Goal: Task Accomplishment & Management: Use online tool/utility

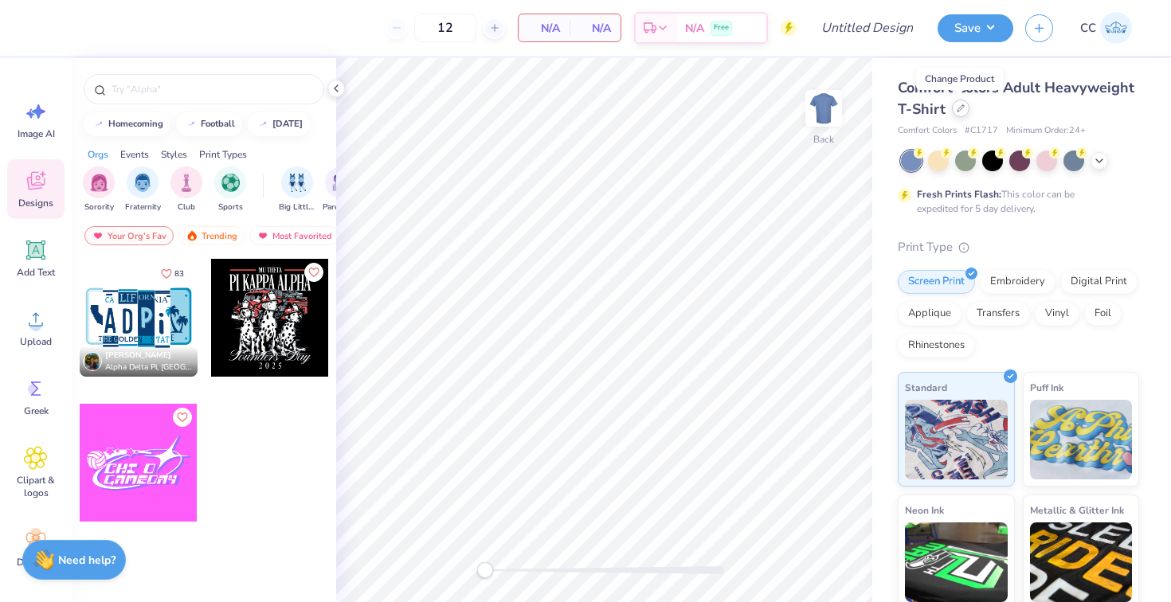
click at [960, 112] on icon at bounding box center [961, 108] width 8 height 8
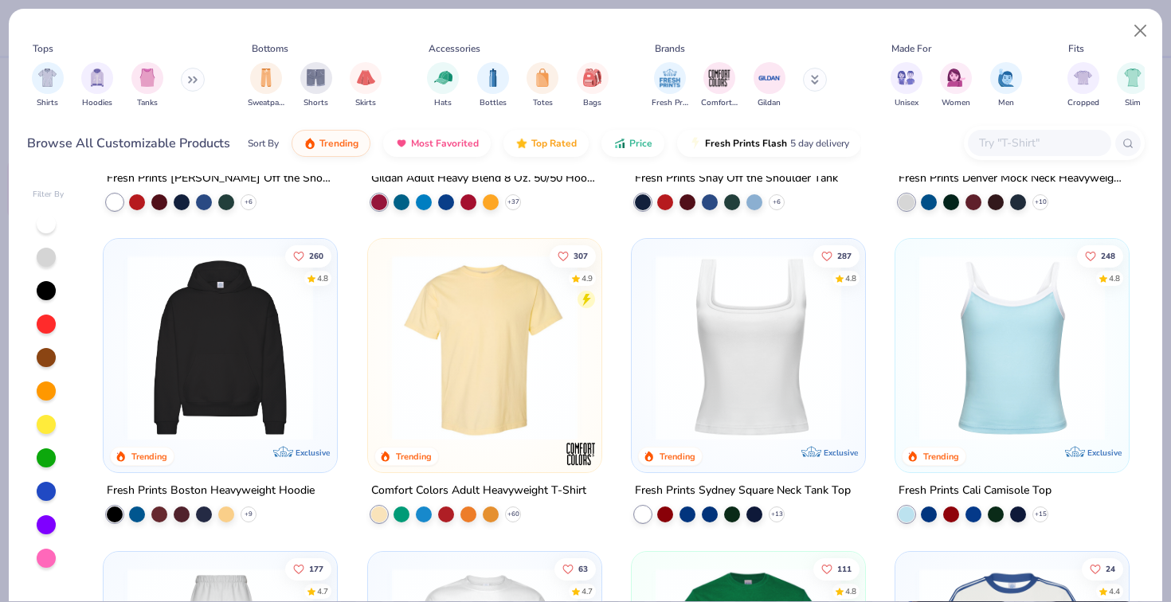
scroll to position [206, 0]
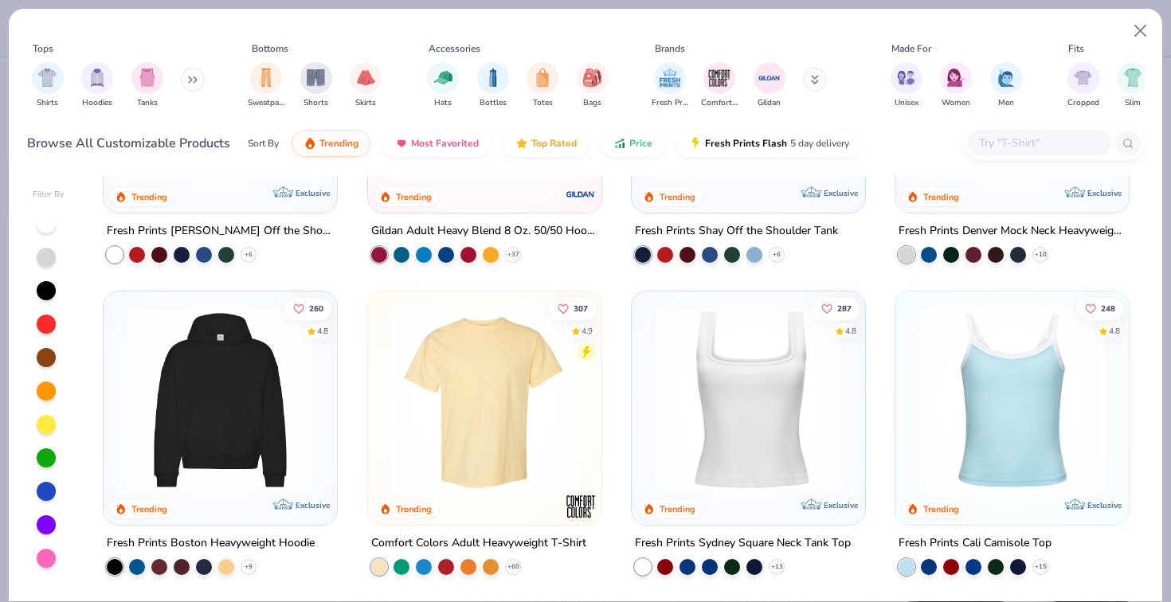
click at [500, 351] on img at bounding box center [485, 401] width 202 height 186
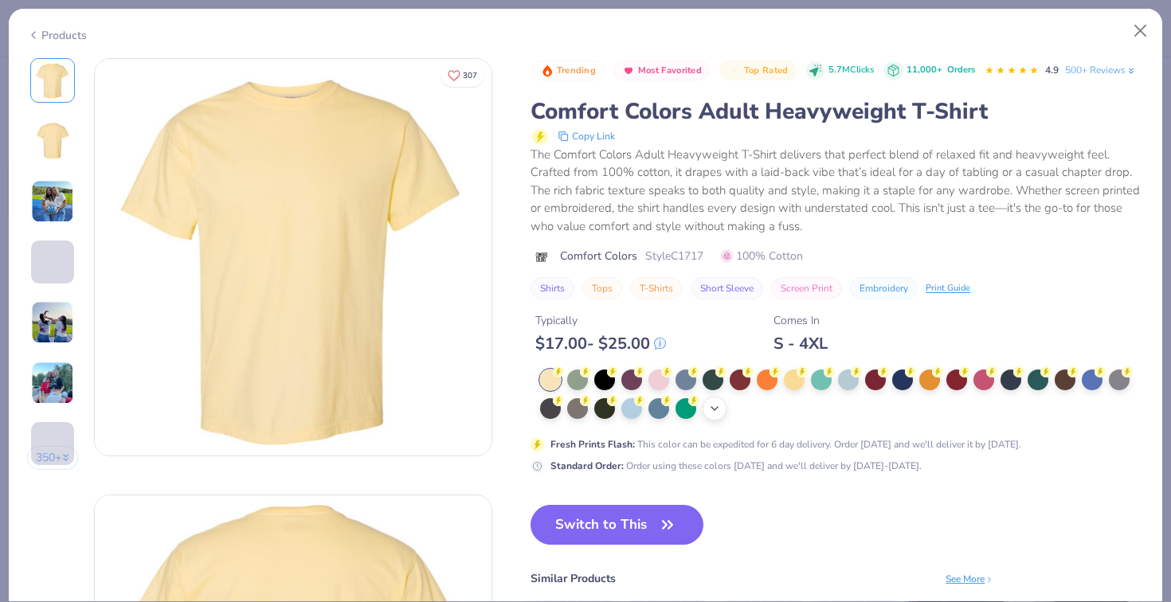
click at [715, 397] on div "+ 38" at bounding box center [715, 409] width 24 height 24
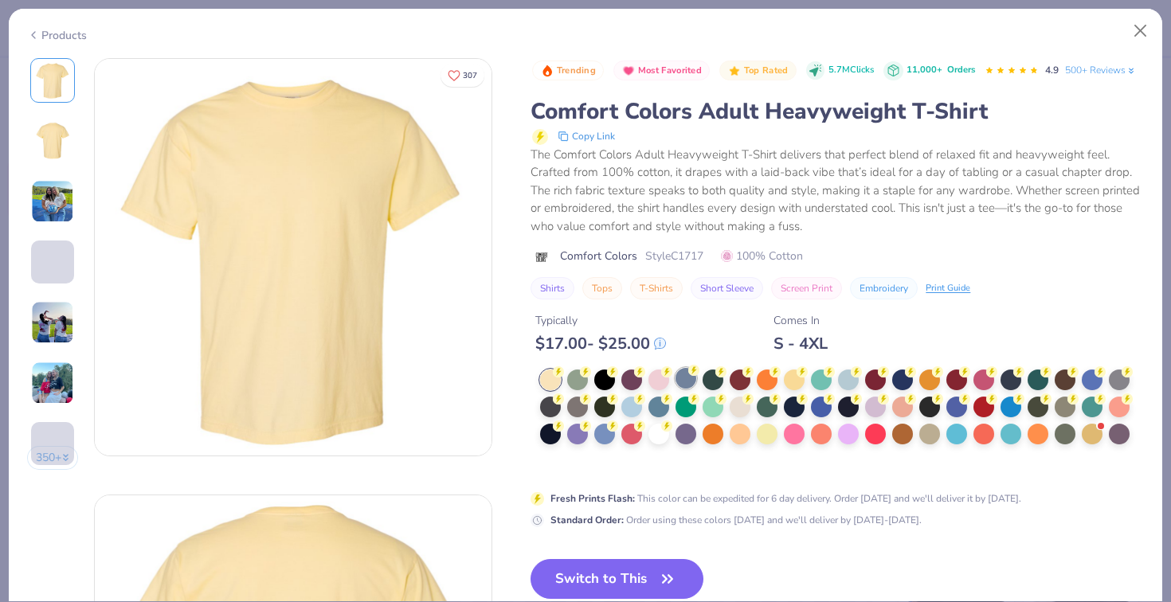
click at [683, 382] on div at bounding box center [686, 378] width 21 height 21
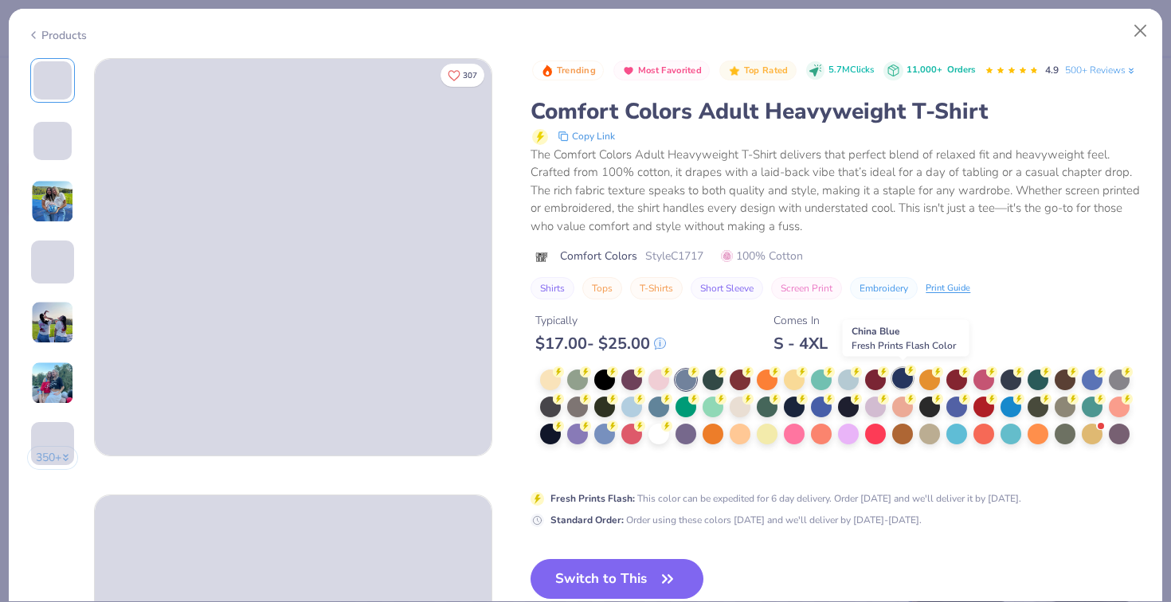
click at [899, 376] on div at bounding box center [902, 378] width 21 height 21
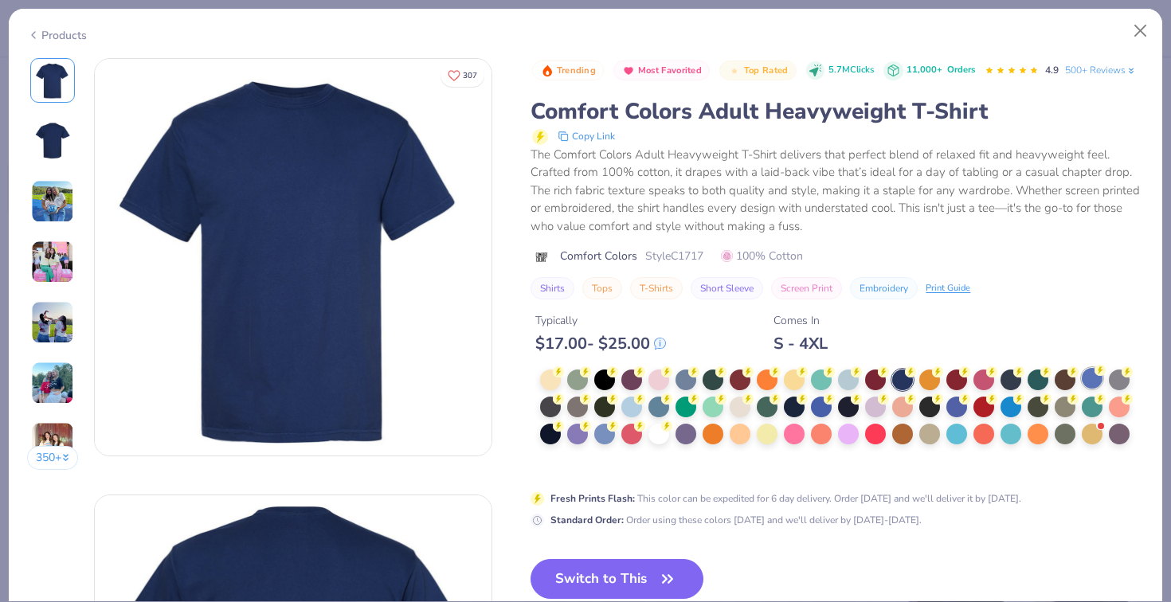
click at [1084, 379] on div at bounding box center [1092, 378] width 21 height 21
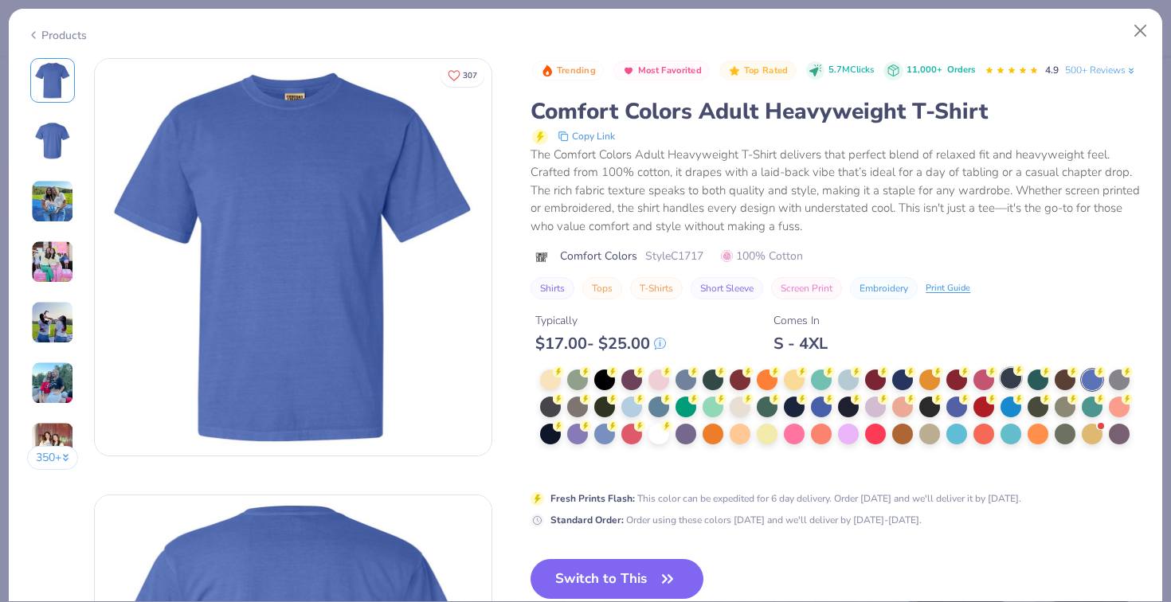
click at [1011, 380] on div at bounding box center [1011, 378] width 21 height 21
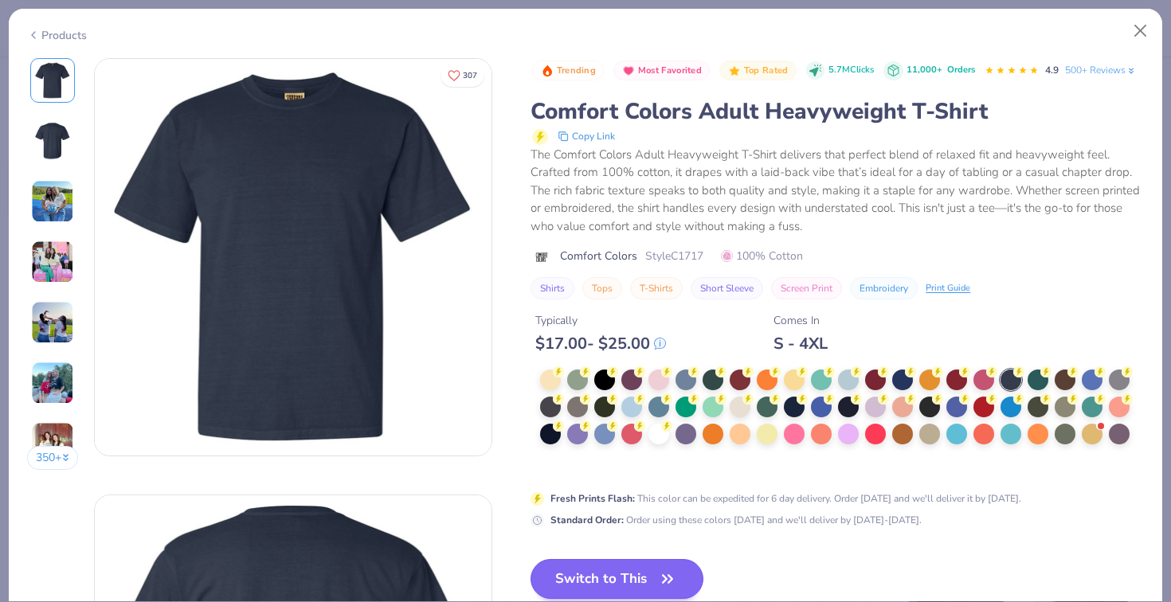
click at [649, 583] on button "Switch to This" at bounding box center [617, 579] width 173 height 40
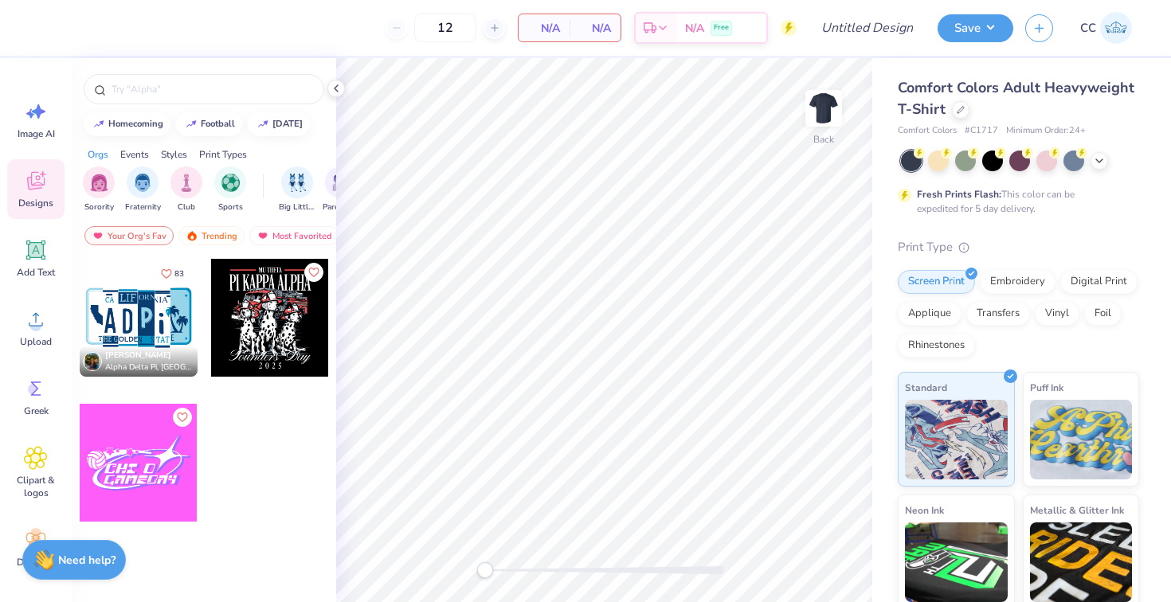
click at [178, 158] on div "Styles" at bounding box center [174, 154] width 26 height 14
click at [268, 199] on div "80s & 90s" at bounding box center [274, 188] width 37 height 47
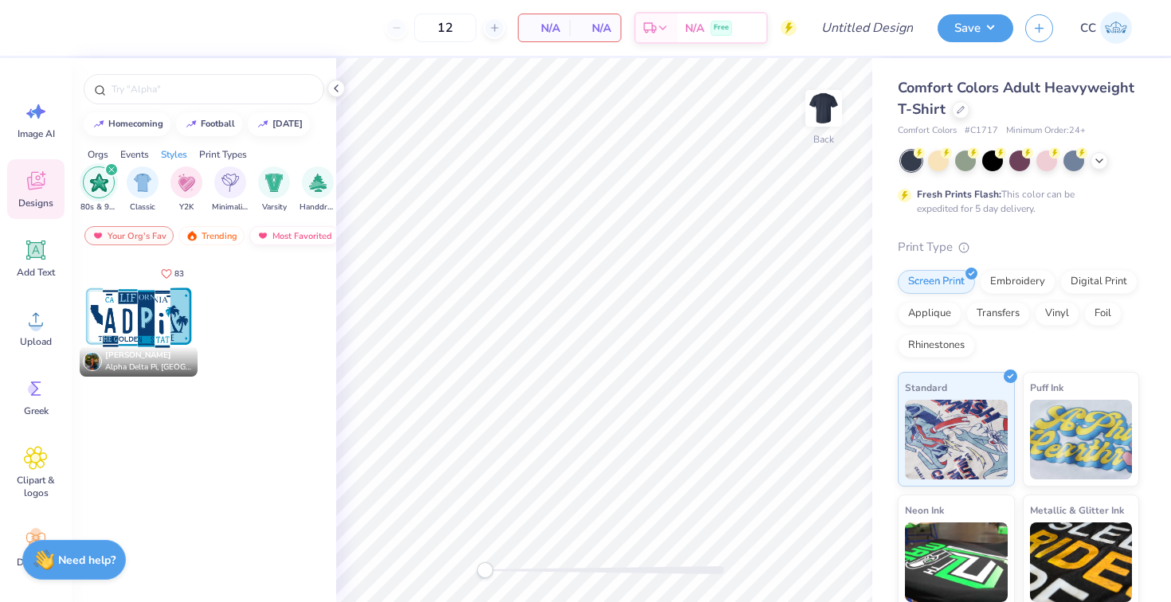
click at [274, 233] on div "Most Favorited" at bounding box center [294, 235] width 90 height 19
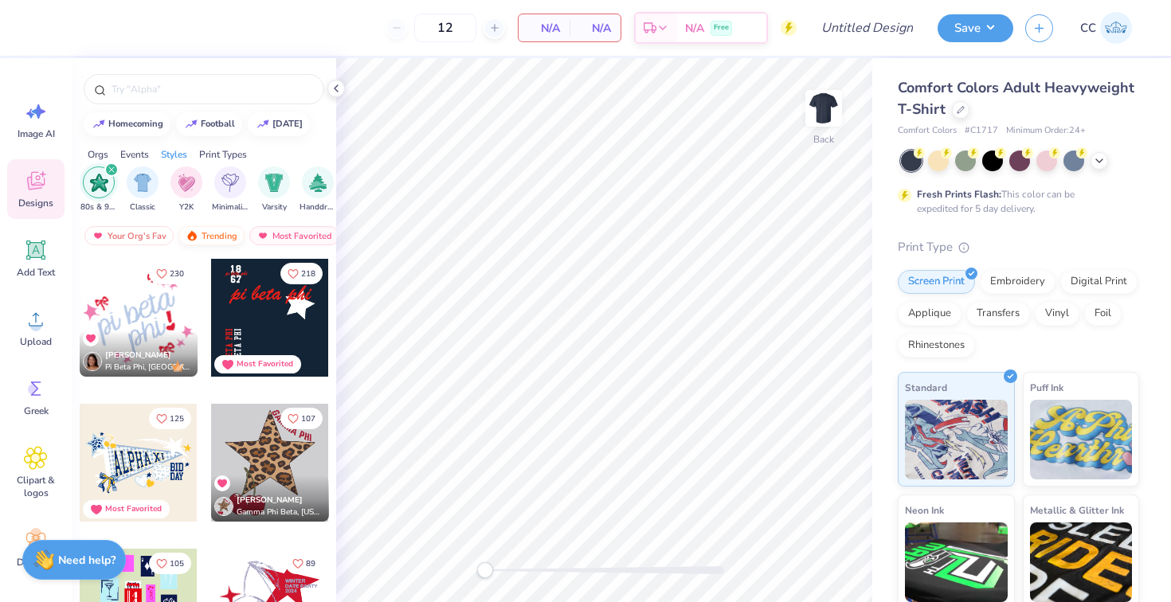
click at [222, 238] on div "Trending" at bounding box center [211, 235] width 66 height 19
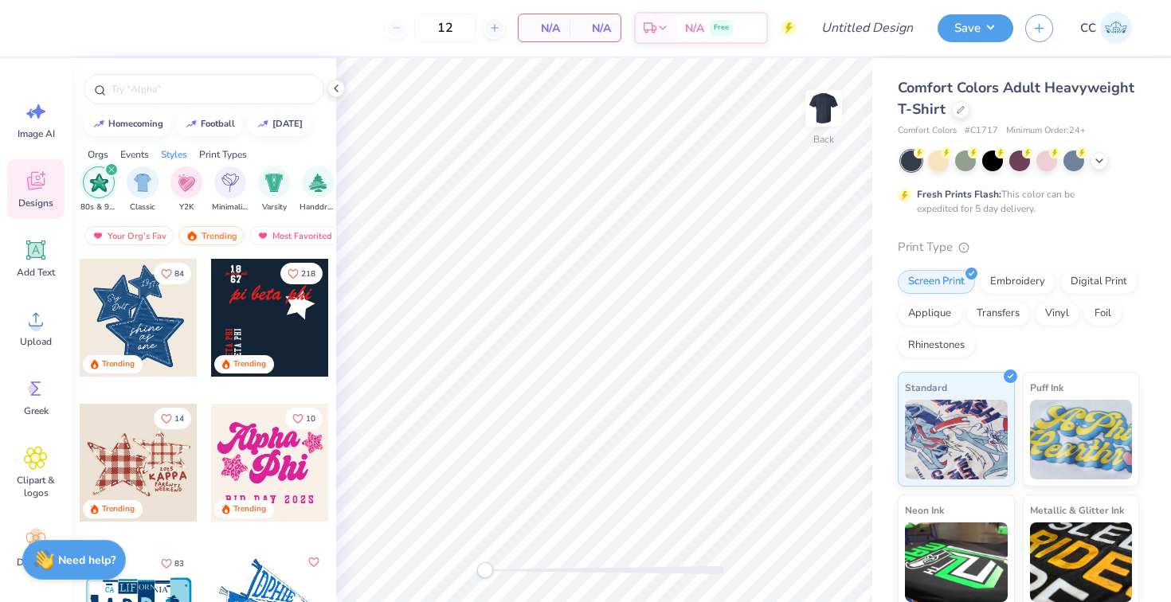
click at [112, 174] on div "filter for 80s & 90s" at bounding box center [111, 170] width 14 height 14
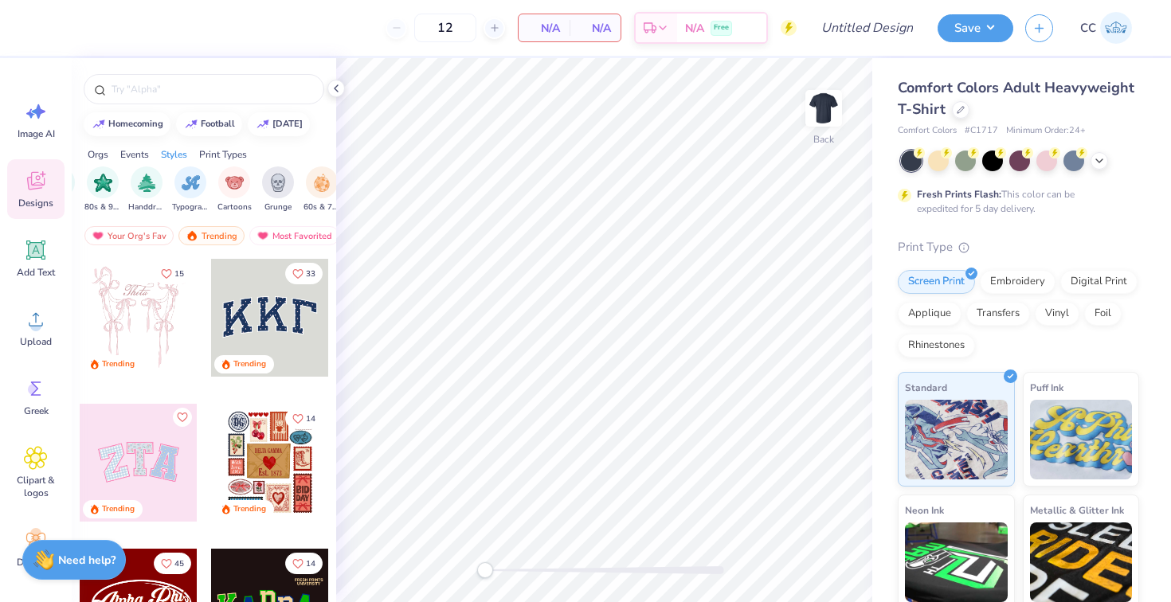
scroll to position [0, 1026]
click at [263, 186] on img "filter for Grunge" at bounding box center [258, 181] width 18 height 18
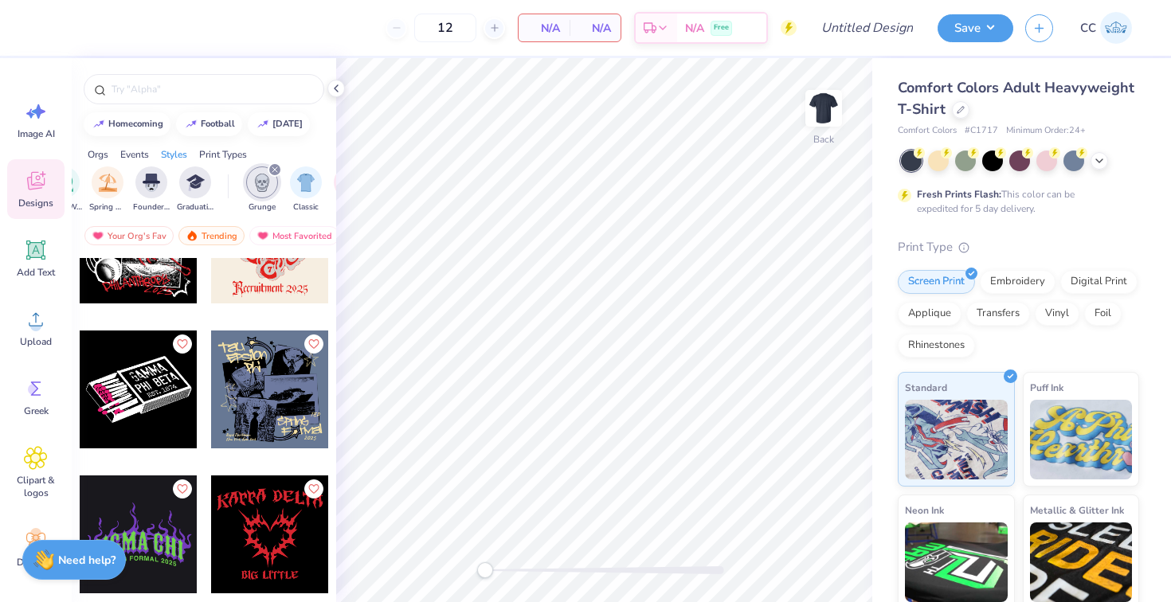
scroll to position [6455, 0]
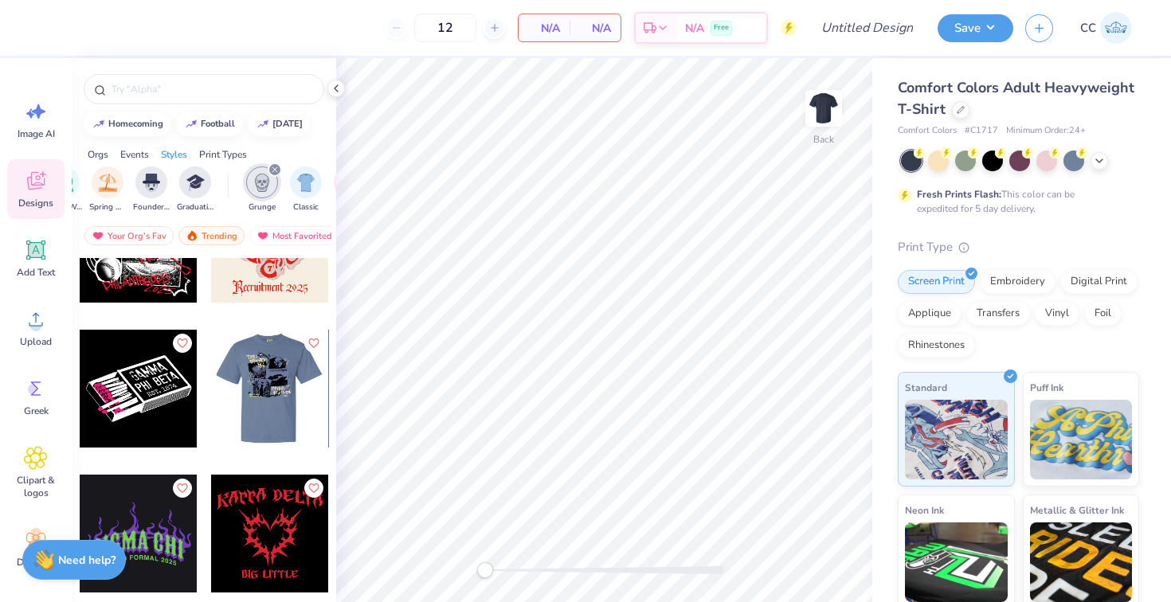
click at [267, 398] on div at bounding box center [269, 389] width 118 height 118
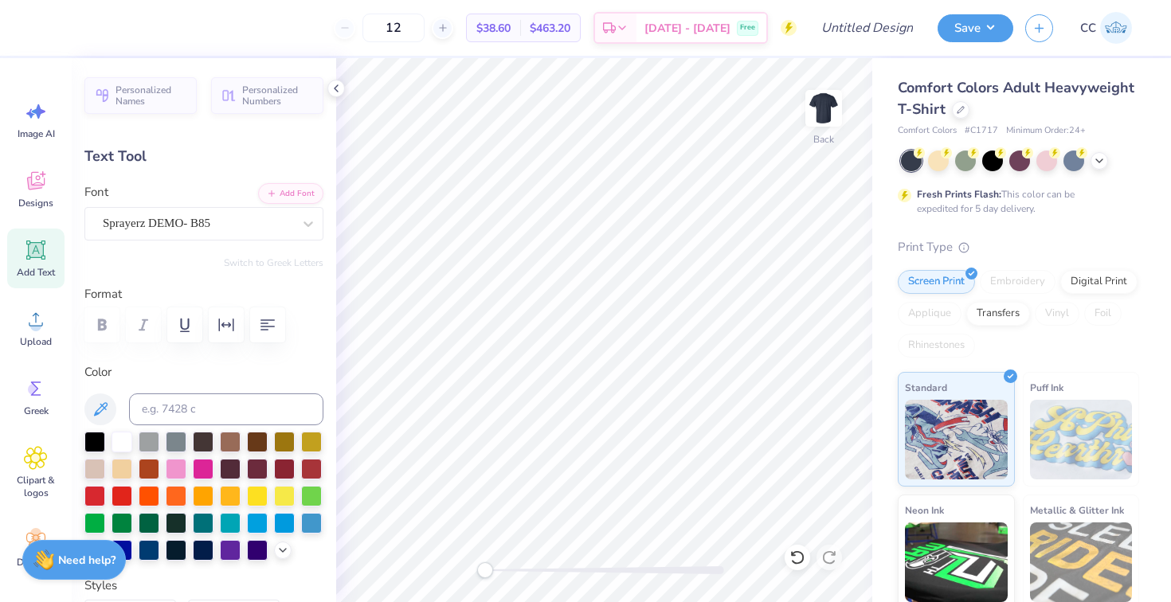
scroll to position [1, 0]
type textarea "Phi"
type input "4.50"
type input "1.61"
type input "4.33"
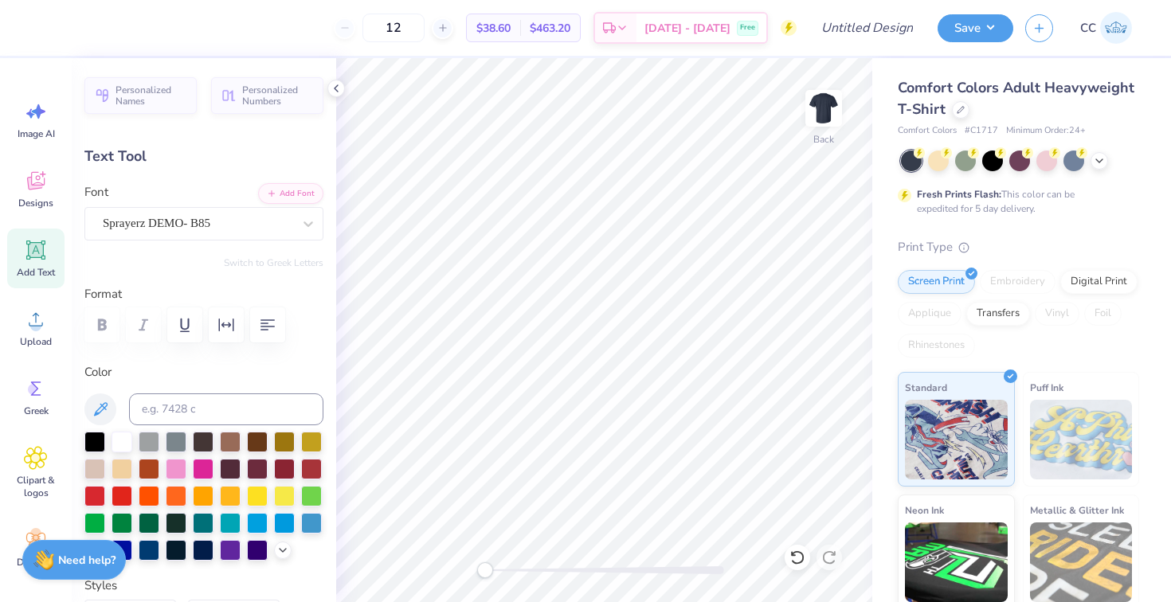
type textarea "Chi"
type input "1.87"
type input "1.36"
type input "5.69"
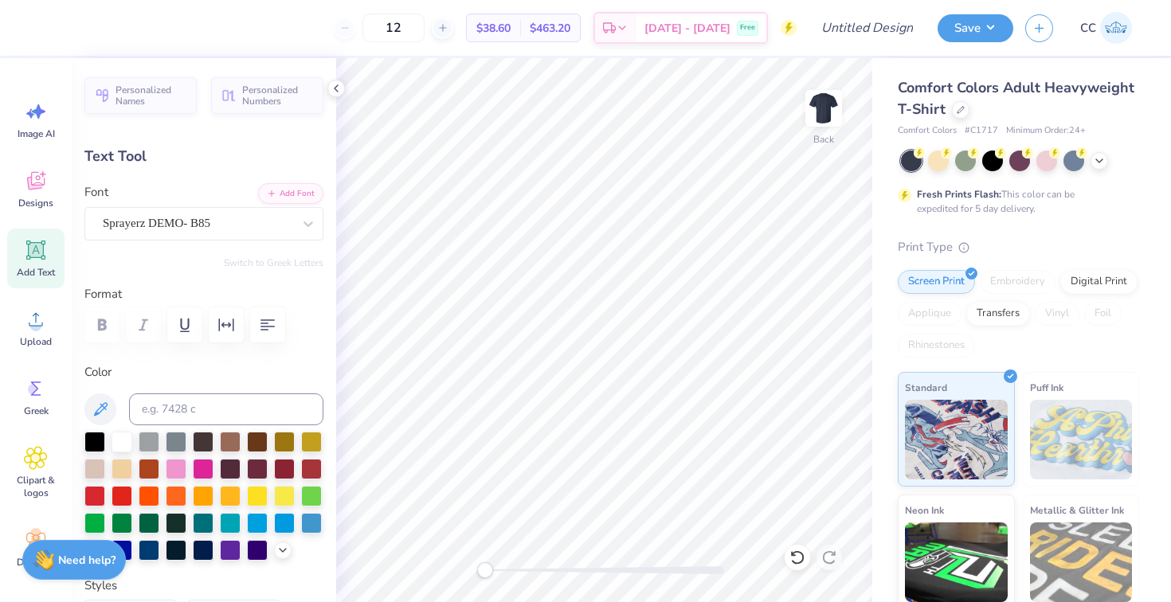
type textarea "Theta"
type input "0.0"
type input "3.47"
type input "1.20"
type input "11.72"
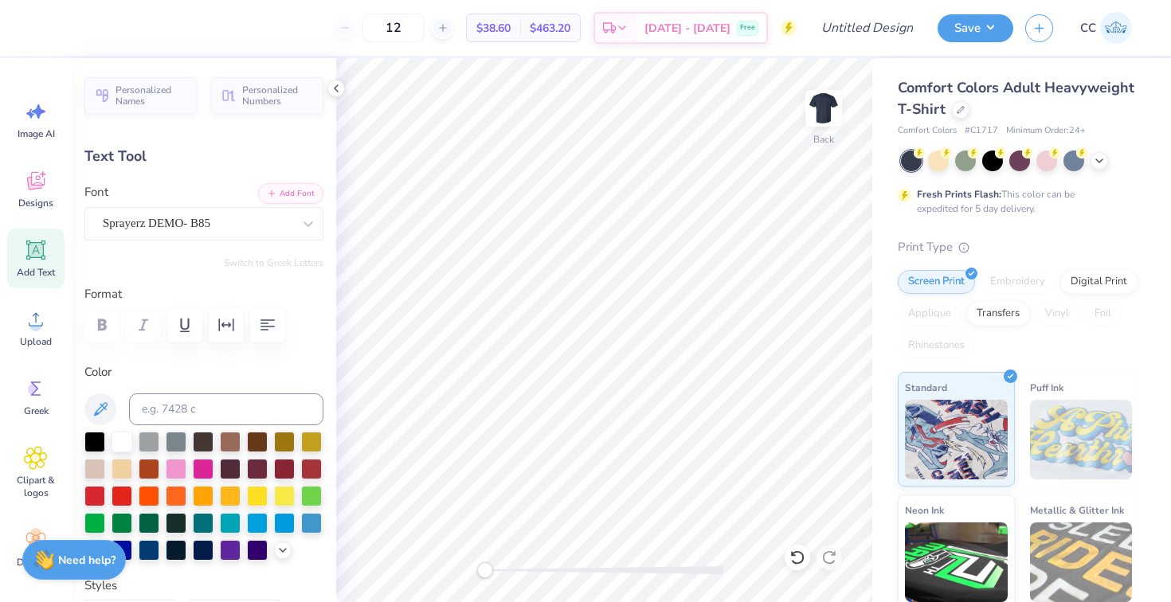
scroll to position [1, 1]
type input "1.02"
type input "0.52"
type input "11.37"
type input "0.0"
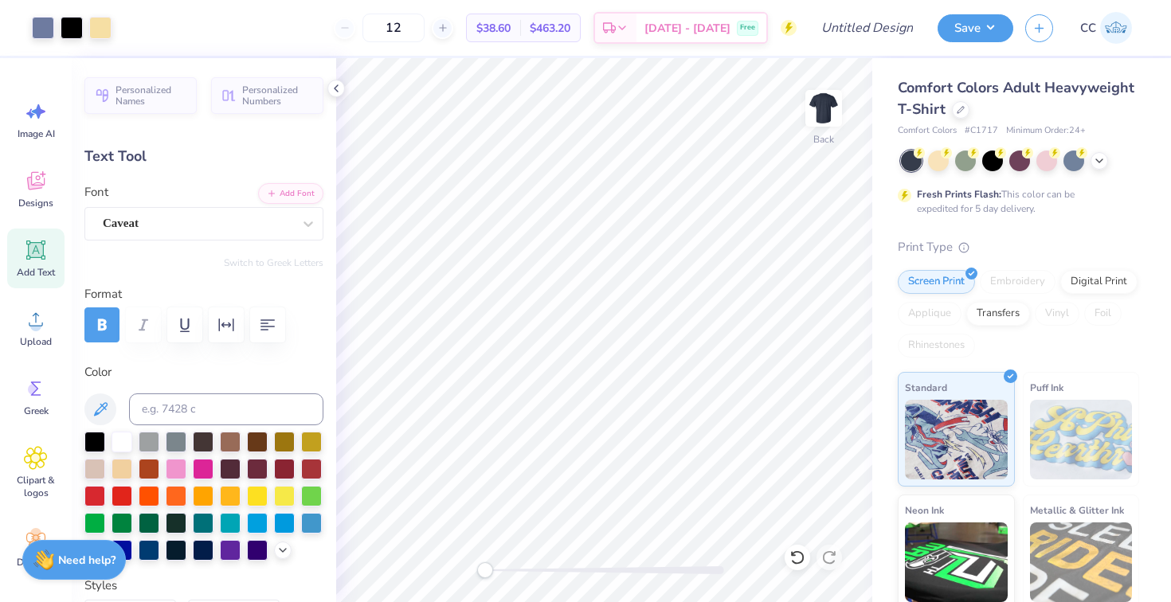
type input "4.51"
type input "1.37"
type input "12.57"
type input "-3.6"
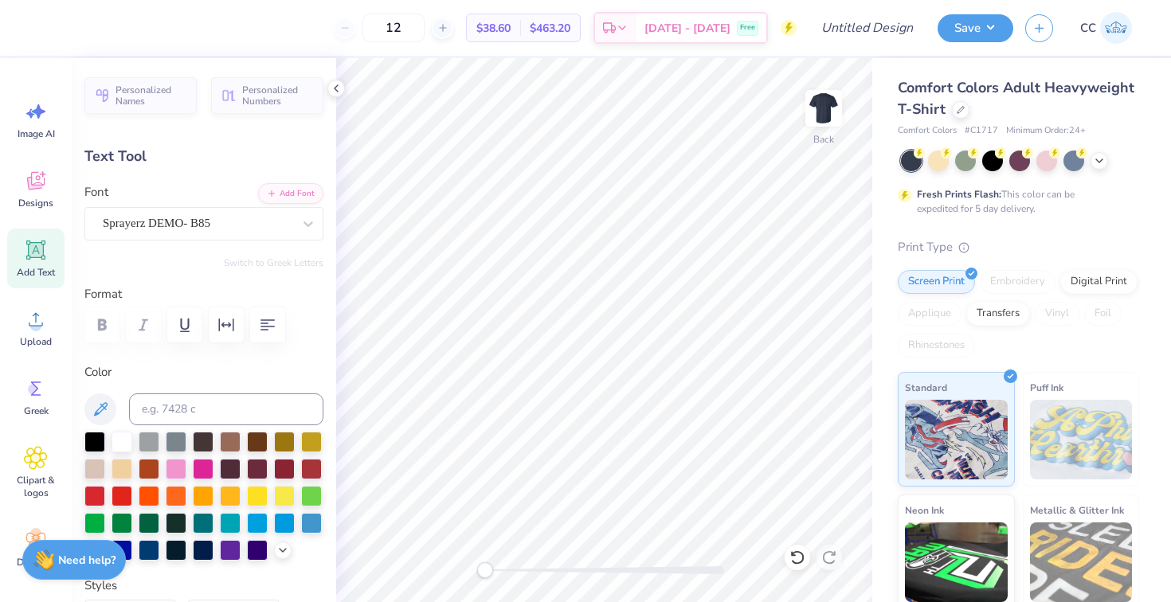
type textarea "rmal"
type input "1.30"
type input "0.47"
type input "13.96"
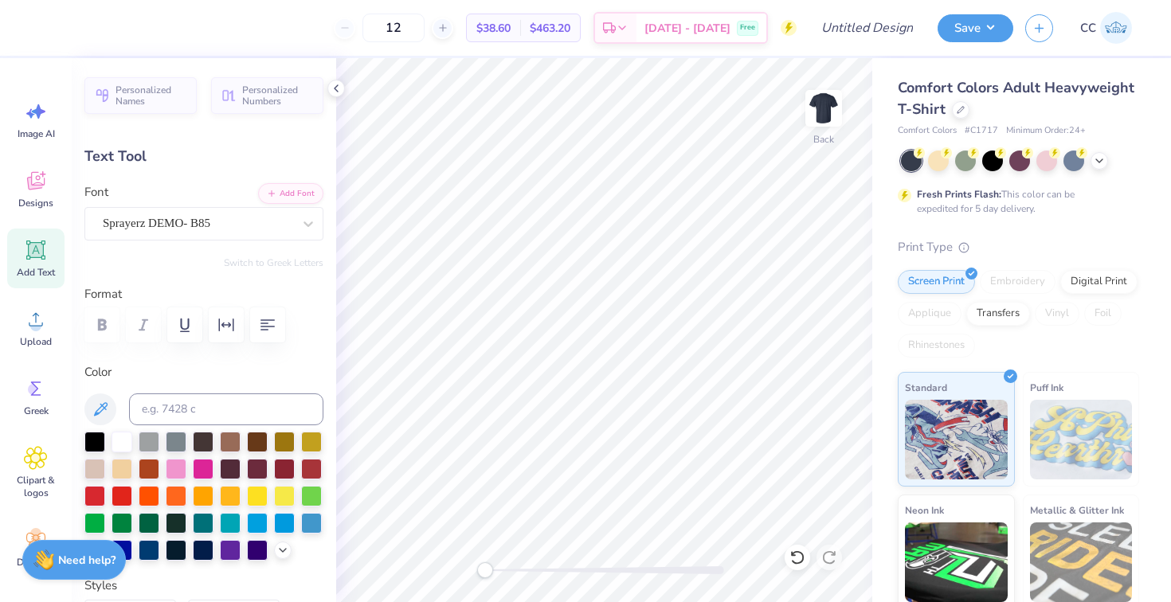
type input "4.9"
type input "3.47"
type input "1.26"
type input "13.15"
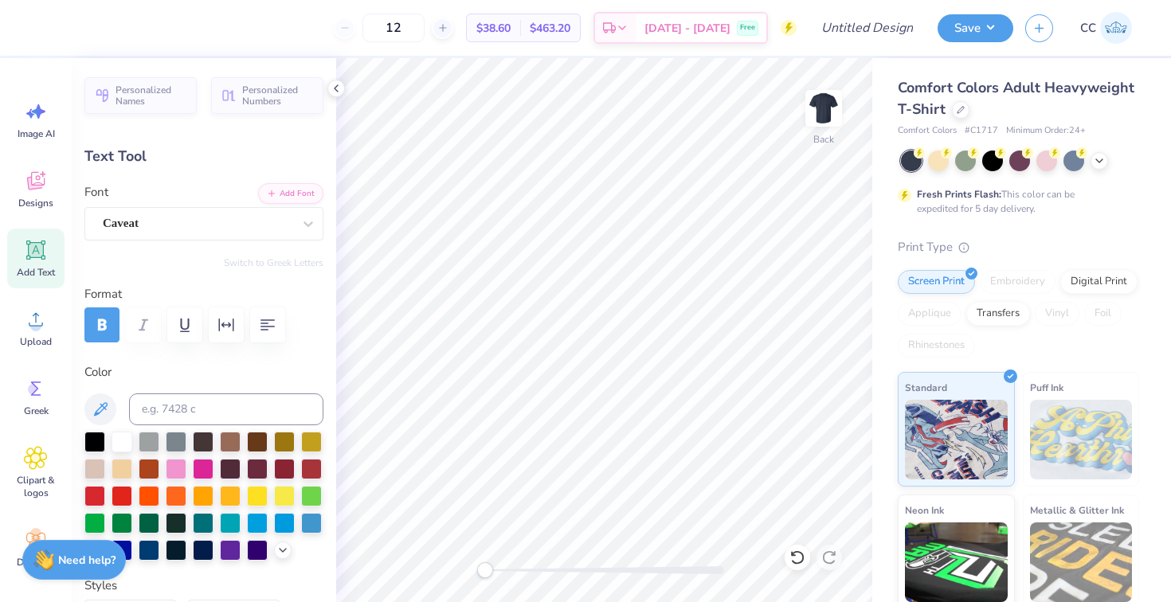
type textarea "25"
type input "0.0"
type input "1.71"
type input "1.11"
type input "15.05"
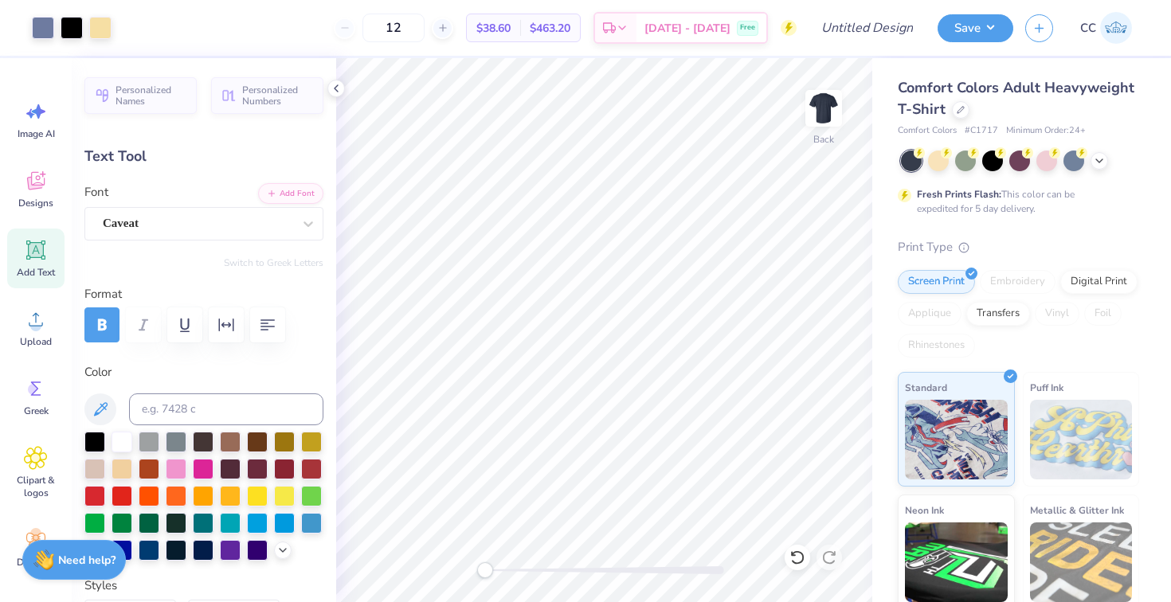
type input "4.9"
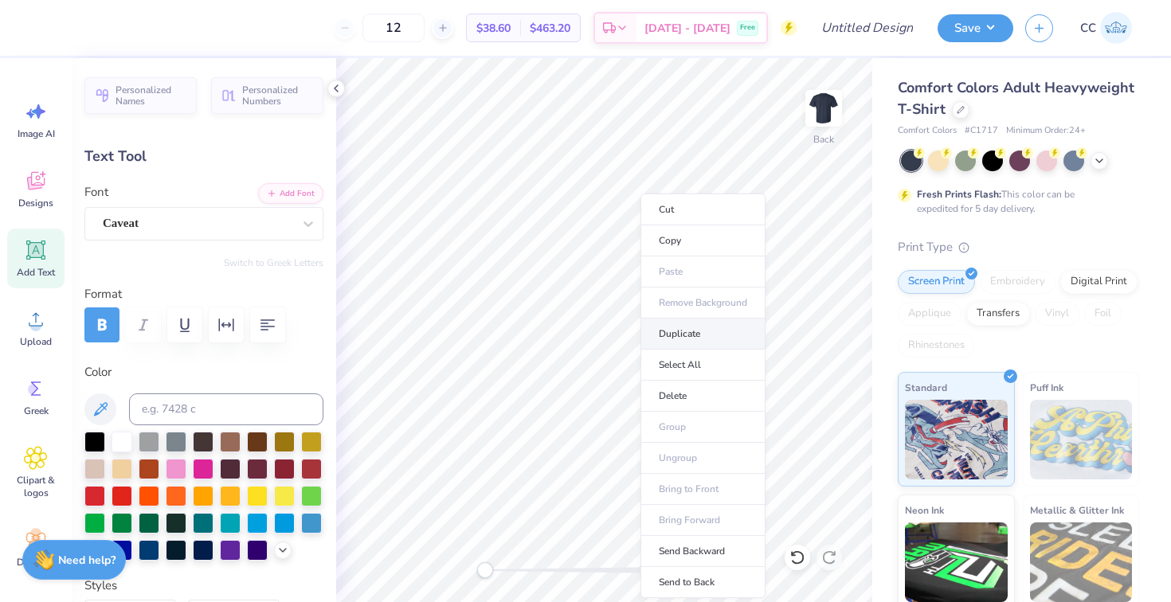
click at [671, 337] on li "Duplicate" at bounding box center [703, 334] width 125 height 31
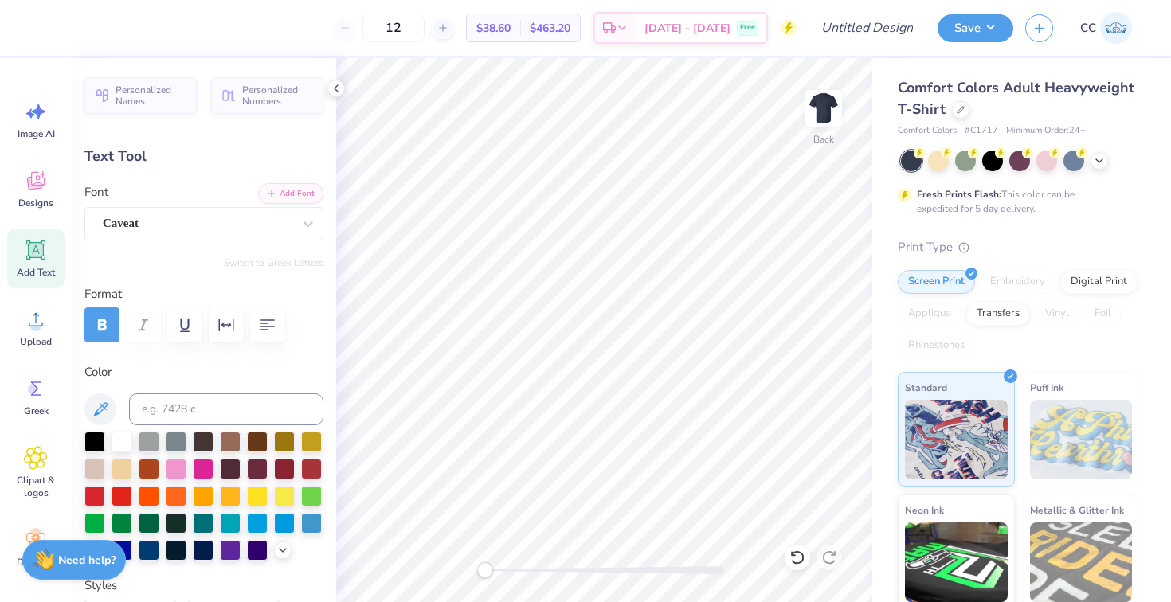
type input "16.05"
type textarea "2"
type input "0.0"
type input "0.80"
type input "1.01"
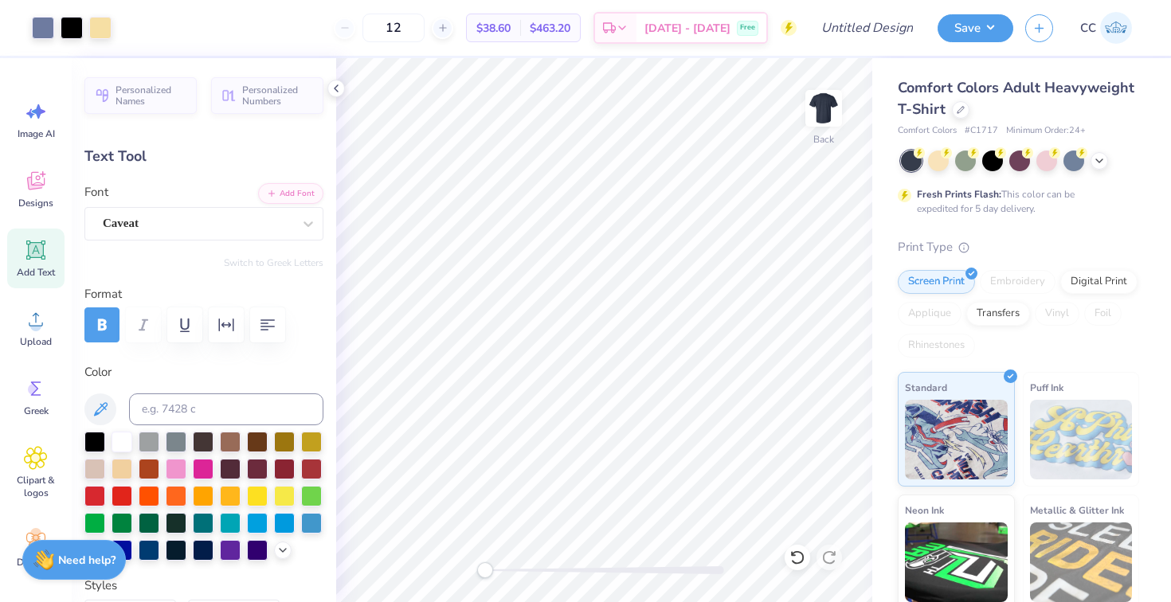
type input "16.07"
type input "4.9"
type input "1.71"
type input "1.11"
type input "15.05"
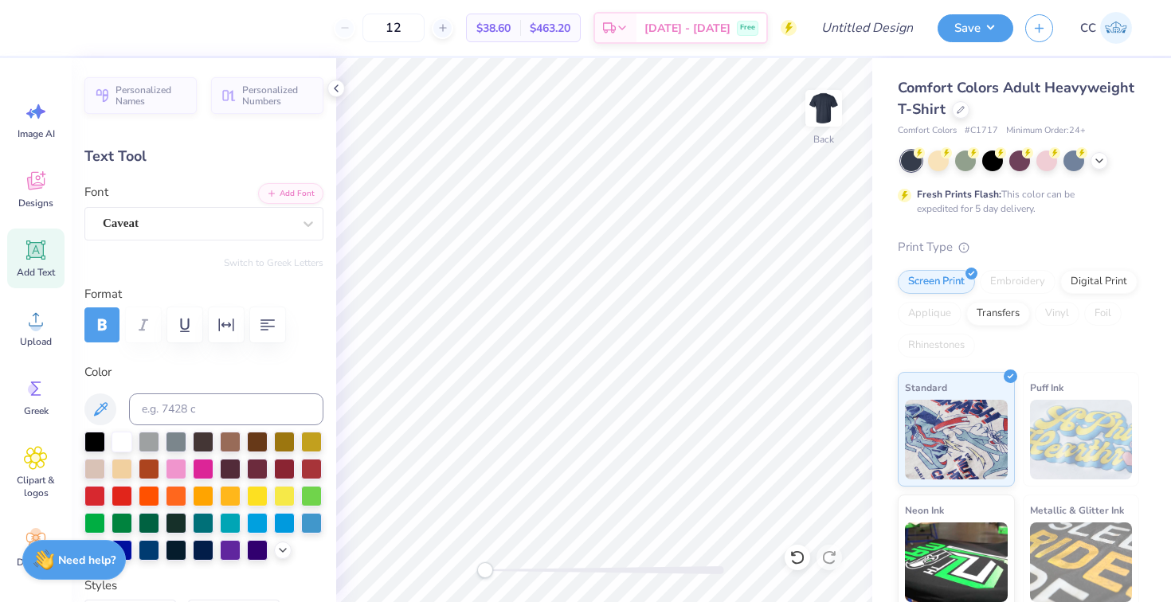
type input "0.0"
type input "2.69"
type input "0.44"
type input "13.66"
type input "3.29"
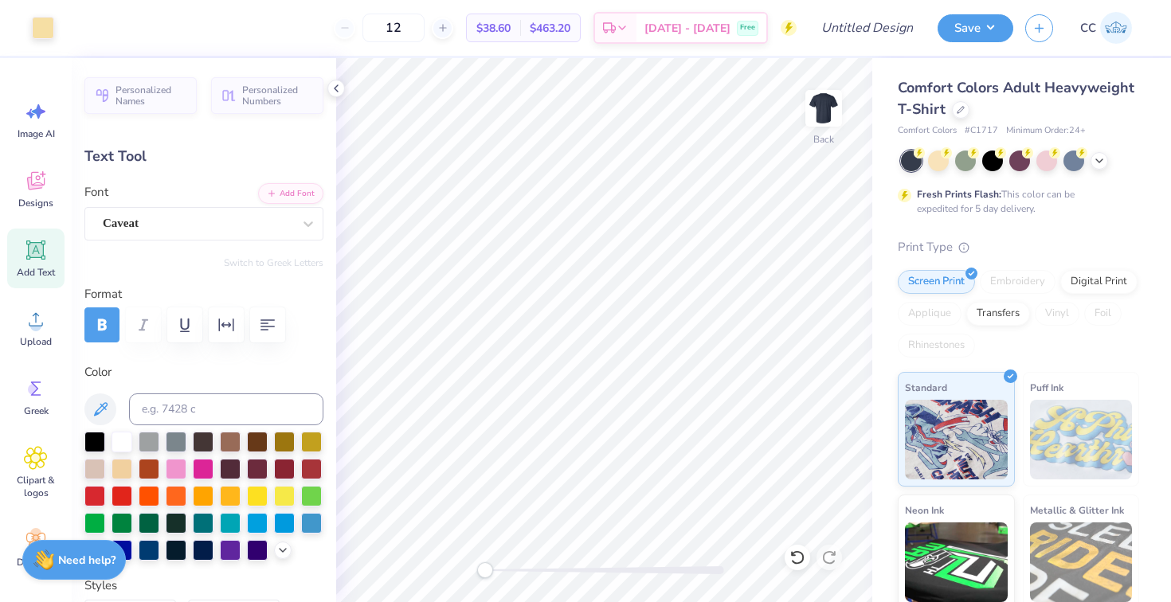
type input "0.40"
type input "14.14"
drag, startPoint x: 229, startPoint y: 45, endPoint x: 98, endPoint y: 29, distance: 132.4
click at [98, 29] on div at bounding box center [100, 26] width 22 height 22
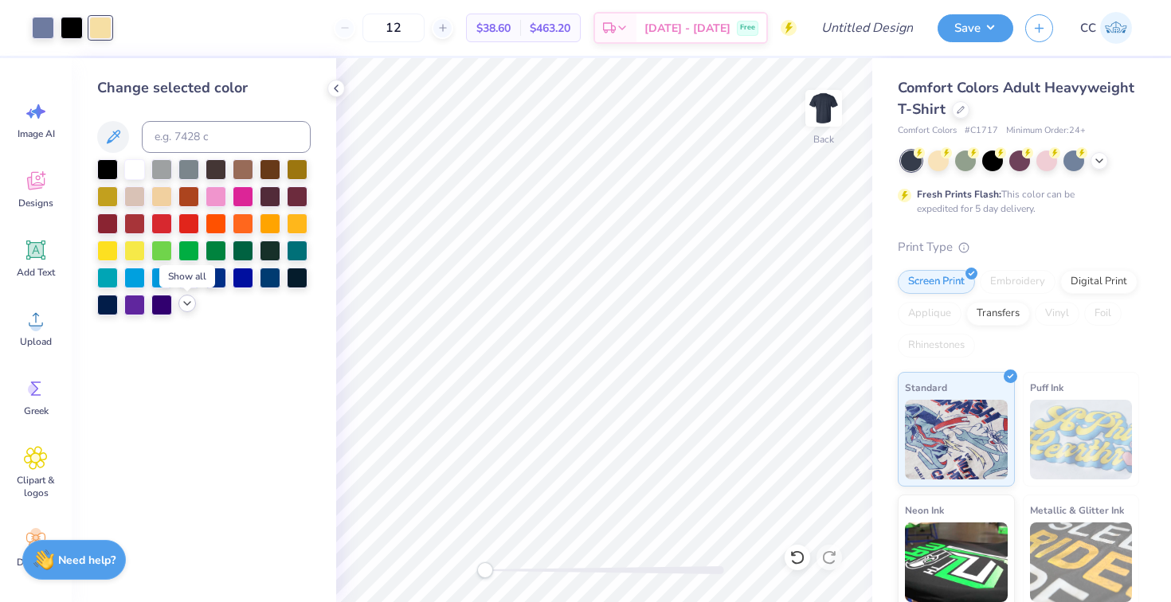
click at [184, 306] on icon at bounding box center [187, 303] width 13 height 13
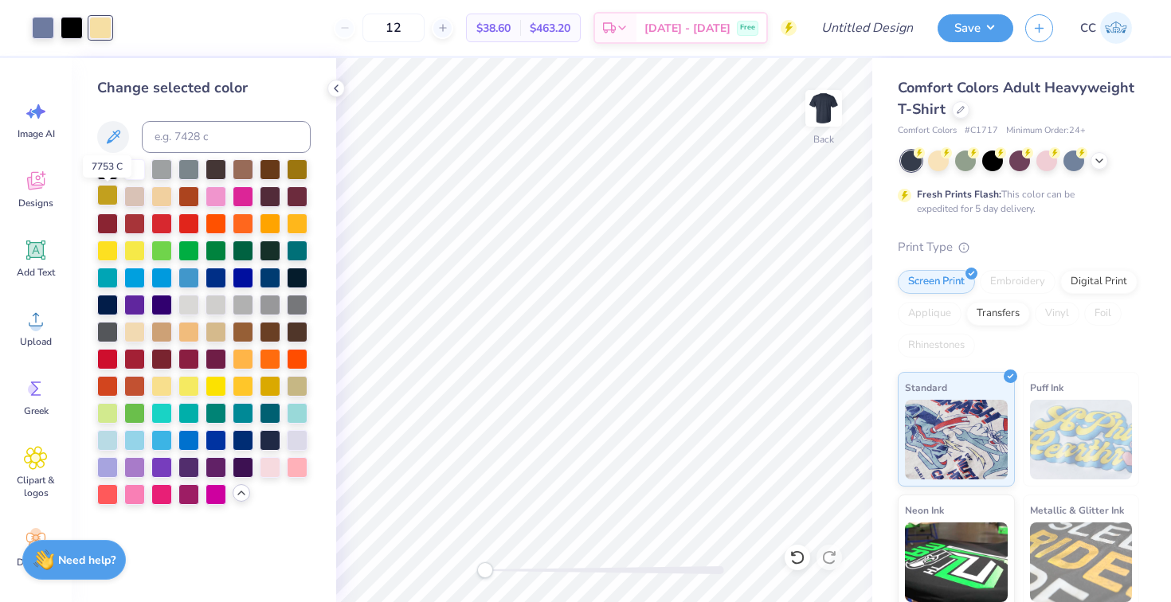
click at [110, 198] on div at bounding box center [107, 195] width 21 height 21
click at [300, 173] on div at bounding box center [297, 168] width 21 height 21
click at [294, 383] on div at bounding box center [297, 385] width 21 height 21
click at [280, 386] on div at bounding box center [270, 385] width 21 height 21
click at [1097, 153] on icon at bounding box center [1099, 159] width 13 height 13
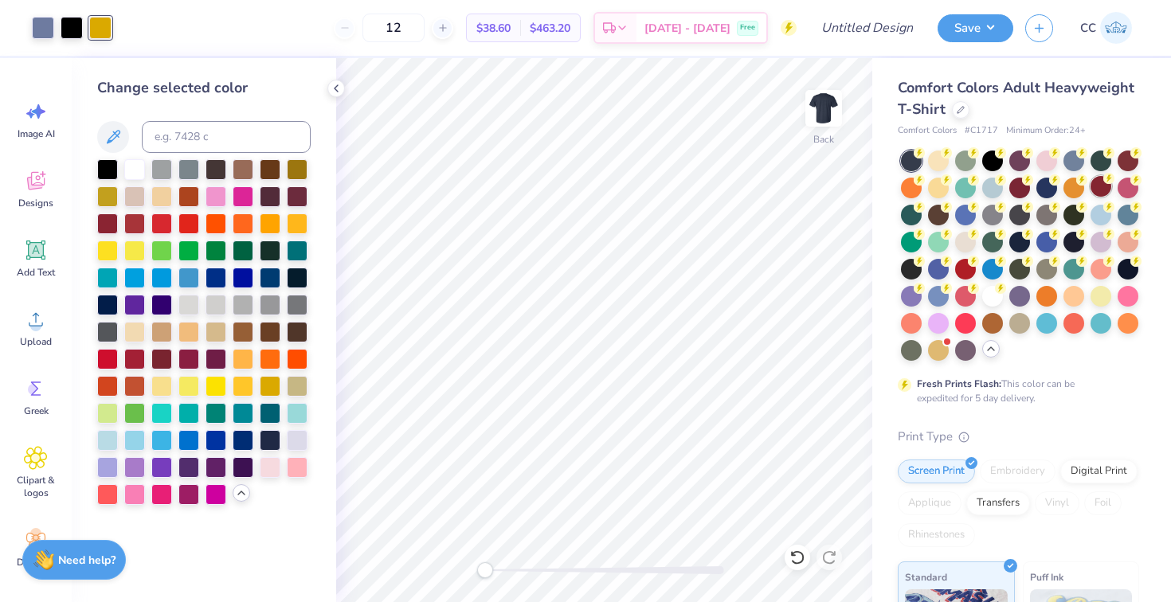
click at [1110, 187] on div at bounding box center [1101, 186] width 21 height 21
click at [1132, 163] on div at bounding box center [1128, 159] width 21 height 21
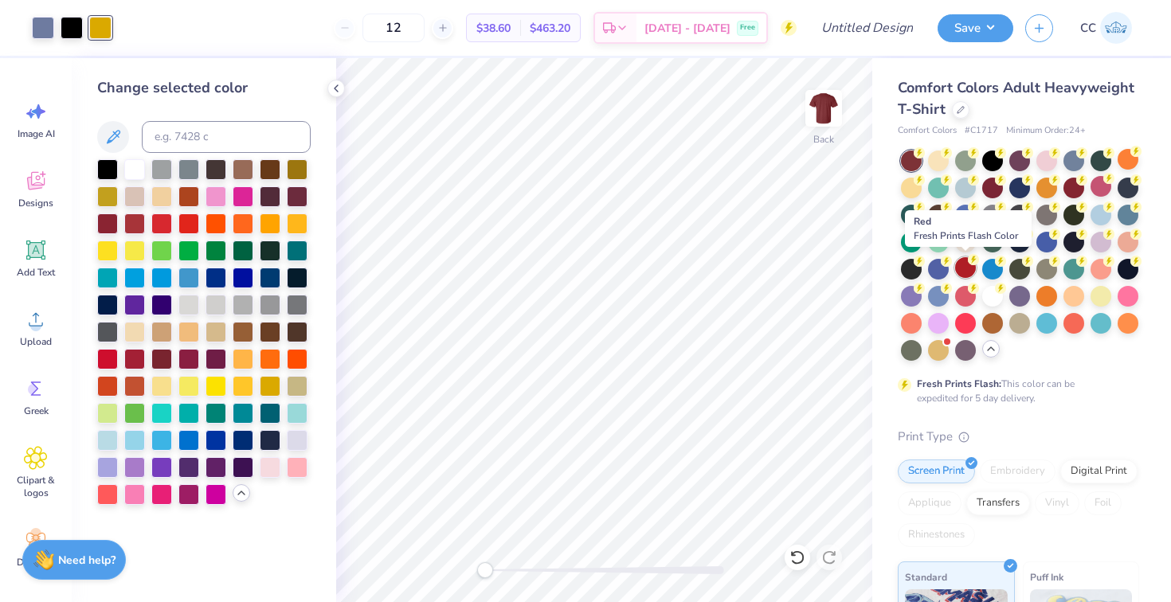
click at [969, 266] on div at bounding box center [965, 267] width 21 height 21
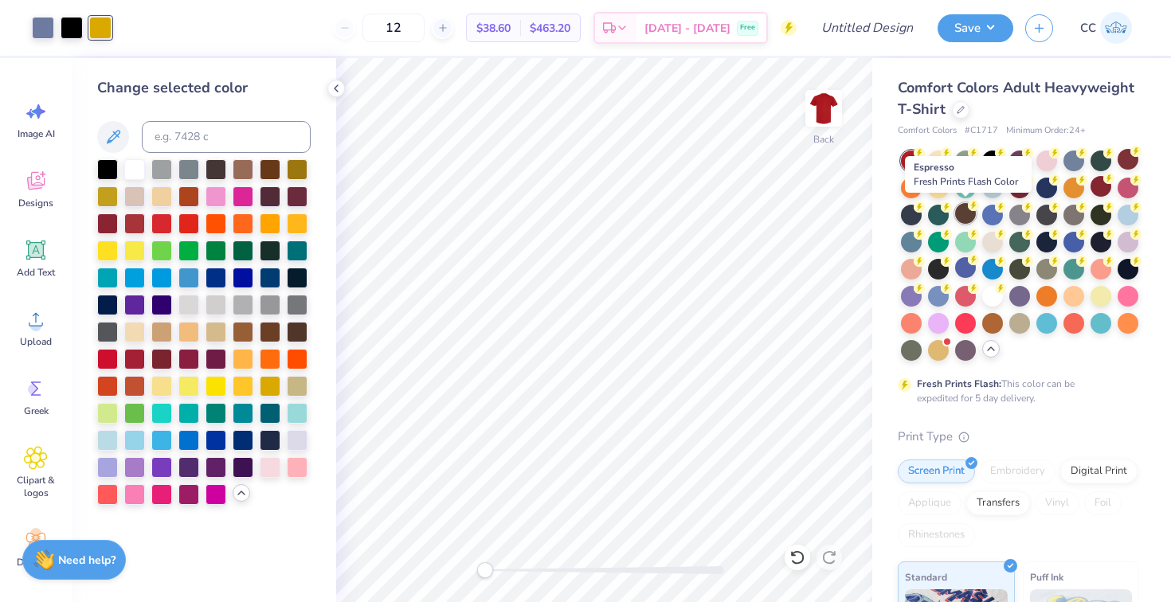
click at [961, 221] on div at bounding box center [965, 213] width 21 height 21
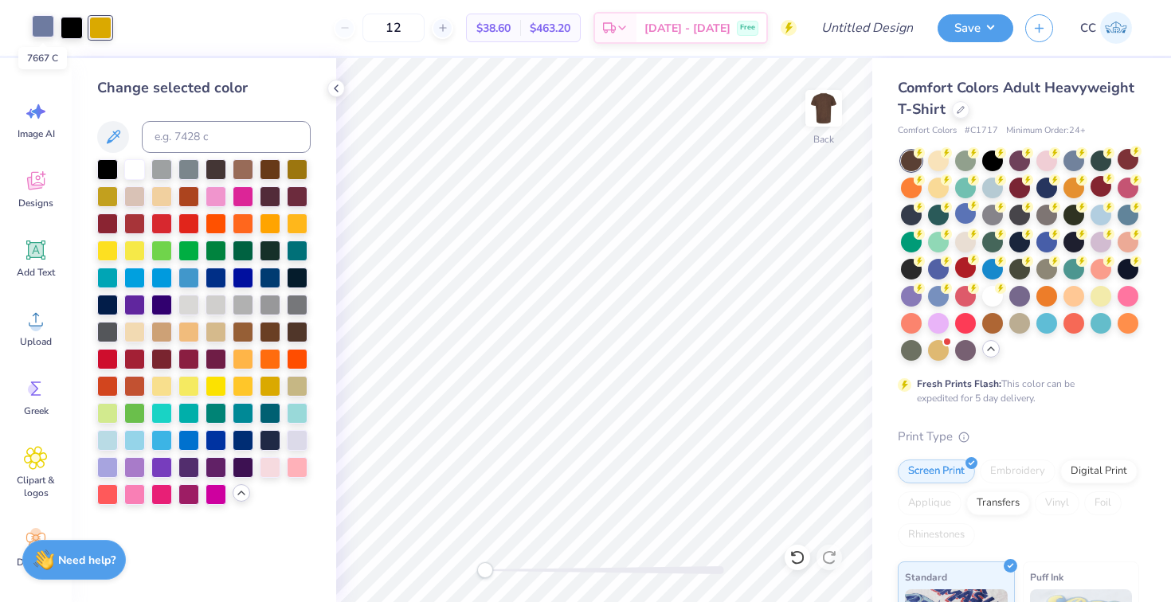
click at [39, 29] on div at bounding box center [43, 26] width 22 height 22
click at [98, 22] on div at bounding box center [100, 26] width 22 height 22
click at [218, 279] on div at bounding box center [216, 276] width 21 height 21
click at [39, 30] on div at bounding box center [43, 26] width 22 height 22
click at [240, 417] on div at bounding box center [243, 412] width 21 height 21
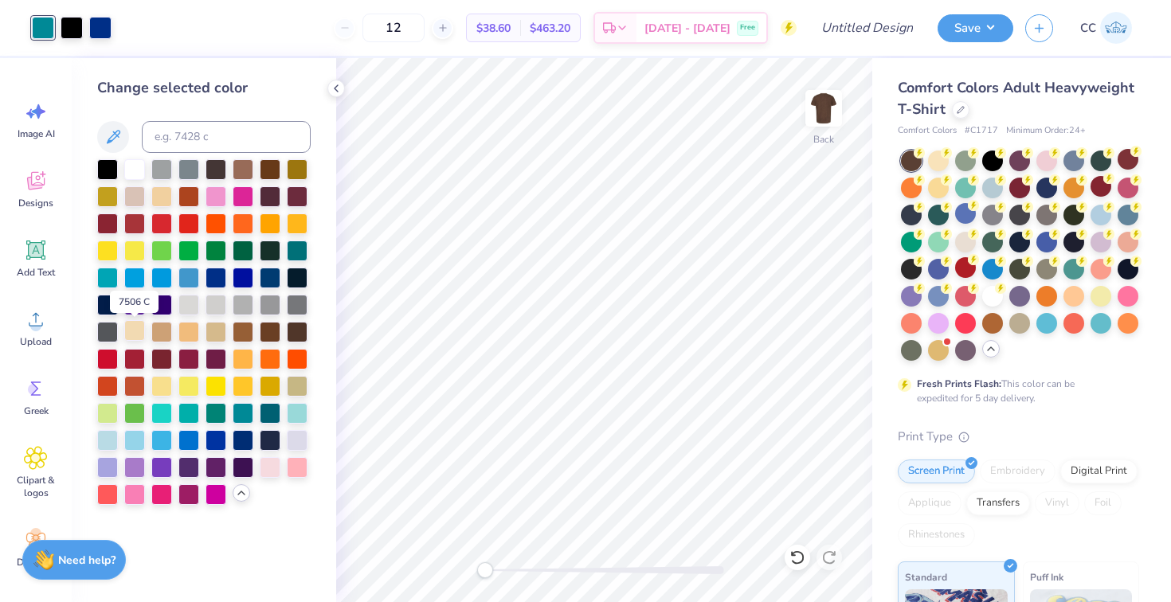
click at [137, 335] on div at bounding box center [134, 330] width 21 height 21
click at [266, 281] on div at bounding box center [270, 276] width 21 height 21
click at [103, 34] on div at bounding box center [100, 26] width 22 height 22
click at [110, 249] on div at bounding box center [107, 249] width 21 height 21
click at [125, 253] on div at bounding box center [134, 249] width 21 height 21
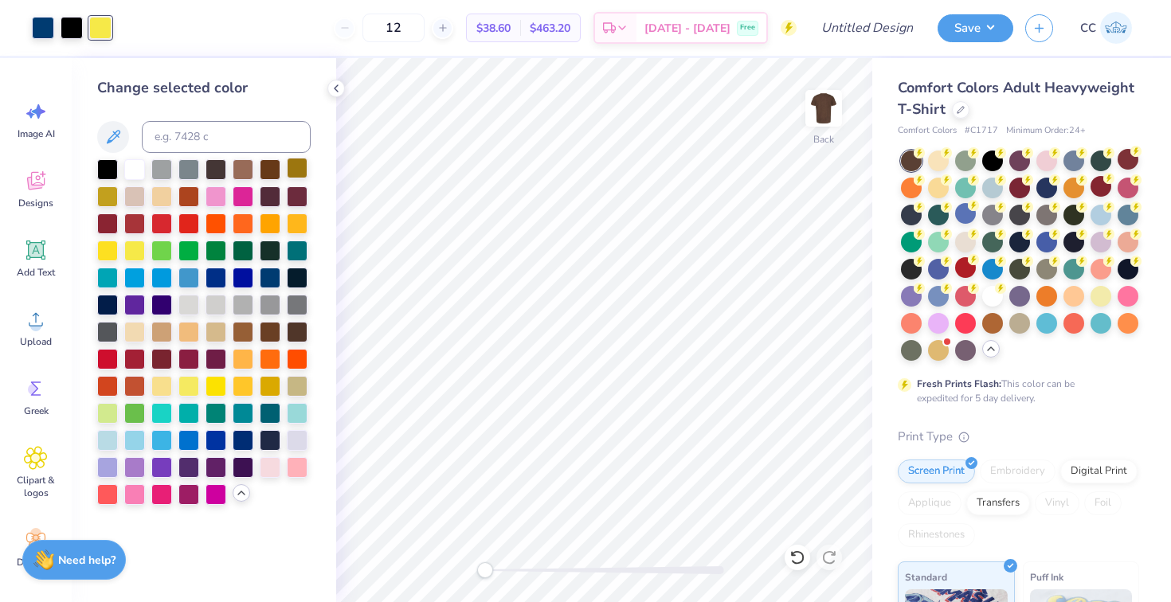
click at [294, 172] on div at bounding box center [297, 168] width 21 height 21
click at [108, 203] on div at bounding box center [107, 195] width 21 height 21
click at [159, 392] on div at bounding box center [161, 385] width 21 height 21
click at [41, 29] on div at bounding box center [43, 26] width 22 height 22
click at [186, 440] on div at bounding box center [188, 439] width 21 height 21
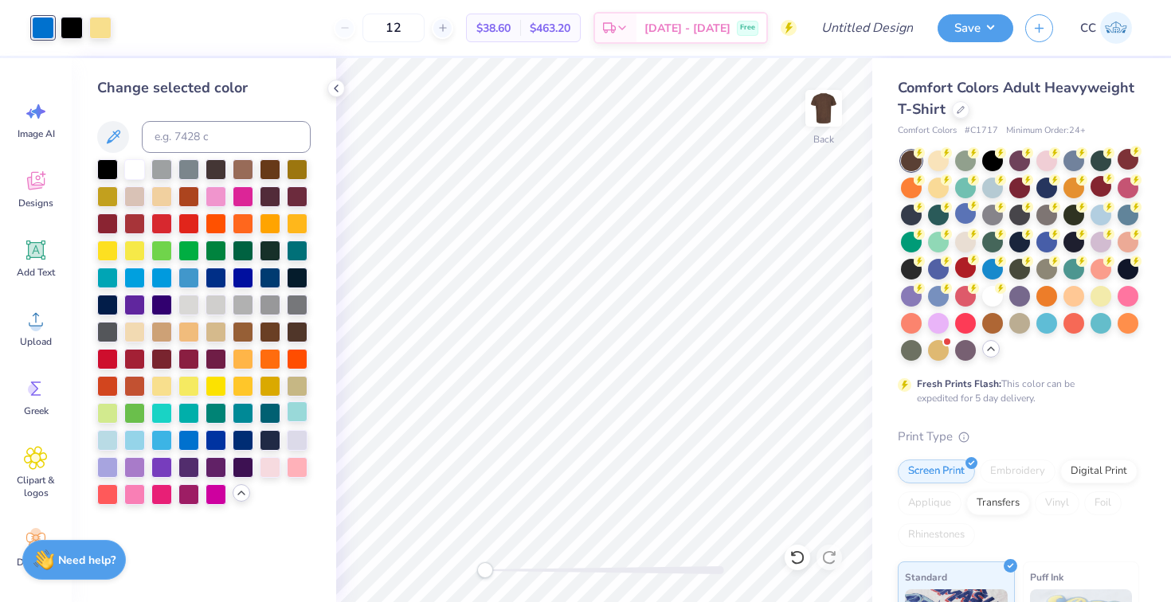
click at [298, 414] on div at bounding box center [297, 412] width 21 height 21
click at [112, 443] on div at bounding box center [107, 439] width 21 height 21
click at [273, 417] on div at bounding box center [270, 412] width 21 height 21
click at [241, 410] on div at bounding box center [243, 412] width 21 height 21
click at [182, 280] on div at bounding box center [188, 276] width 21 height 21
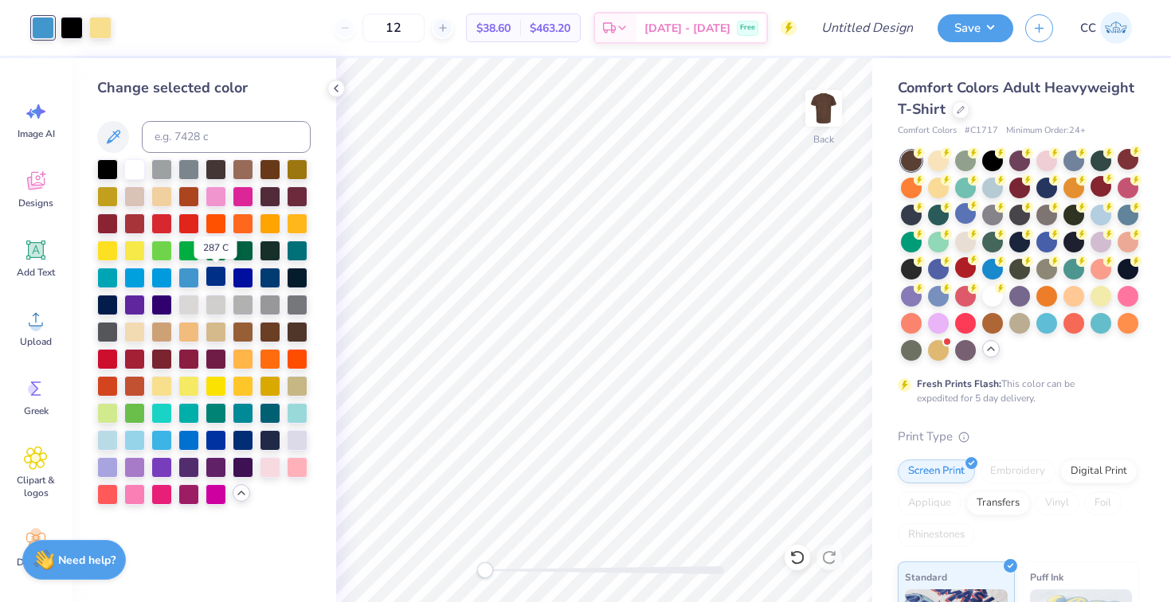
click at [211, 278] on div at bounding box center [216, 276] width 21 height 21
click at [273, 278] on div at bounding box center [270, 276] width 21 height 21
click at [113, 309] on div at bounding box center [107, 303] width 21 height 21
click at [796, 558] on icon at bounding box center [798, 558] width 16 height 16
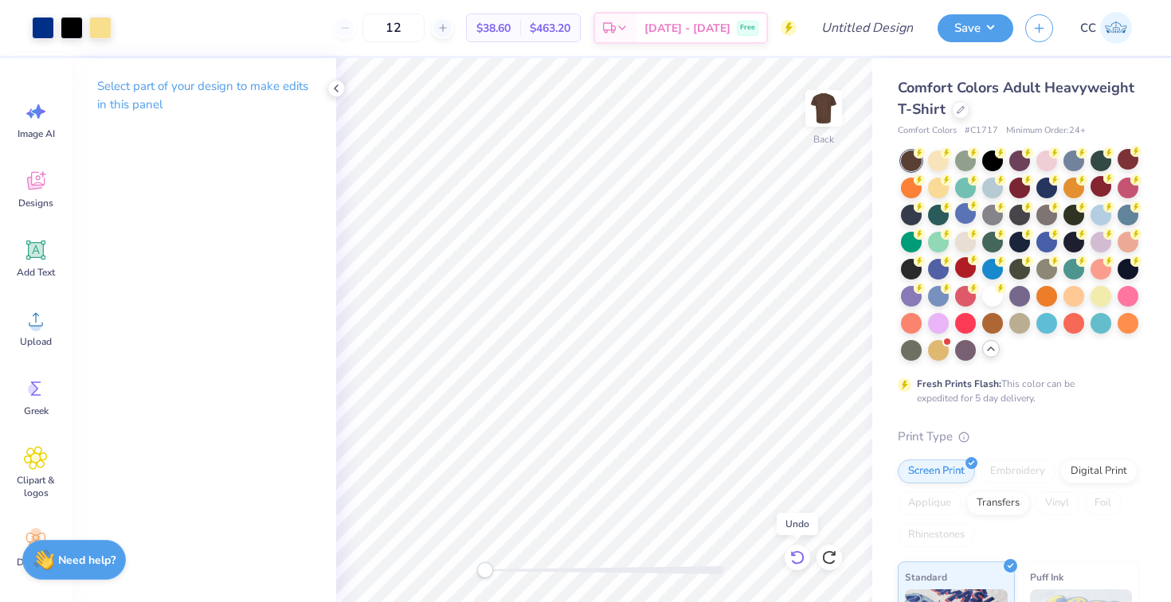
click at [796, 558] on icon at bounding box center [798, 558] width 16 height 16
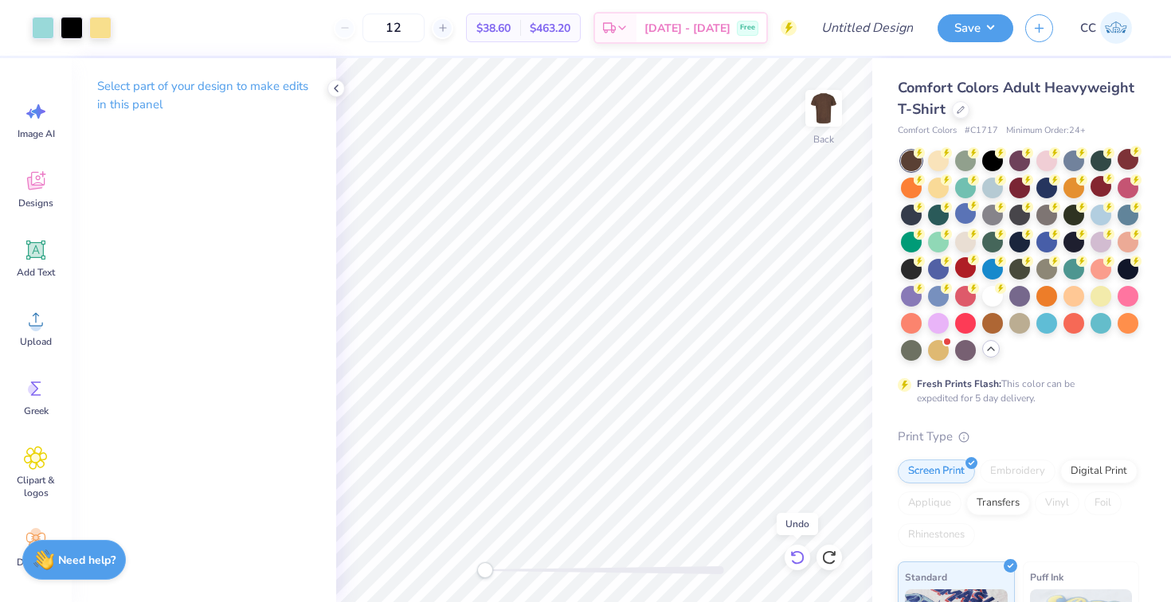
click at [796, 558] on icon at bounding box center [798, 558] width 16 height 16
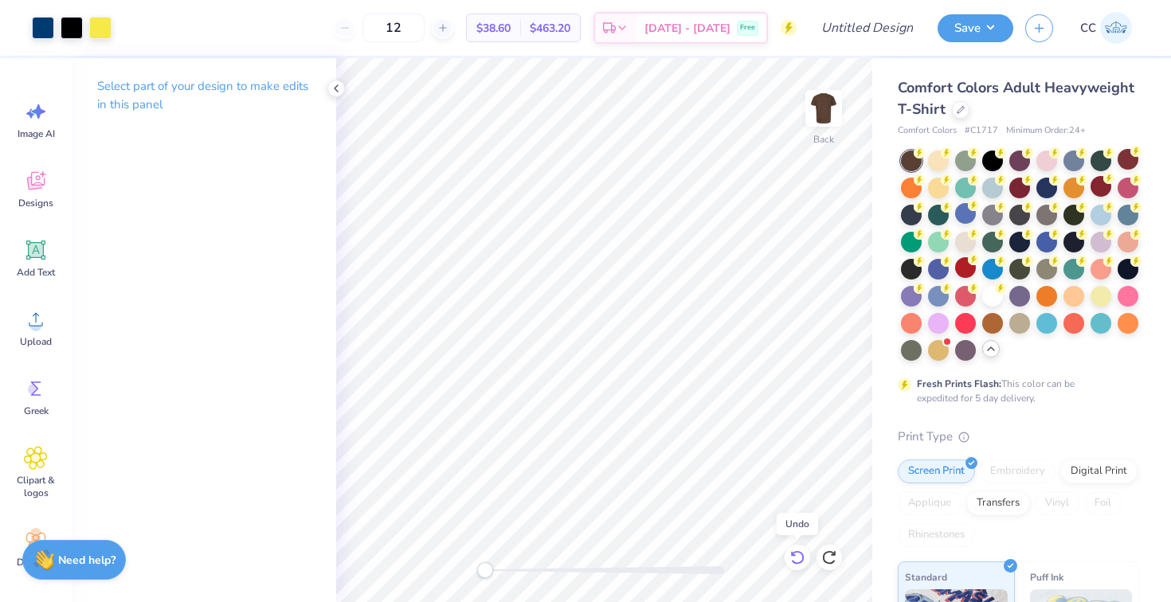
click at [796, 558] on icon at bounding box center [798, 558] width 16 height 16
click at [797, 556] on icon at bounding box center [798, 558] width 16 height 16
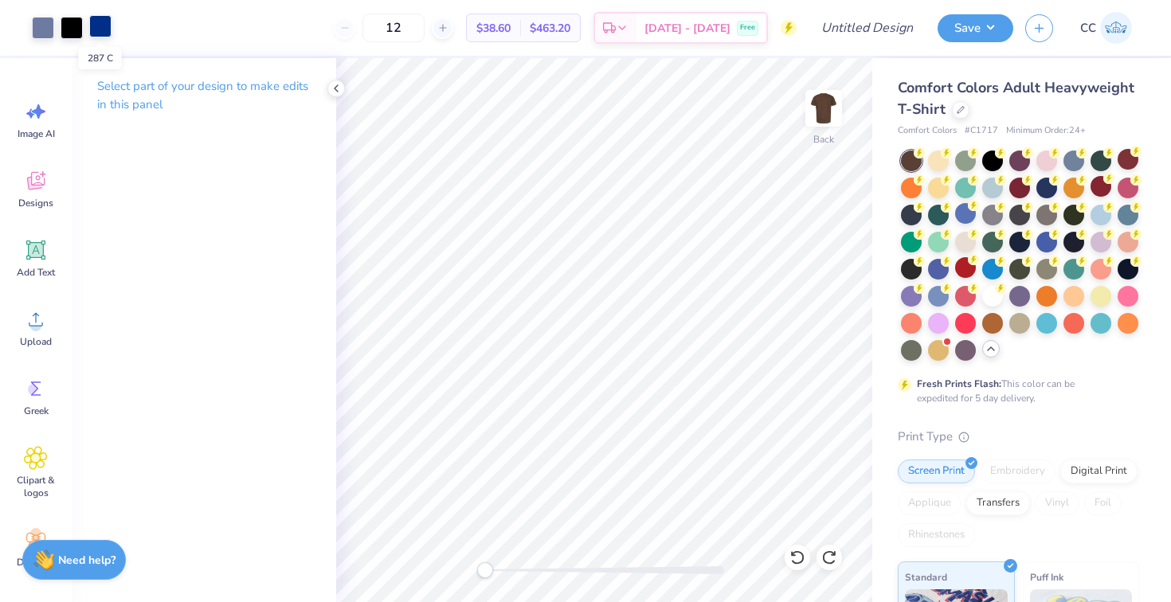
click at [100, 29] on div at bounding box center [100, 26] width 22 height 22
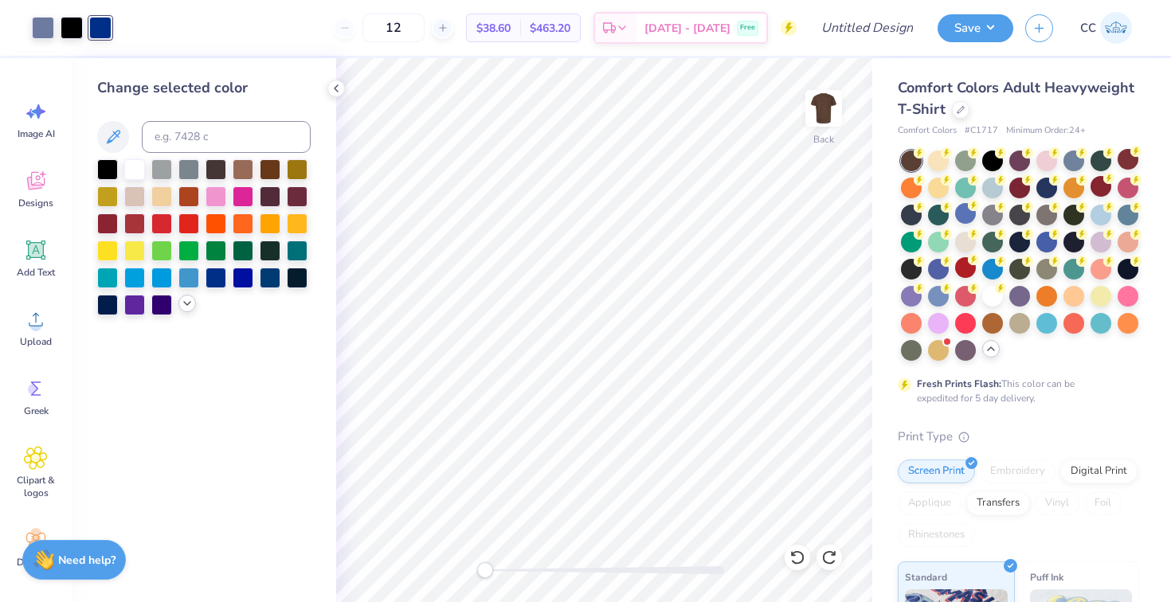
click at [186, 316] on div at bounding box center [204, 237] width 214 height 156
click at [186, 312] on div at bounding box center [187, 304] width 18 height 18
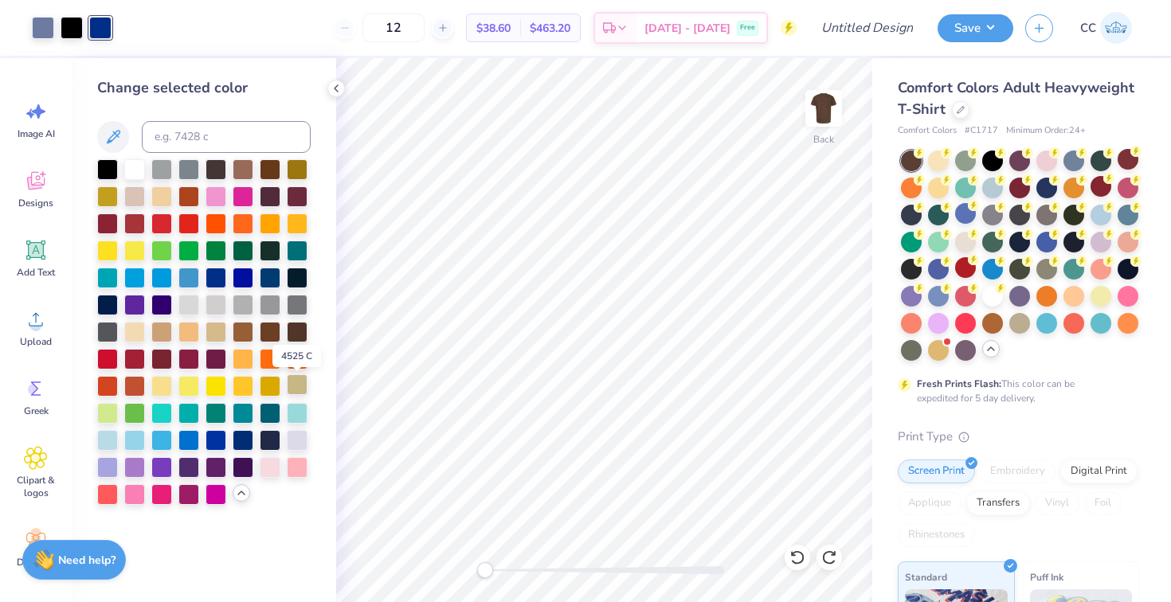
click at [305, 392] on div at bounding box center [297, 385] width 21 height 21
click at [137, 224] on div at bounding box center [134, 222] width 21 height 21
click at [189, 202] on div at bounding box center [188, 195] width 21 height 21
click at [99, 221] on div at bounding box center [107, 222] width 21 height 21
click at [290, 394] on div at bounding box center [297, 385] width 21 height 21
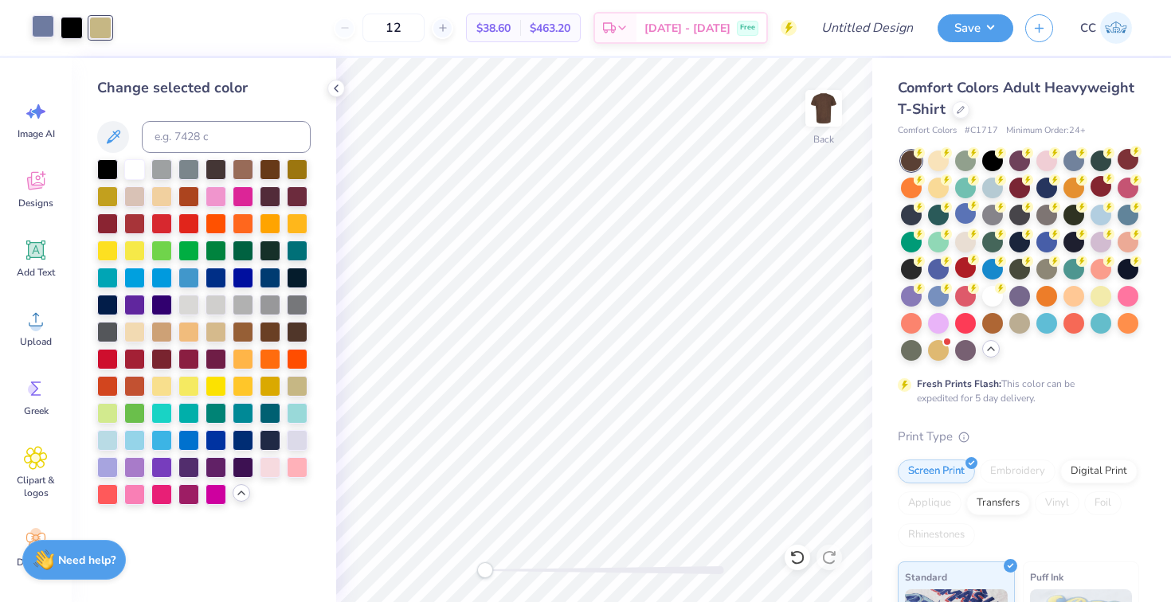
click at [41, 22] on div at bounding box center [43, 26] width 22 height 22
click at [185, 199] on div at bounding box center [188, 195] width 21 height 21
click at [136, 218] on div at bounding box center [134, 222] width 21 height 21
click at [103, 226] on div at bounding box center [107, 222] width 21 height 21
click at [795, 555] on icon at bounding box center [793, 553] width 3 height 3
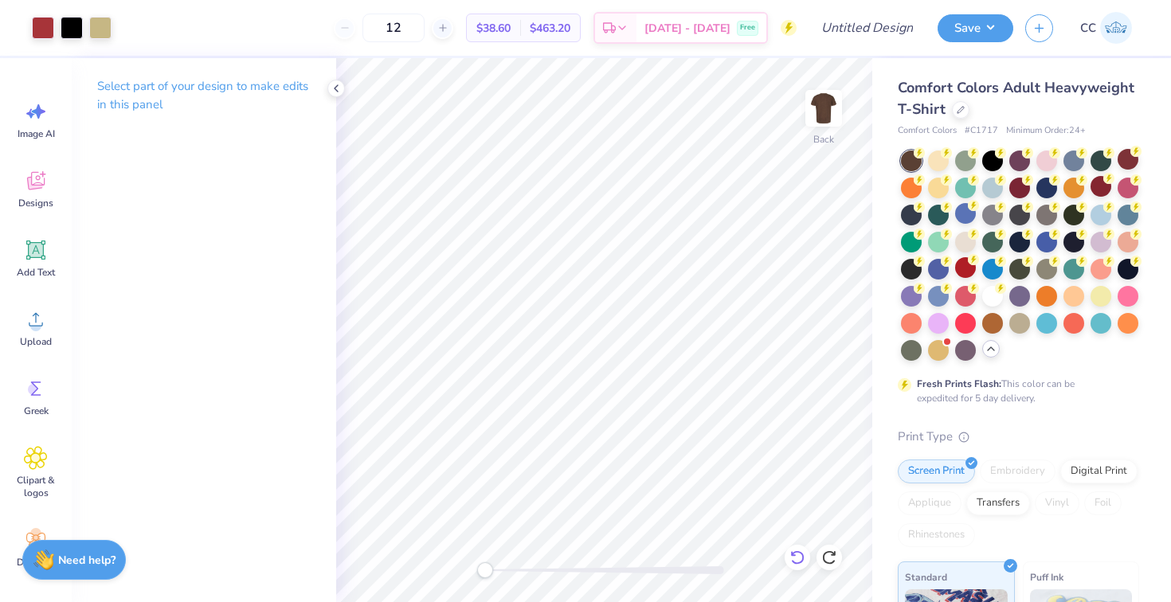
click at [798, 557] on icon at bounding box center [798, 558] width 16 height 16
click at [876, 24] on input "Design Title" at bounding box center [887, 28] width 78 height 32
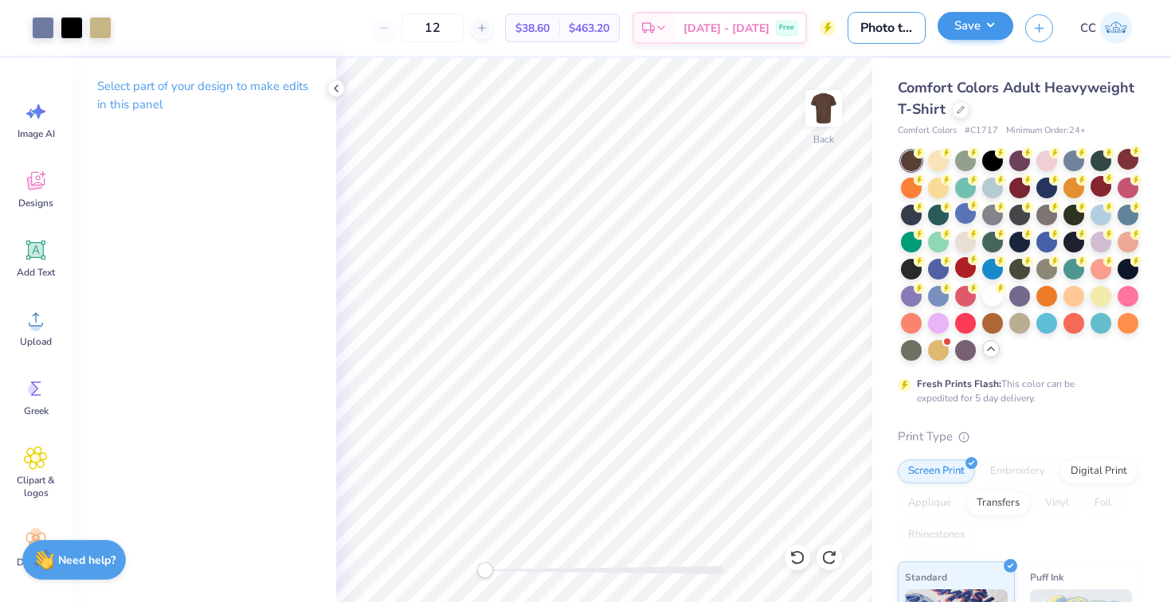
type input "Photo tee"
click at [976, 27] on button "Save" at bounding box center [976, 26] width 76 height 28
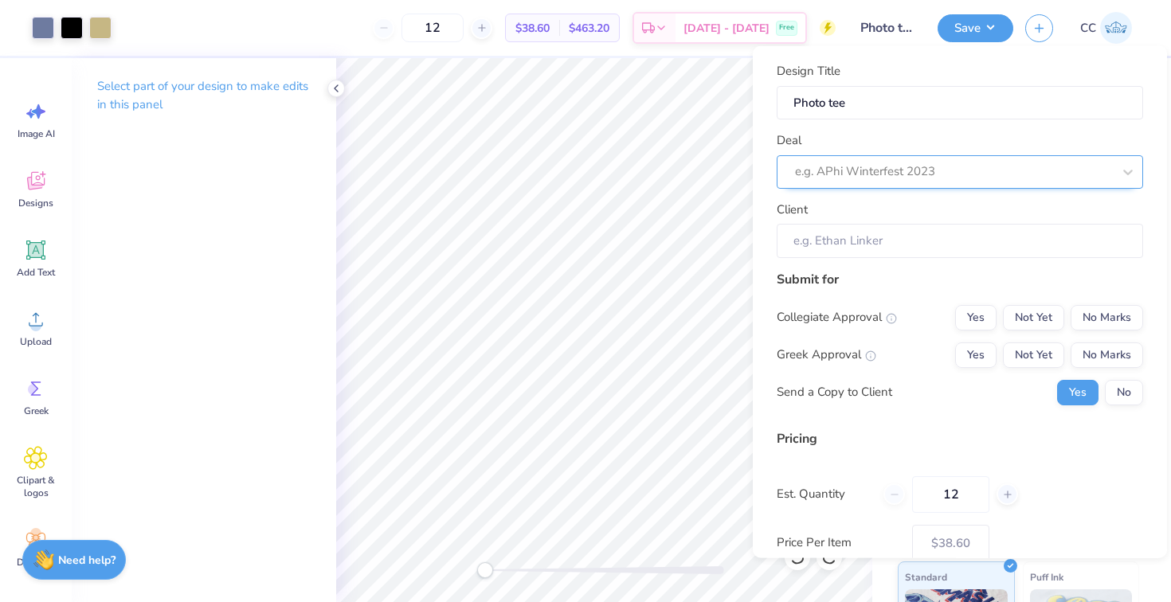
click at [1010, 170] on div at bounding box center [953, 172] width 317 height 22
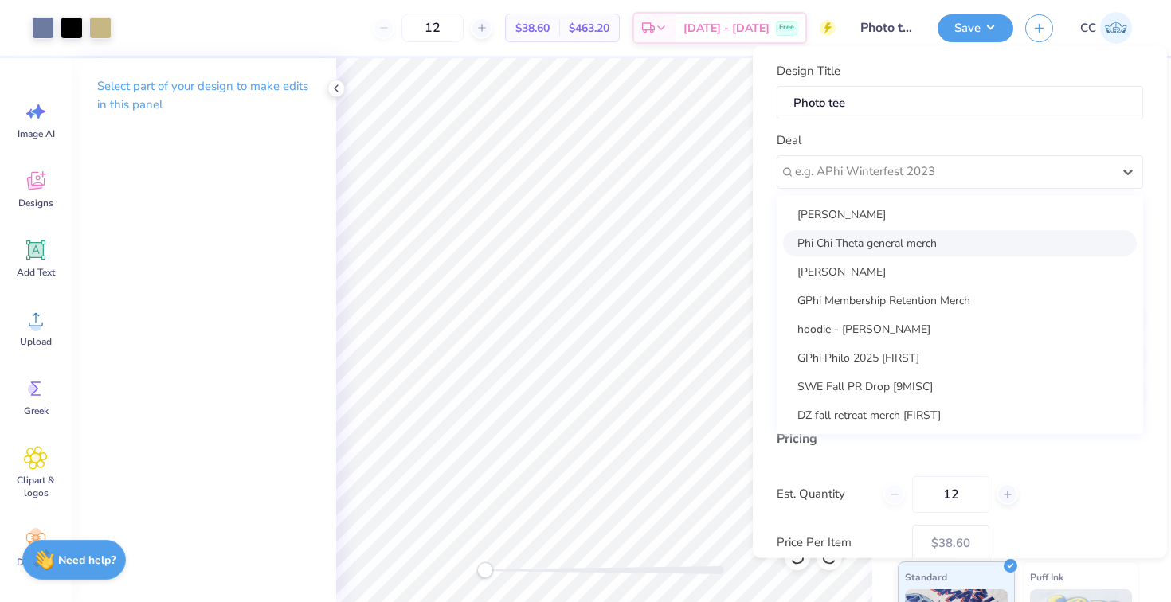
click at [939, 240] on div "Phi Chi Theta general merch" at bounding box center [960, 242] width 354 height 26
type input "[PERSON_NAME]"
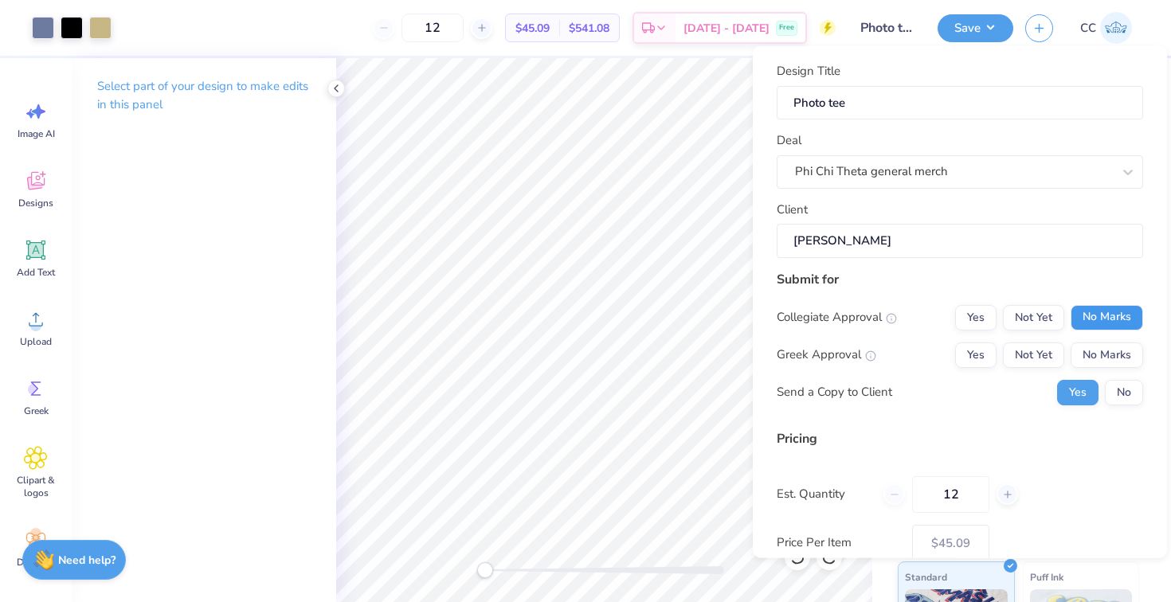
click at [1099, 315] on button "No Marks" at bounding box center [1107, 316] width 73 height 25
click at [987, 355] on button "Yes" at bounding box center [975, 354] width 41 height 25
click at [1117, 388] on button "No" at bounding box center [1124, 391] width 38 height 25
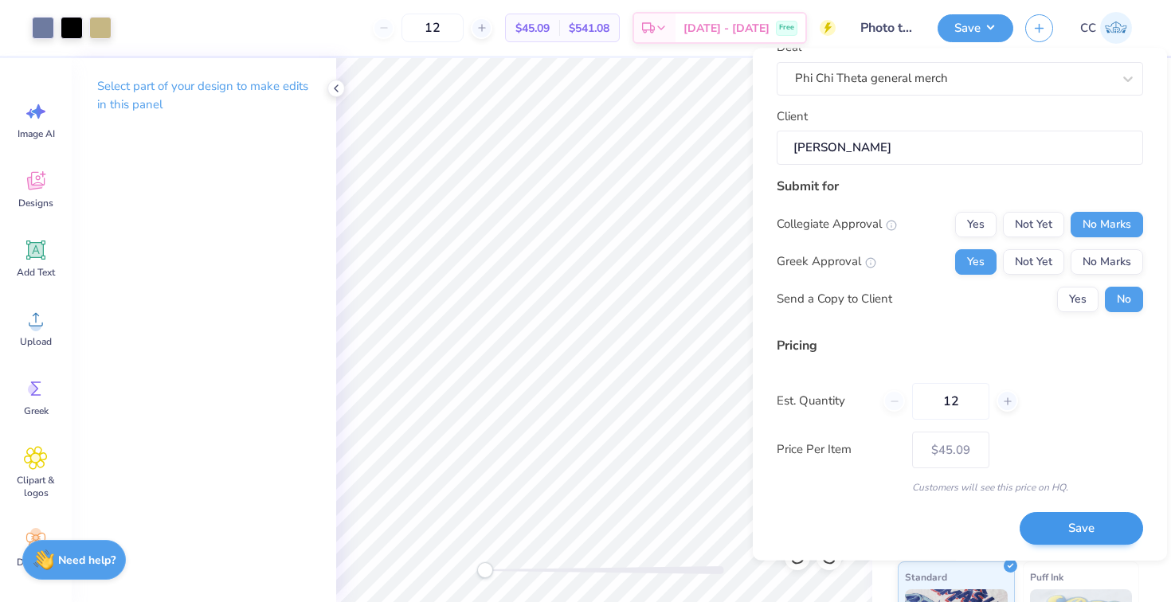
scroll to position [94, 0]
click at [1070, 526] on button "Save" at bounding box center [1082, 530] width 124 height 33
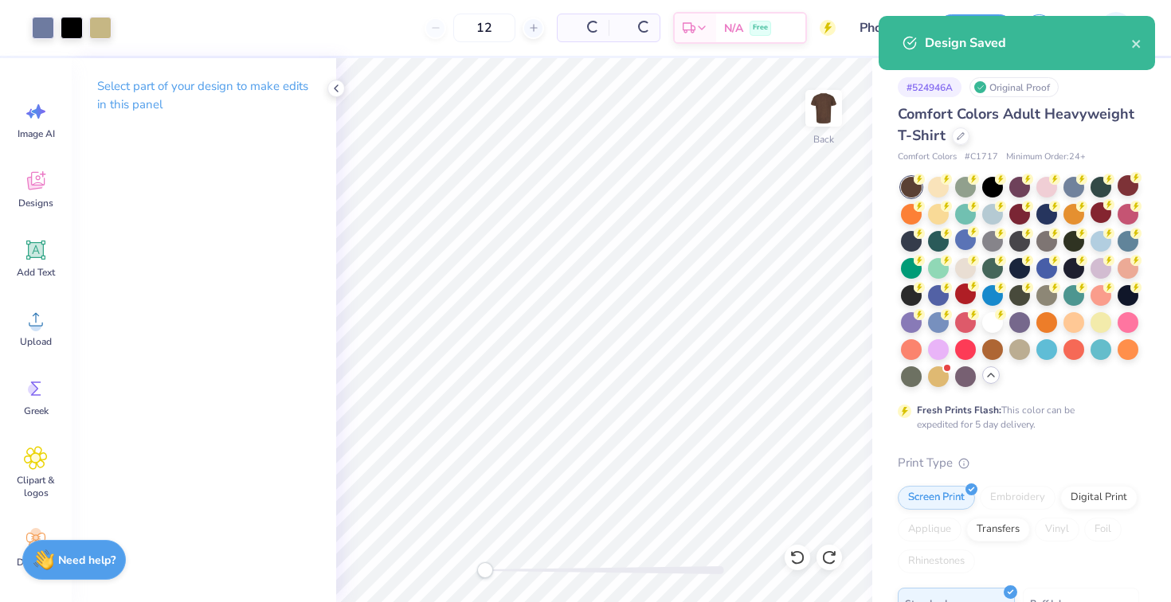
type input "$45.09"
click at [1131, 45] on div "Design Saved" at bounding box center [1028, 42] width 206 height 19
click at [1133, 45] on div "Design Saved" at bounding box center [1017, 43] width 277 height 54
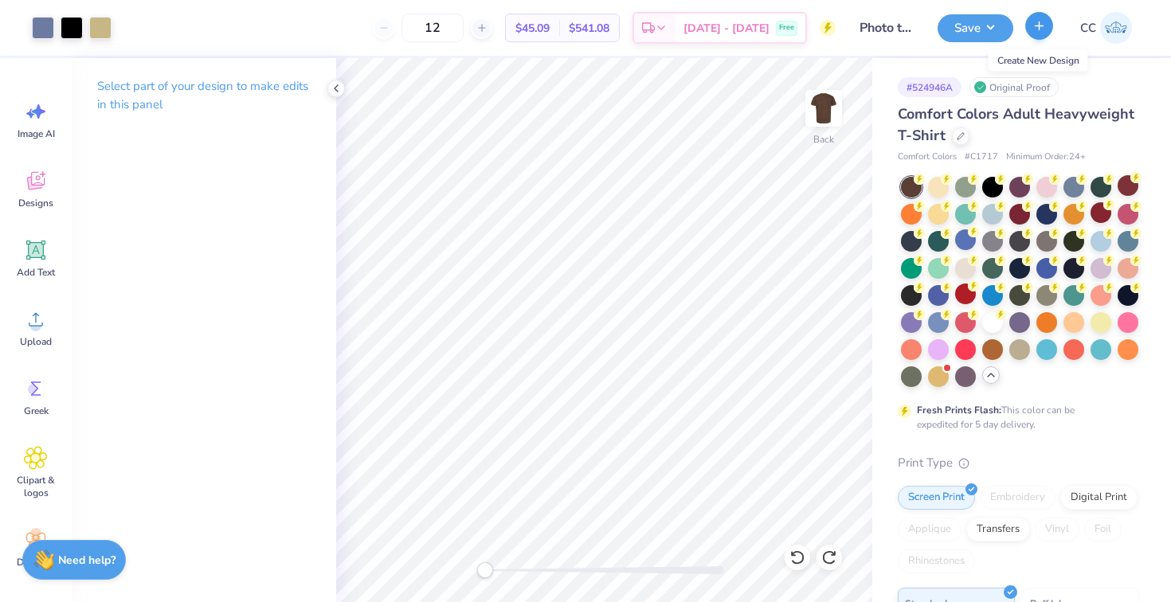
click at [1038, 30] on icon "button" at bounding box center [1040, 26] width 14 height 14
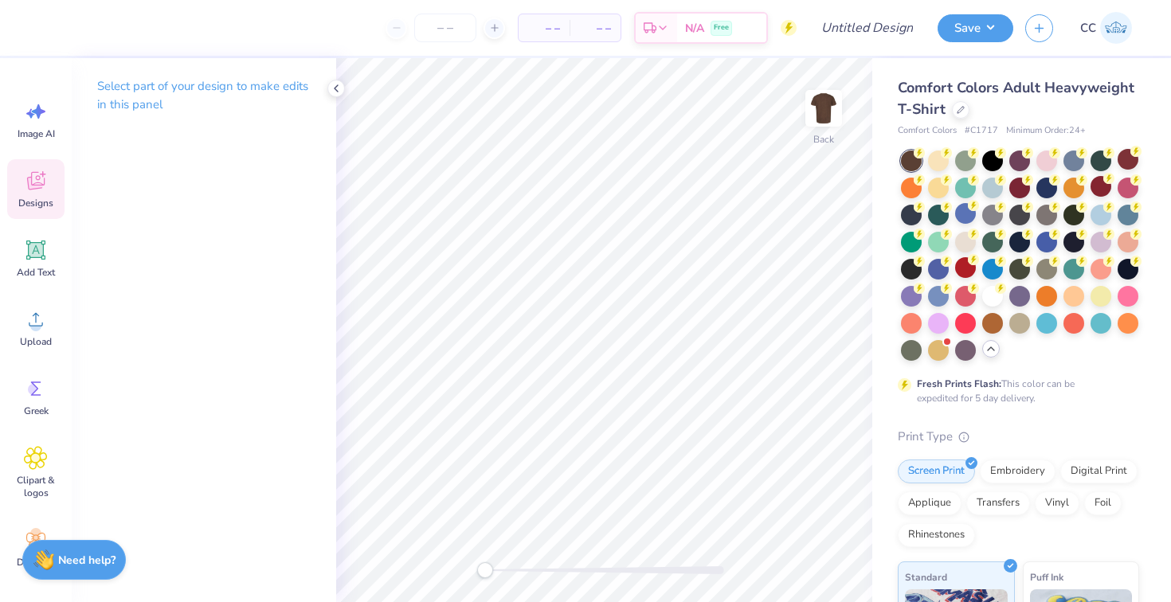
click at [18, 197] on span "Designs" at bounding box center [35, 203] width 35 height 13
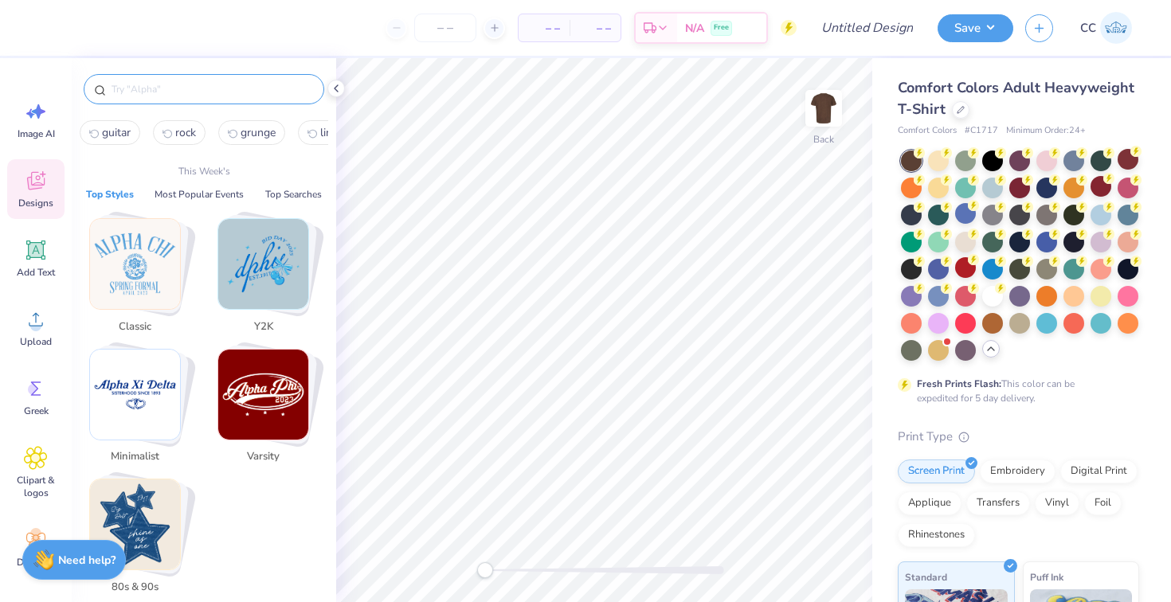
click at [163, 94] on input "text" at bounding box center [212, 89] width 204 height 16
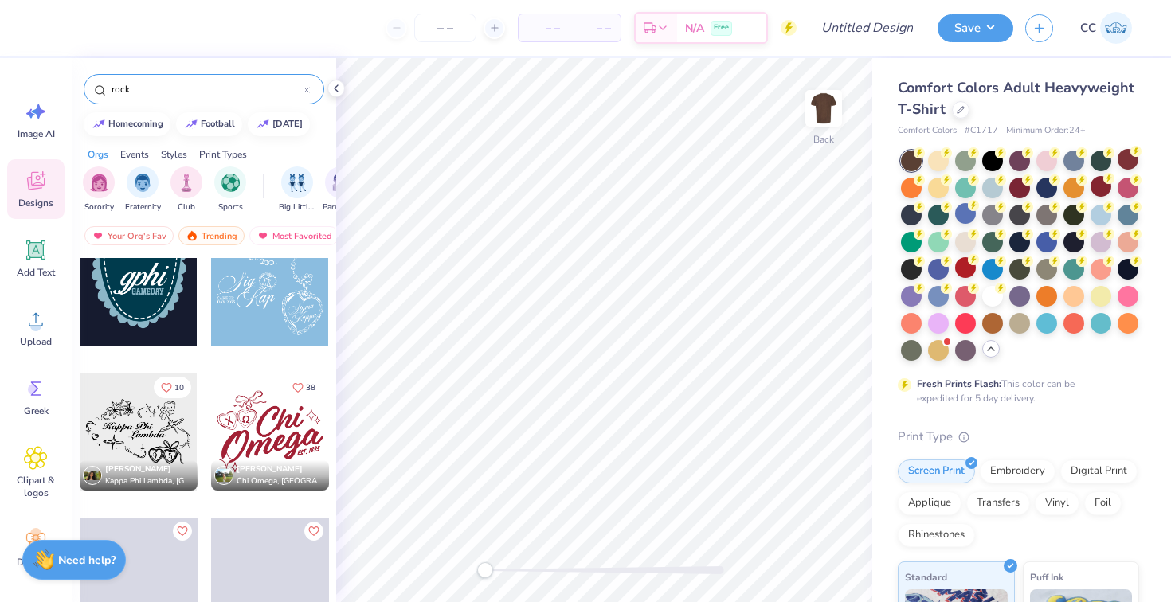
scroll to position [3987, 0]
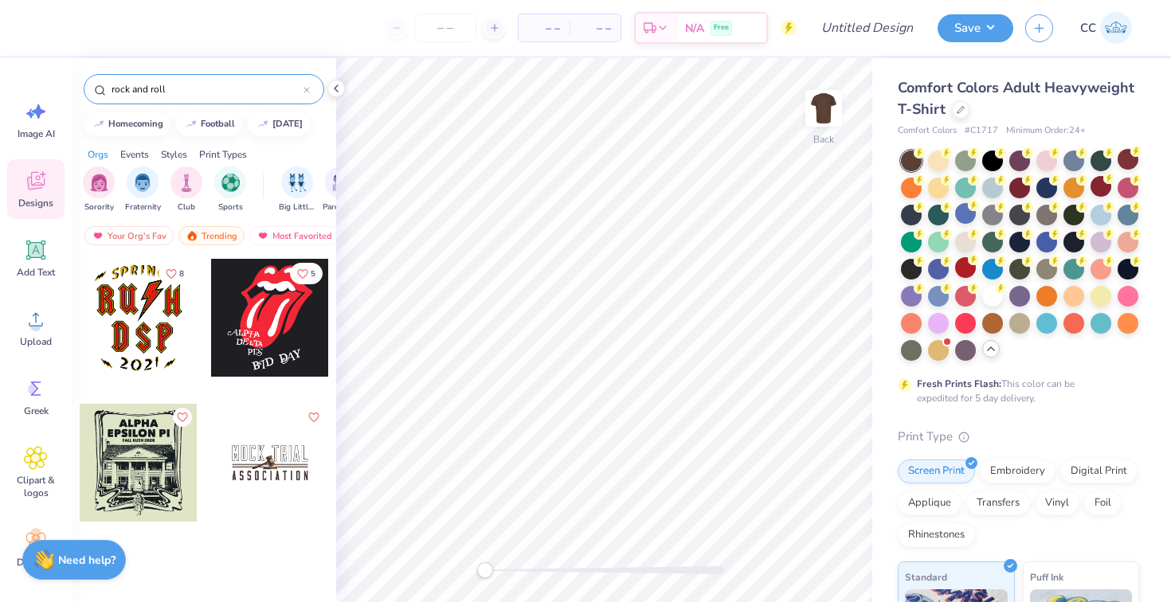
drag, startPoint x: 179, startPoint y: 93, endPoint x: 68, endPoint y: 69, distance: 114.1
click at [68, 69] on div "– – Per Item – – Total Est. Delivery N/A Free Design Title Save CC Image AI Des…" at bounding box center [585, 301] width 1171 height 602
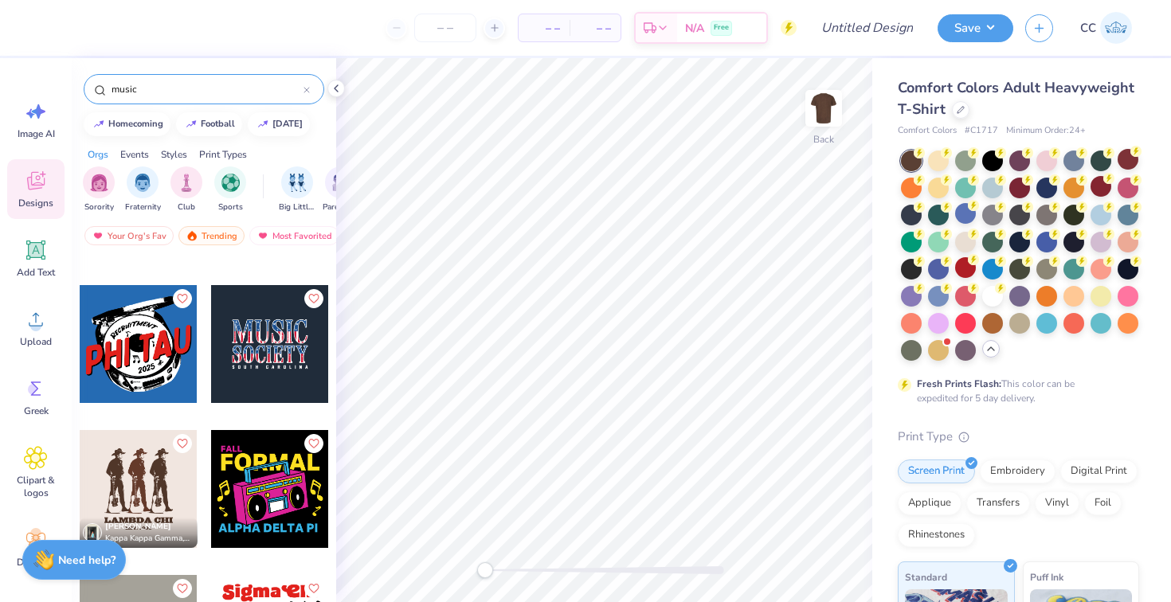
scroll to position [120, 0]
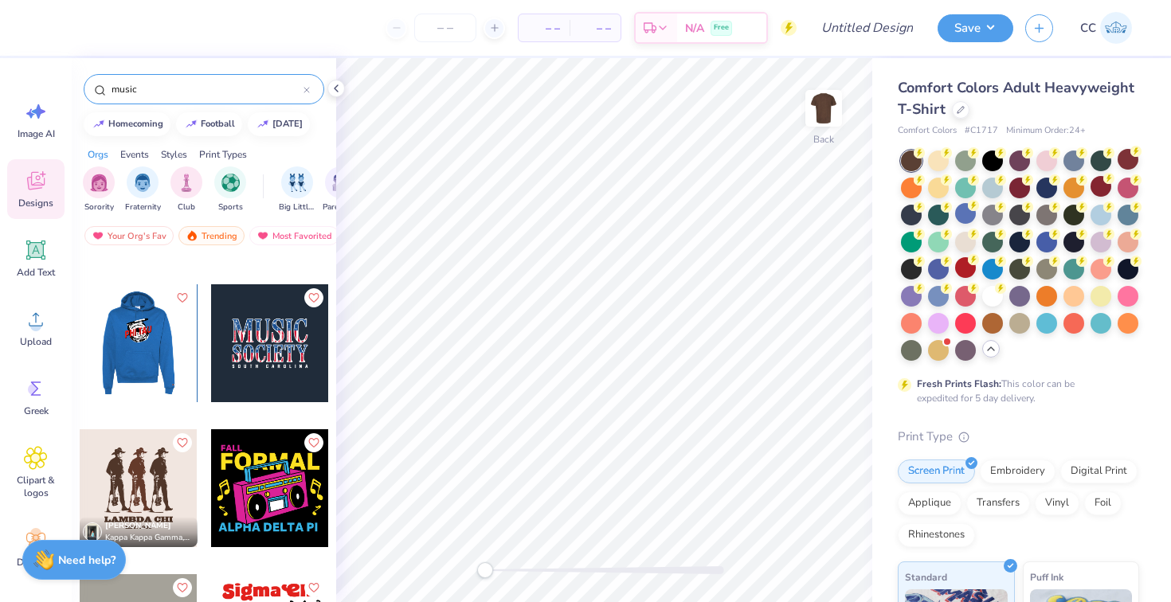
type input "music"
click at [130, 360] on div at bounding box center [138, 343] width 118 height 118
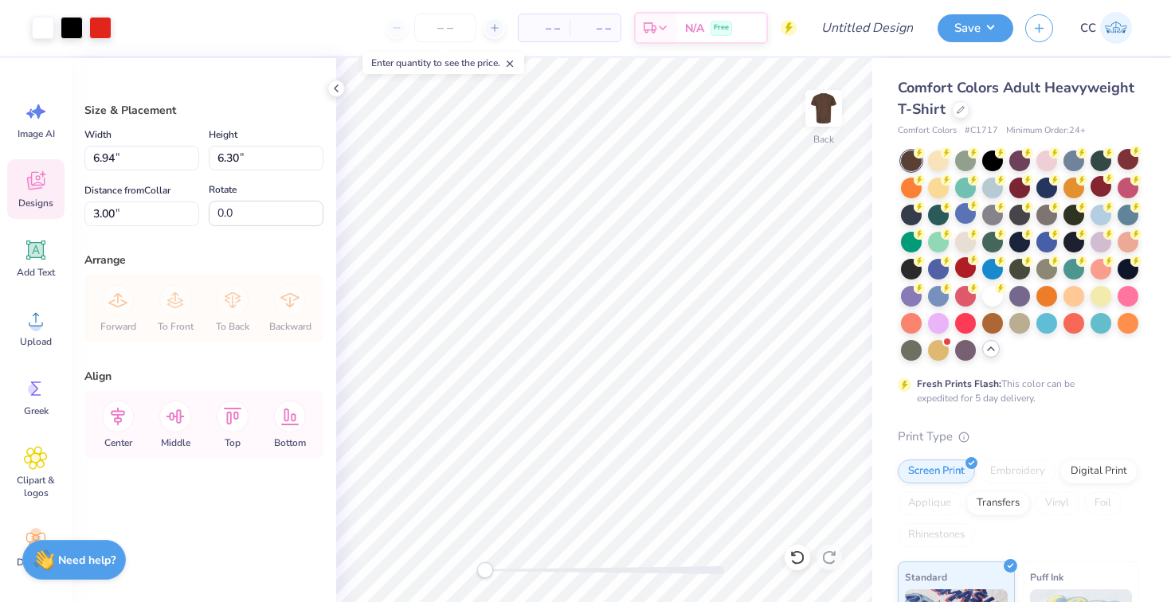
click at [30, 212] on div "Designs" at bounding box center [35, 189] width 57 height 60
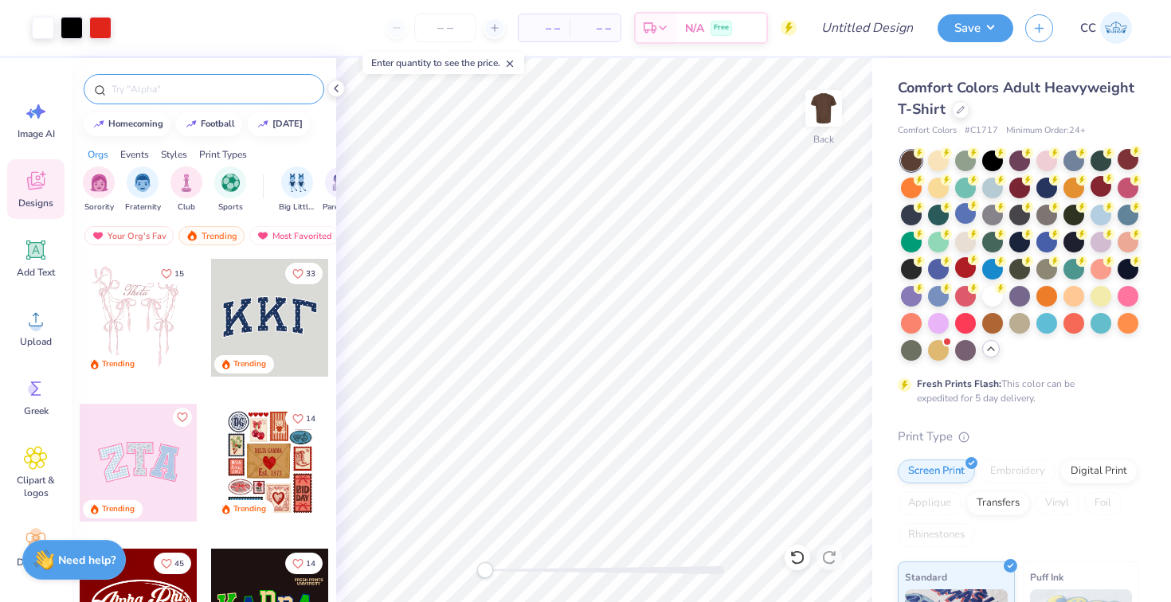
click at [182, 93] on input "text" at bounding box center [212, 89] width 204 height 16
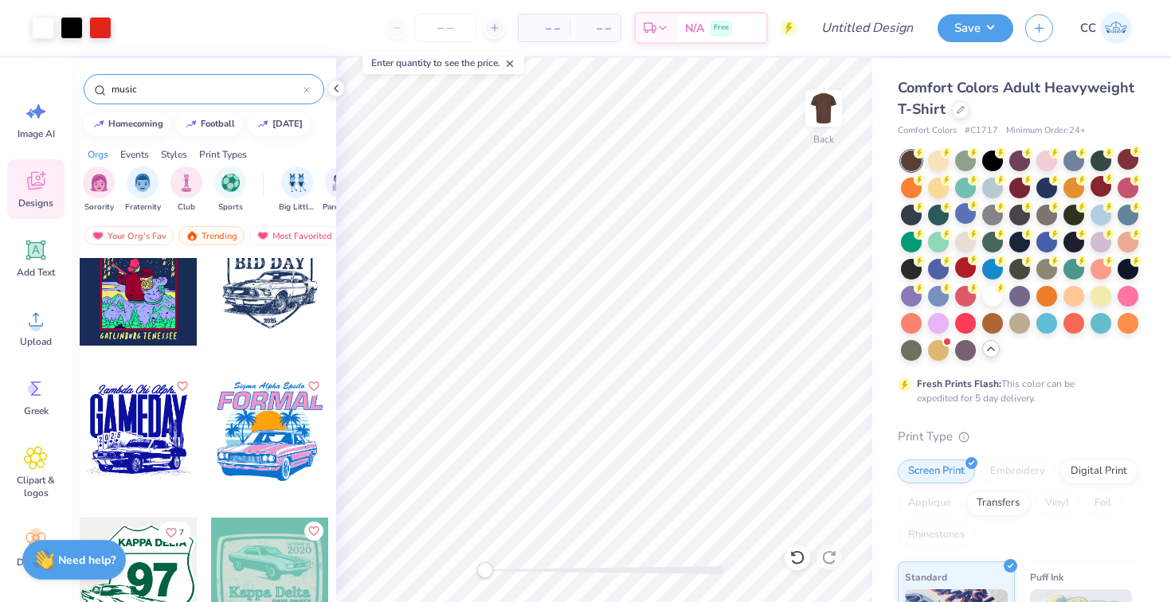
scroll to position [2352, 0]
type input "music"
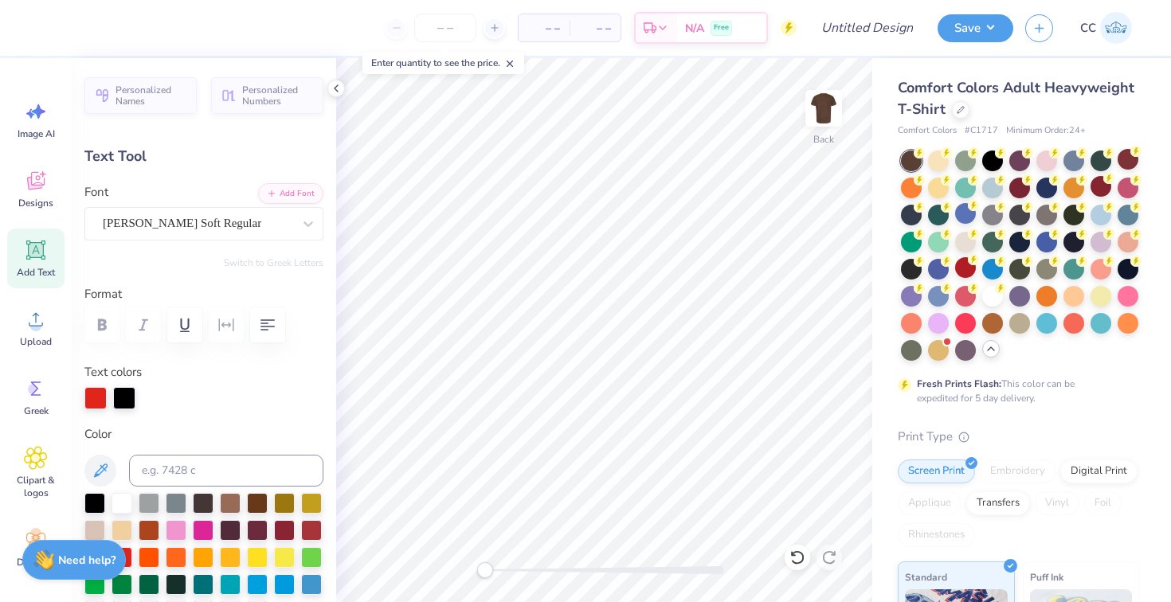
scroll to position [2, 0]
type textarea "PHI CHI THETA"
type input "3.13"
type input "1.20"
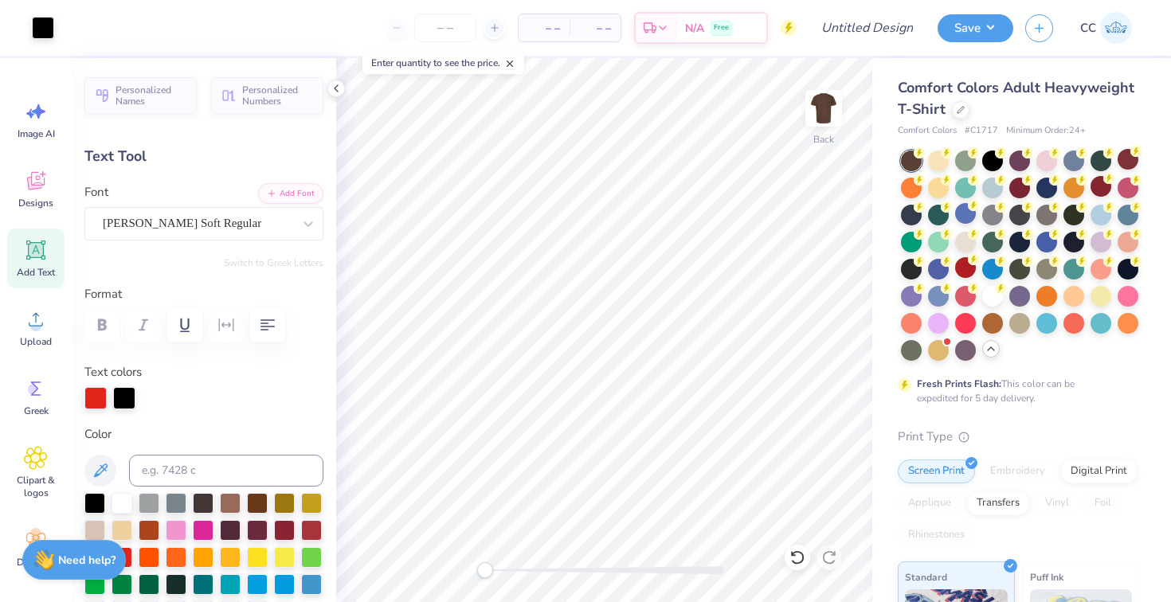
type input "4.64"
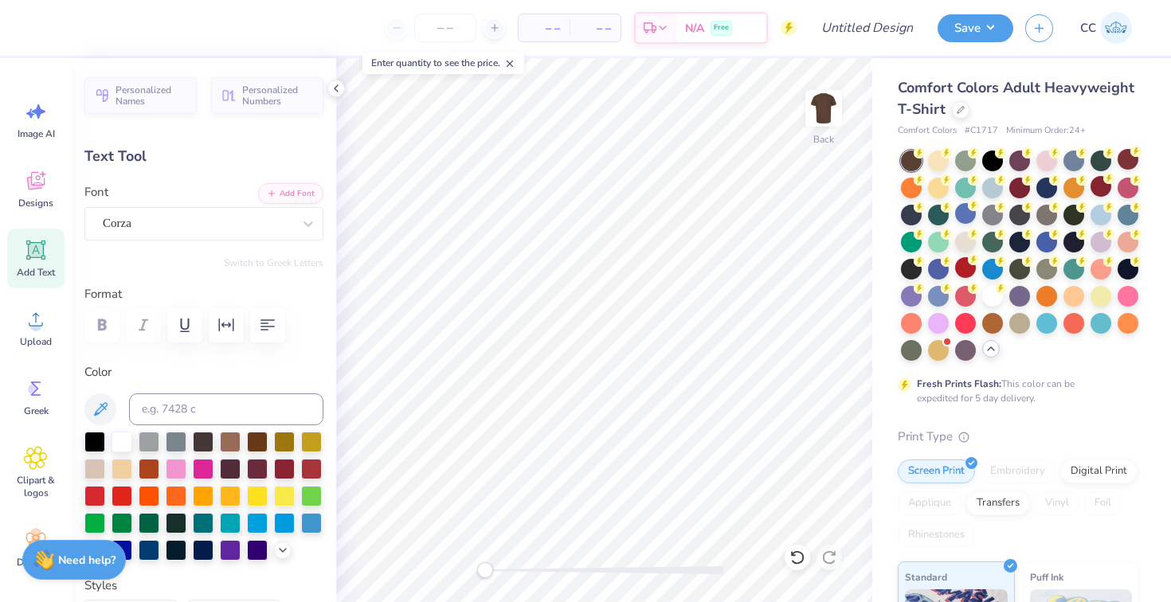
type input "0.0"
type input "6.95"
type input "3.32"
type input "4.89"
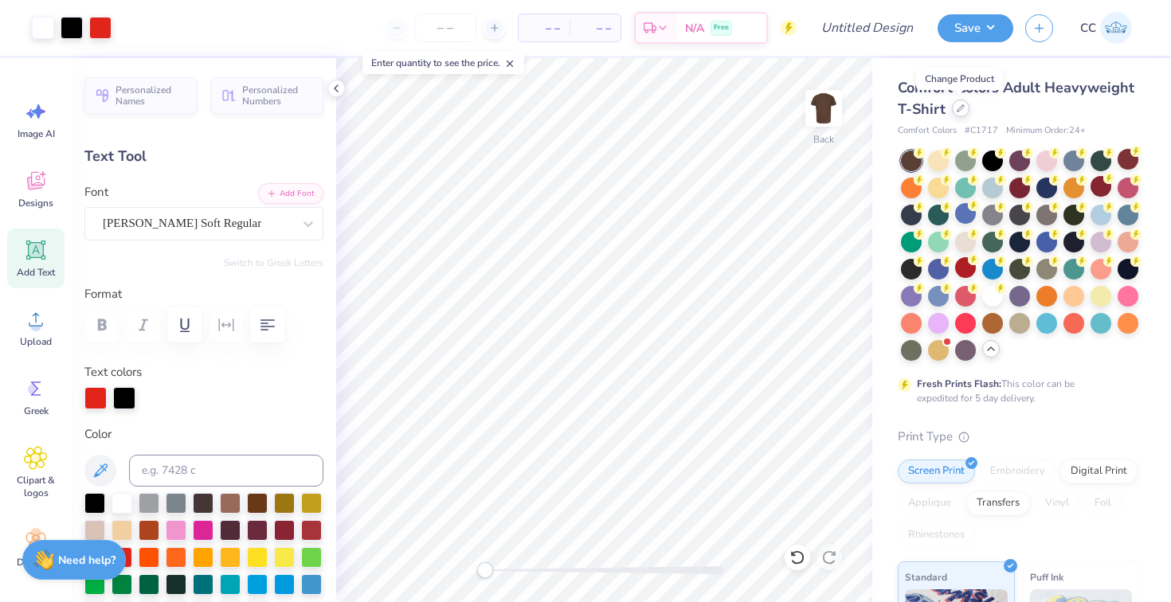
click at [953, 110] on div at bounding box center [961, 109] width 18 height 18
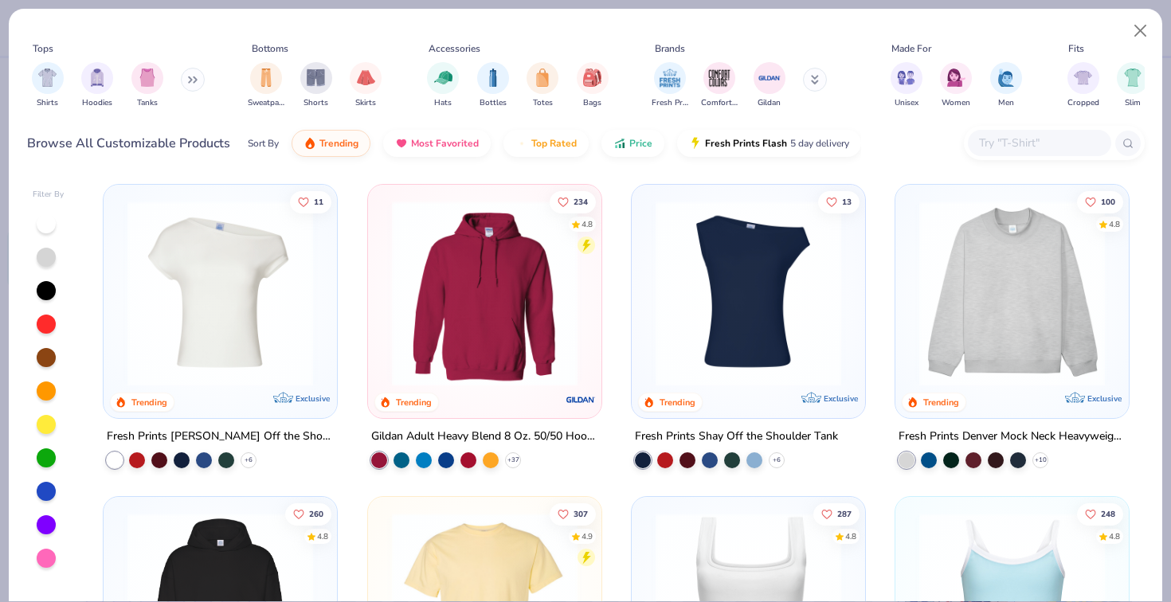
click at [819, 78] on button at bounding box center [815, 80] width 24 height 24
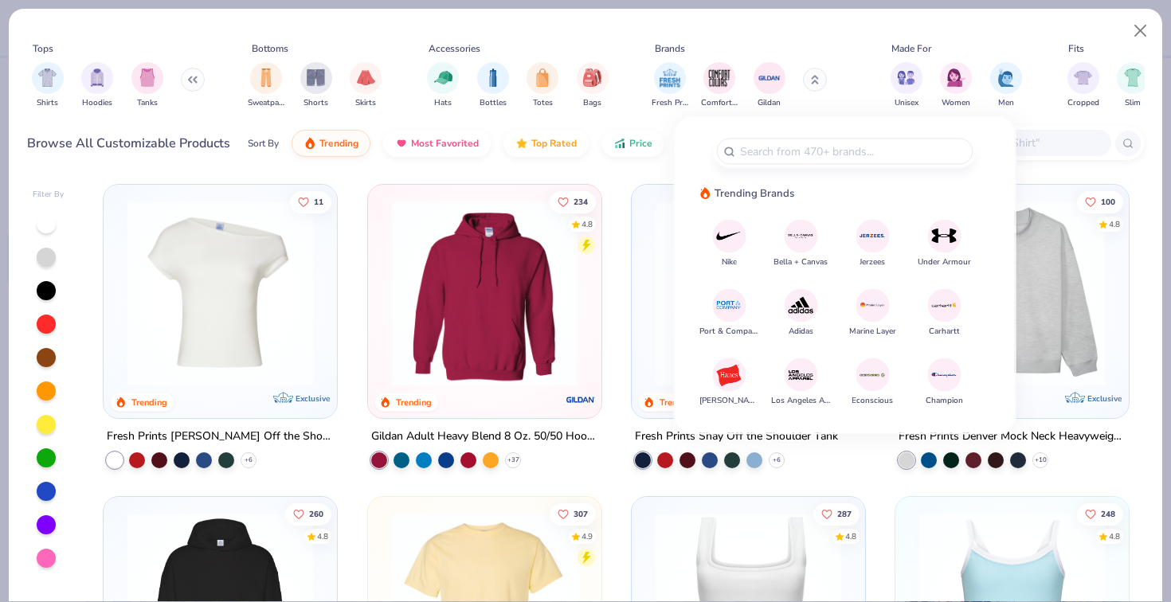
click at [804, 243] on img at bounding box center [801, 236] width 28 height 28
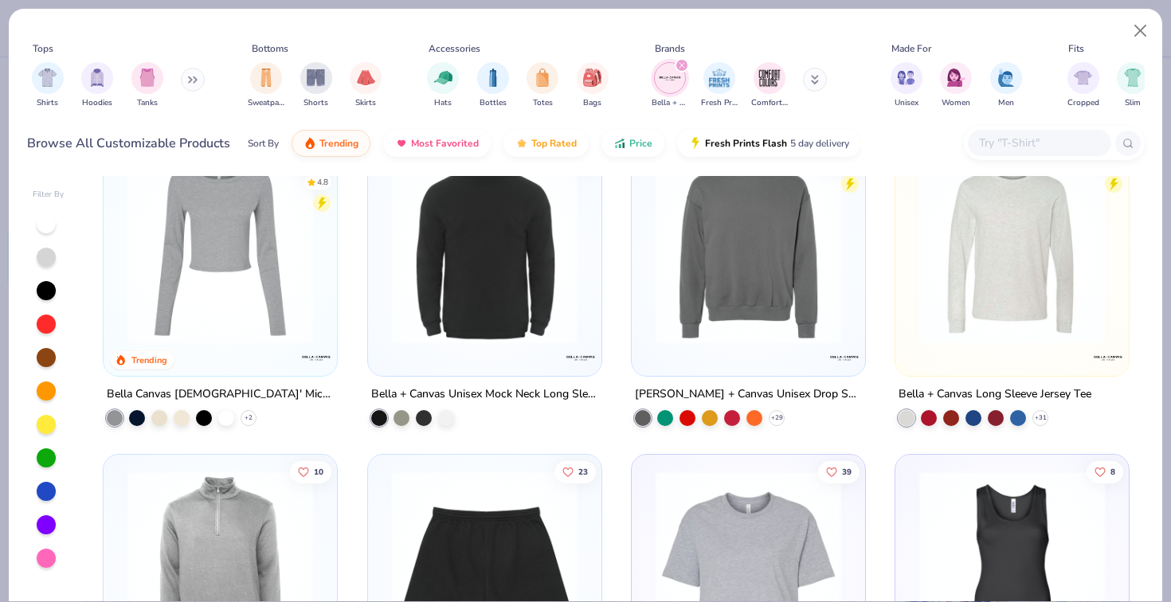
scroll to position [636, 0]
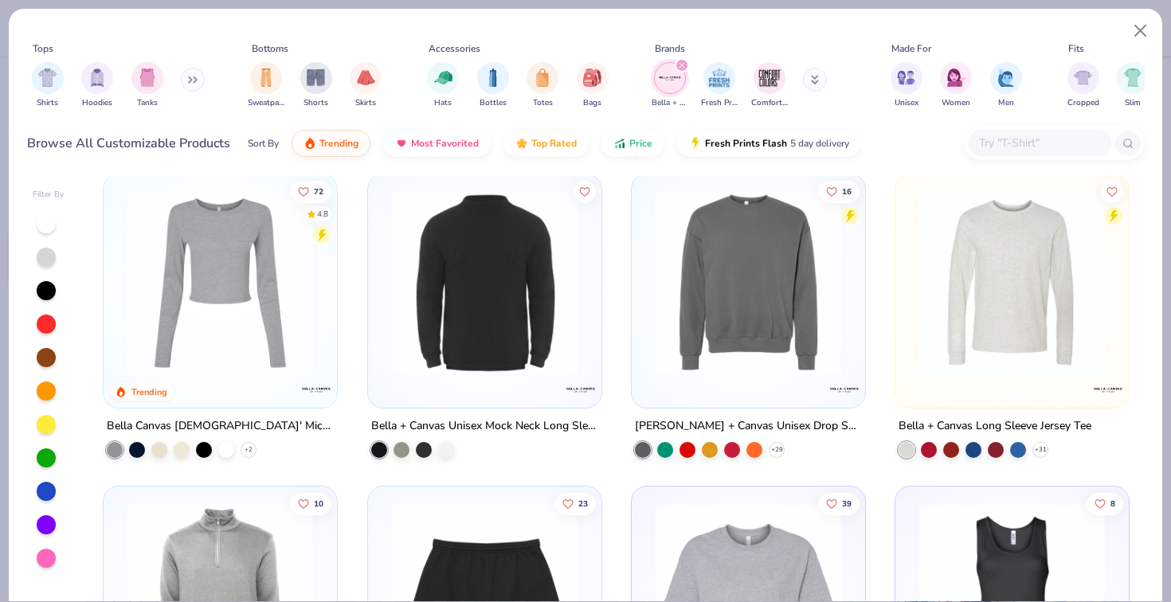
click at [681, 70] on div "filter for Bella + Canvas" at bounding box center [682, 65] width 14 height 14
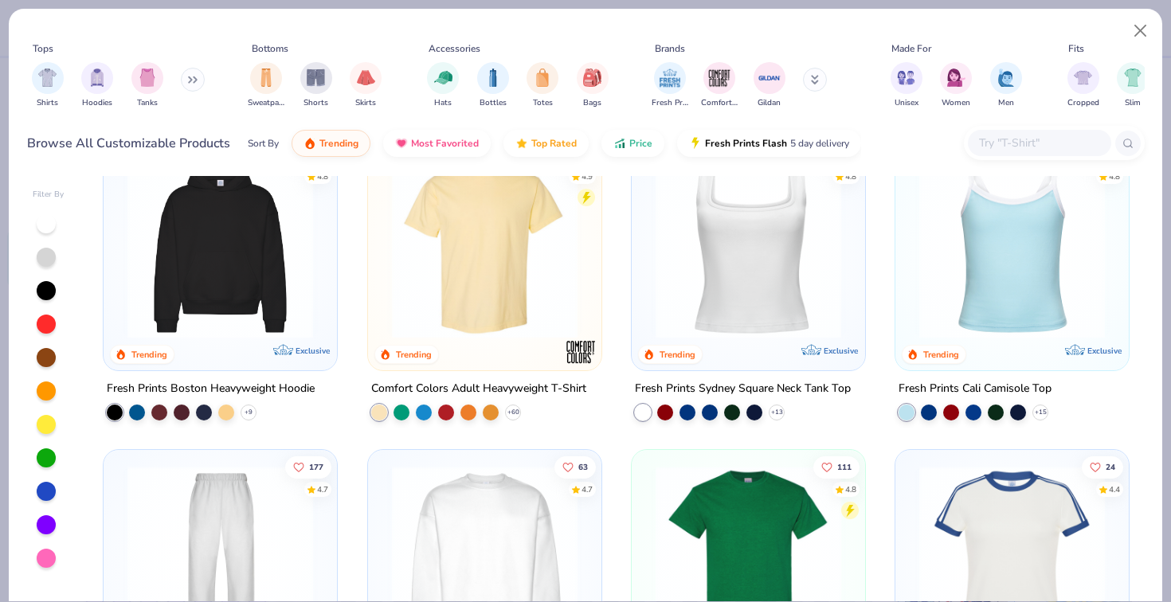
scroll to position [382, 0]
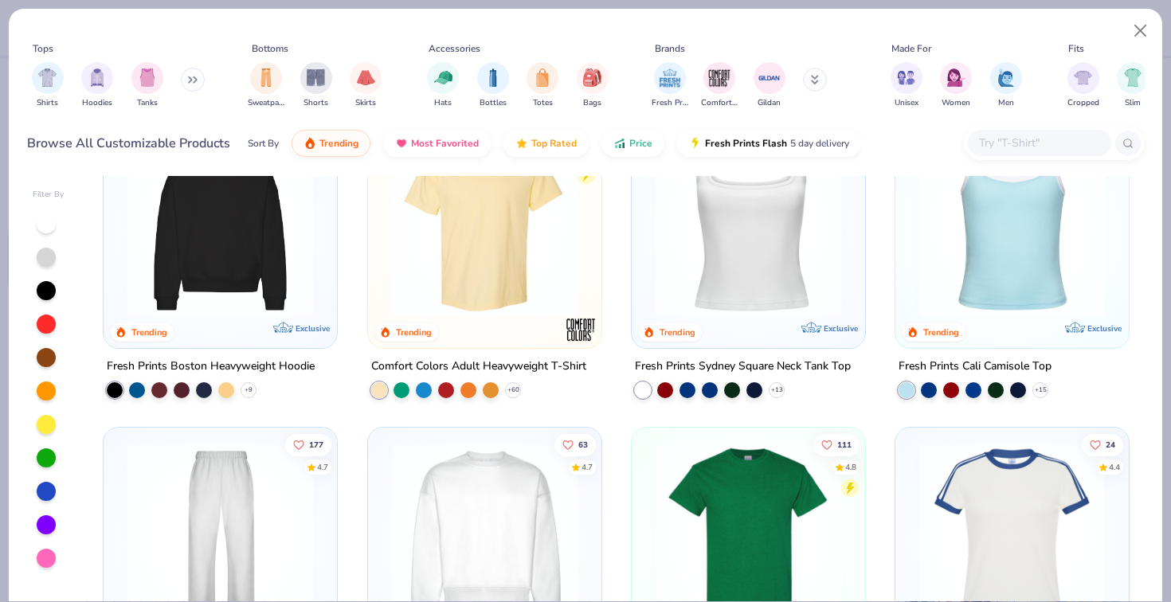
click at [201, 266] on img at bounding box center [221, 224] width 202 height 186
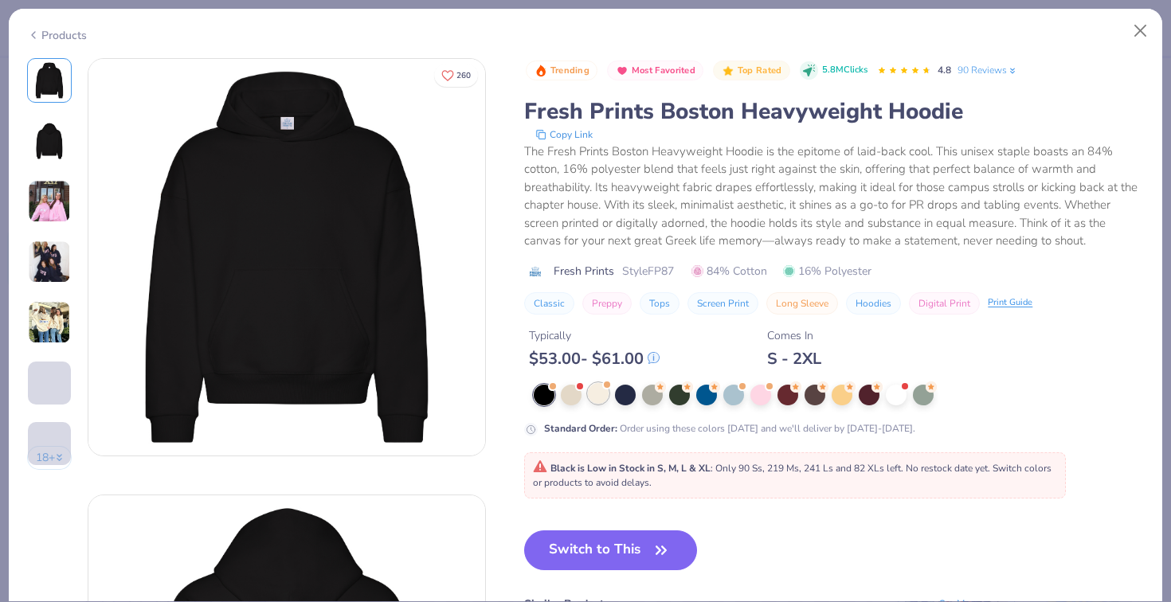
click at [601, 390] on div at bounding box center [598, 393] width 21 height 21
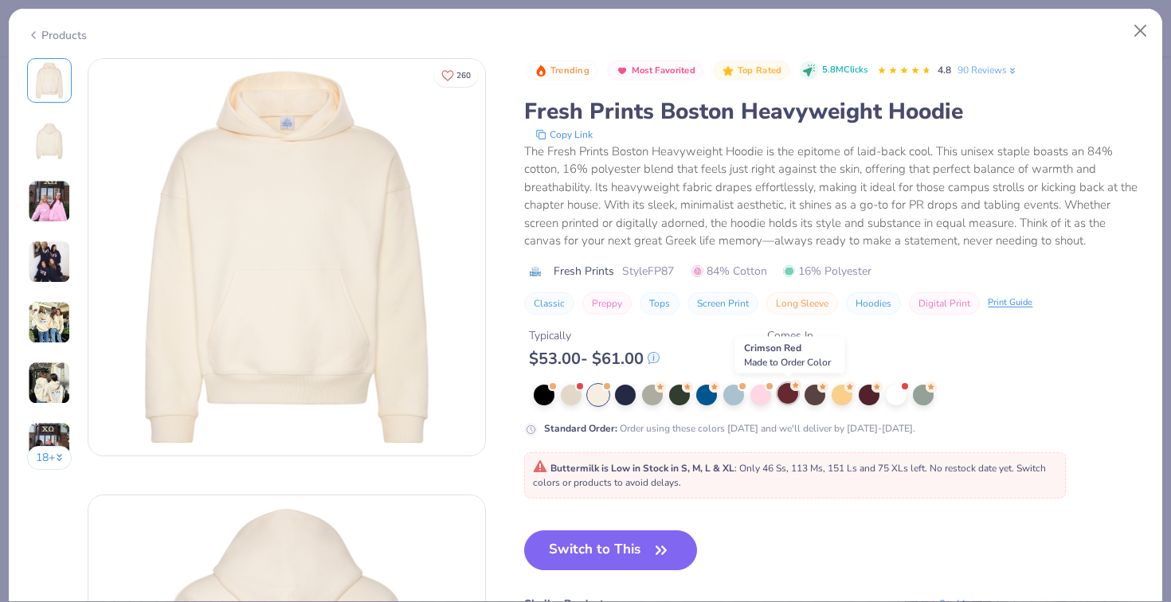
click at [788, 386] on div at bounding box center [788, 393] width 21 height 21
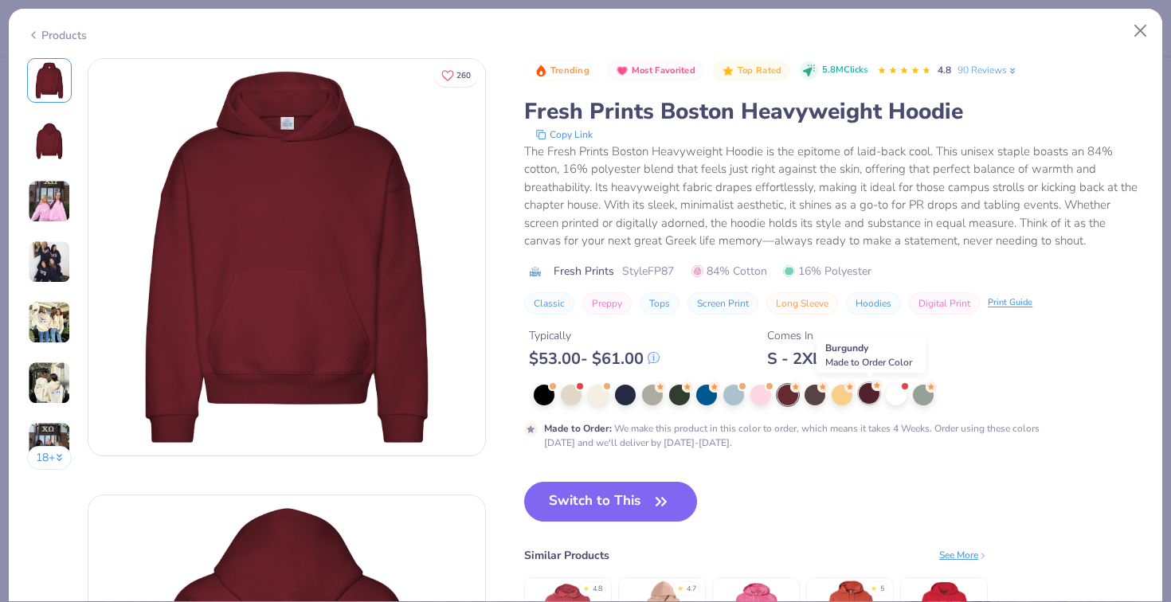
click at [877, 394] on div at bounding box center [869, 393] width 21 height 21
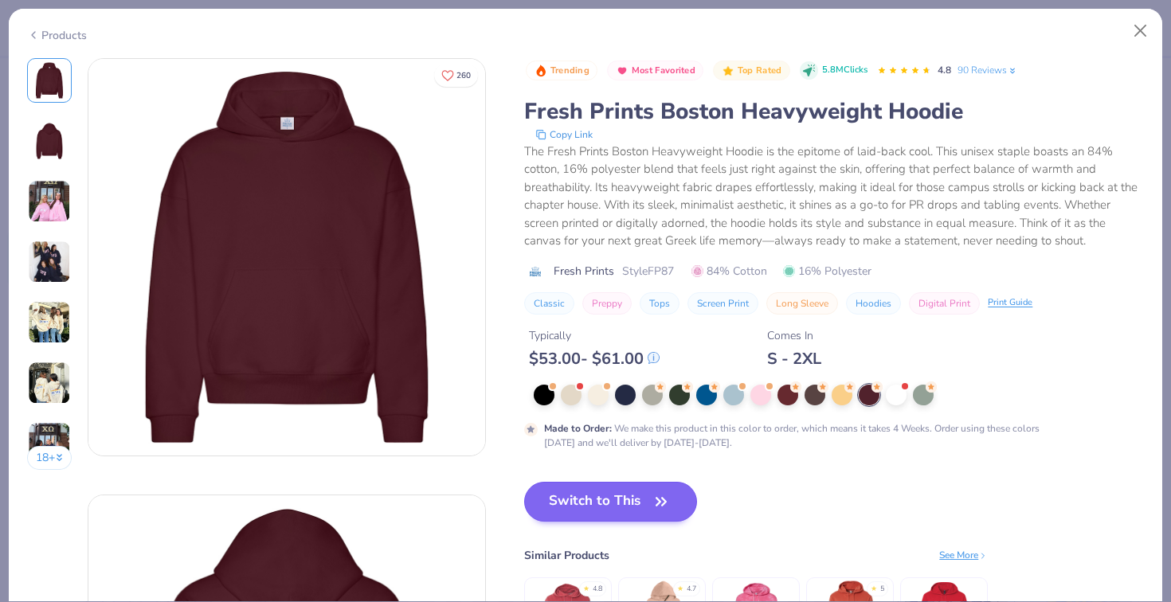
click at [586, 500] on button "Switch to This" at bounding box center [610, 502] width 173 height 40
type input "50"
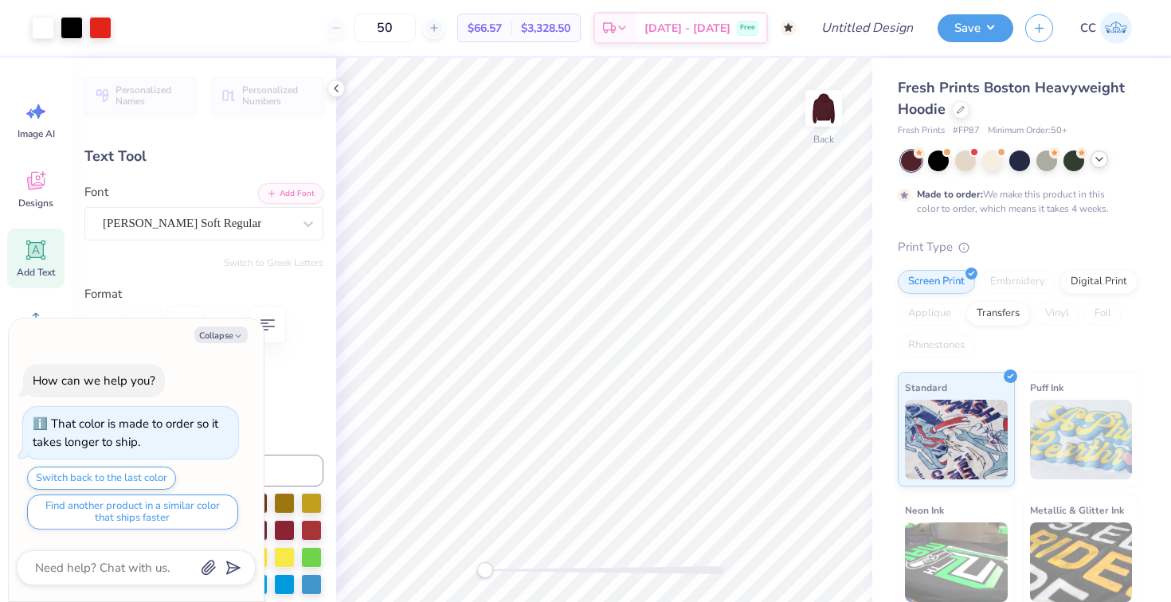
type textarea "x"
type input "3.25"
type textarea "x"
type input "4.69"
type textarea "x"
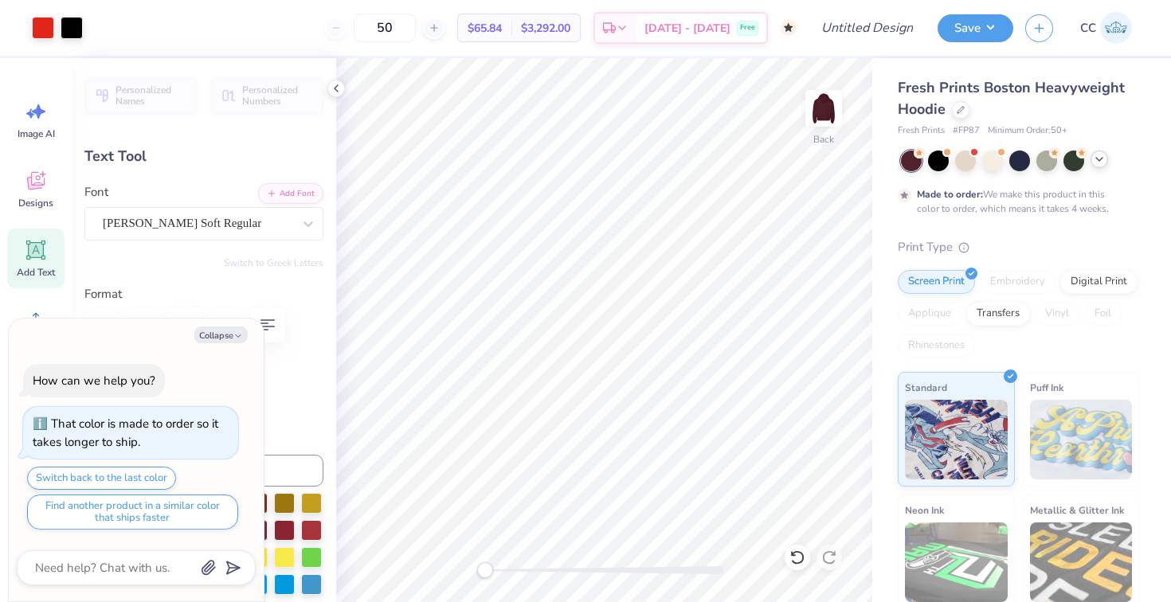
type input "3.25"
type textarea "x"
type input "4.69"
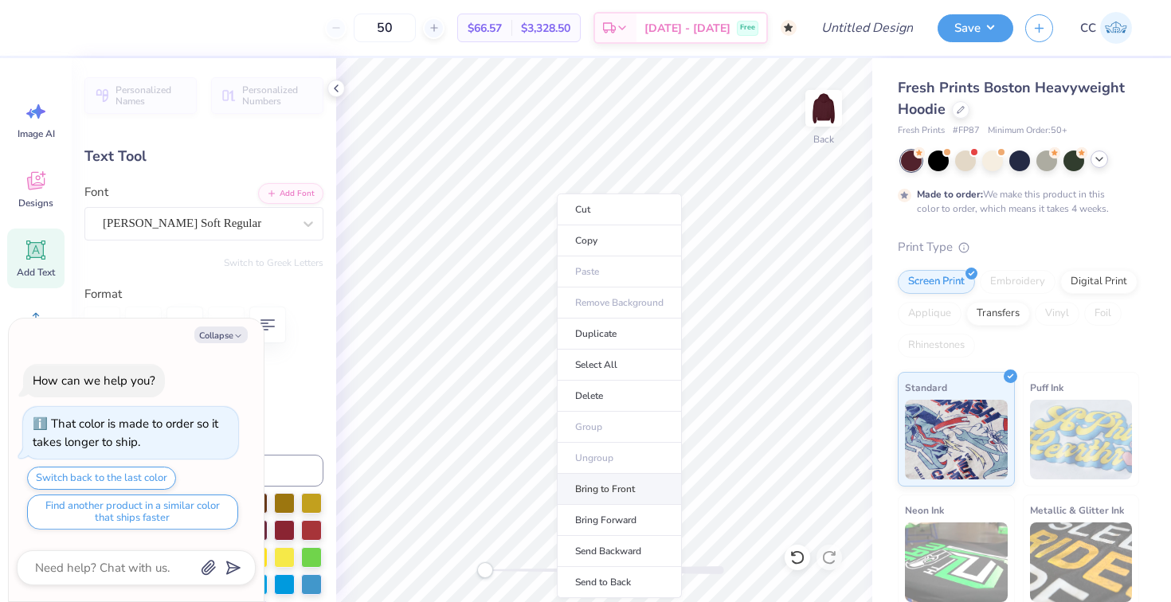
click at [605, 487] on li "Bring to Front" at bounding box center [619, 489] width 125 height 31
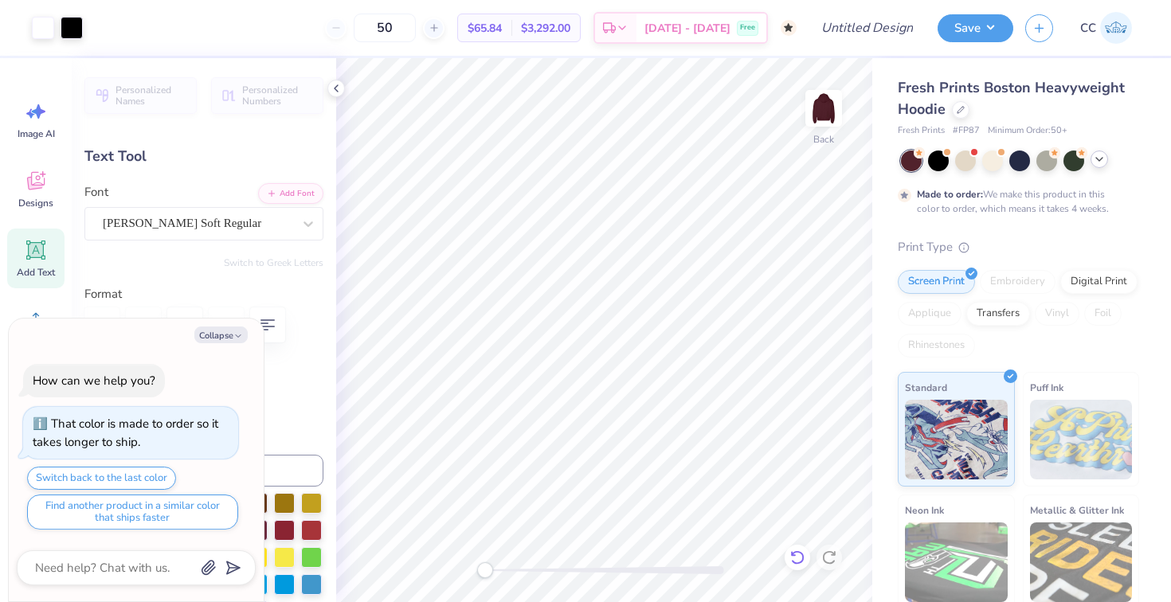
click at [794, 557] on icon at bounding box center [798, 558] width 16 height 16
click at [226, 335] on button "Collapse" at bounding box center [220, 335] width 53 height 17
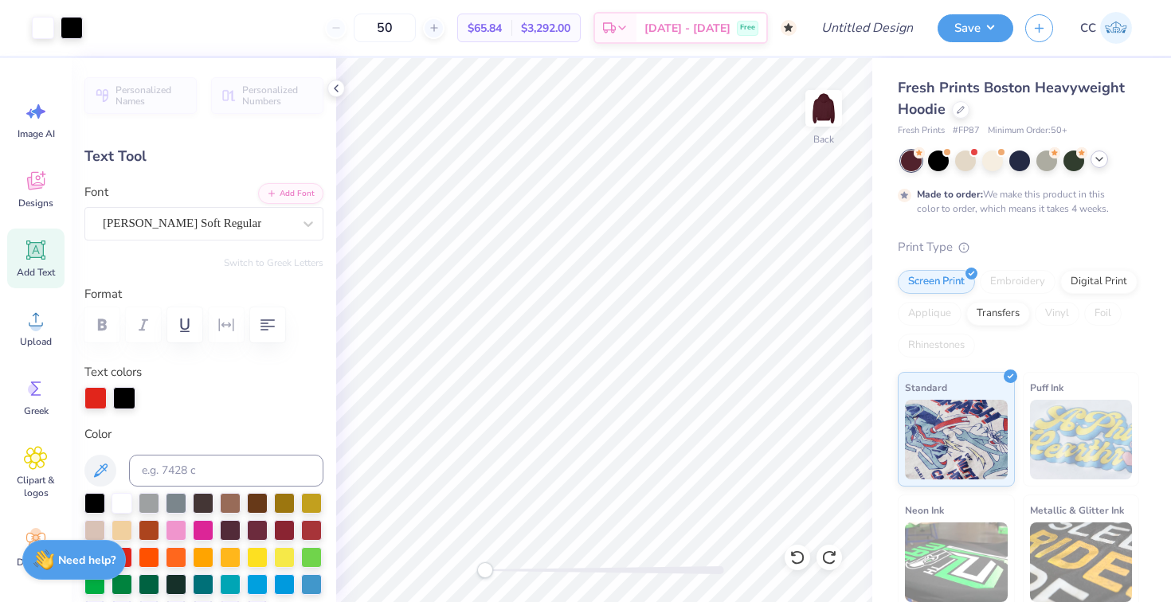
type textarea "x"
click at [794, 559] on icon at bounding box center [798, 558] width 16 height 16
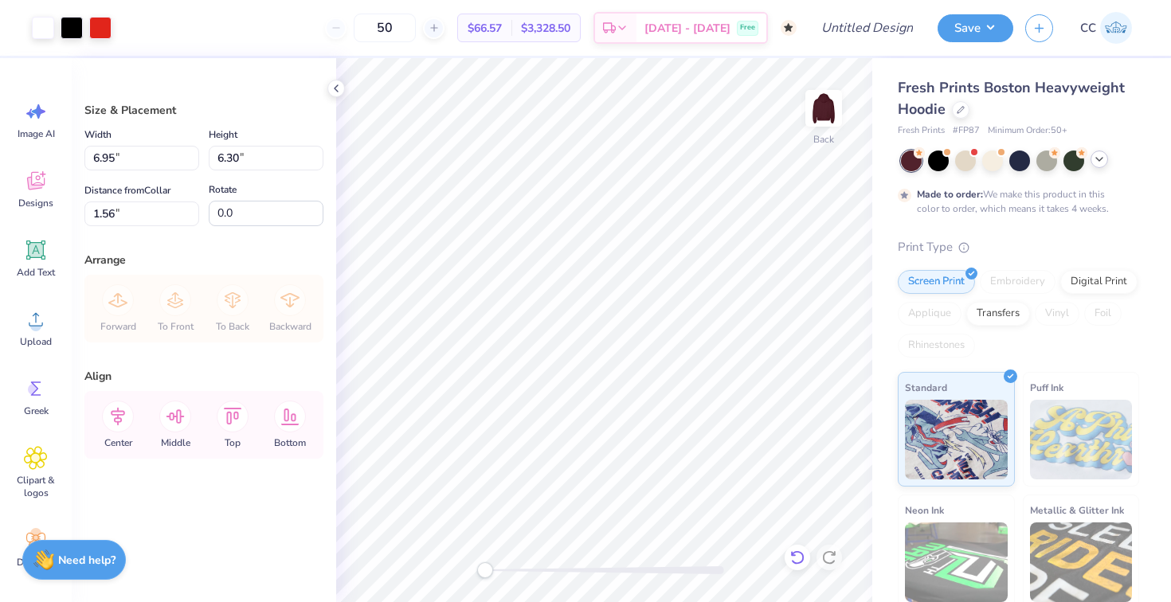
type input "3.30"
type input "8.52"
type input "7.72"
type input "0.50"
type input "6.18"
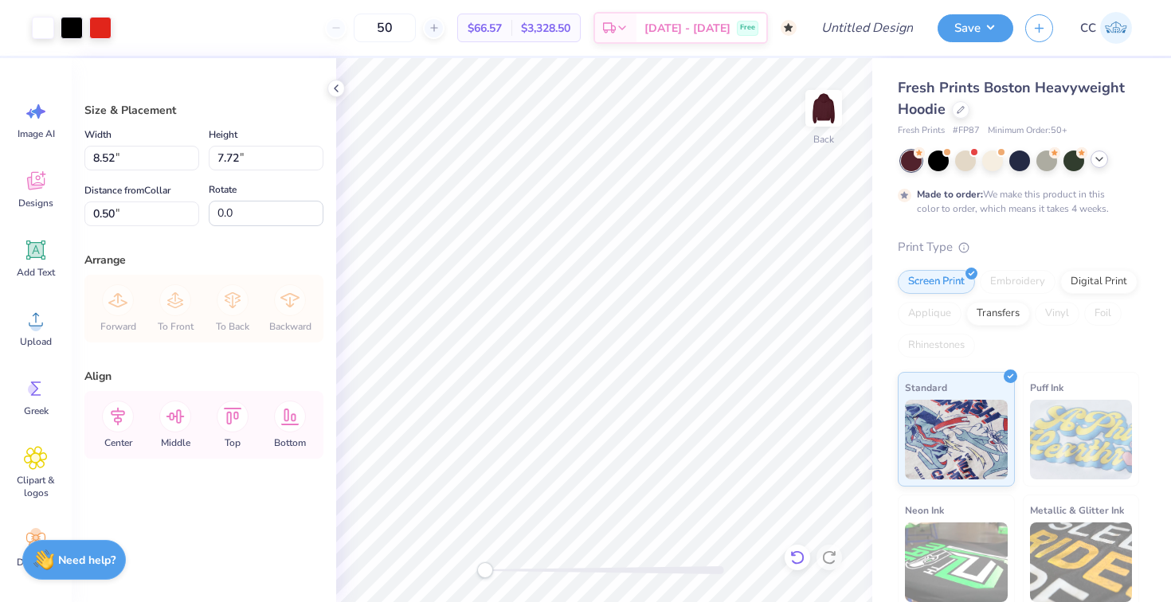
type input "5.60"
click at [824, 121] on img at bounding box center [824, 108] width 64 height 64
type input "13.06"
type input "11.83"
click at [167, 420] on icon at bounding box center [175, 417] width 32 height 32
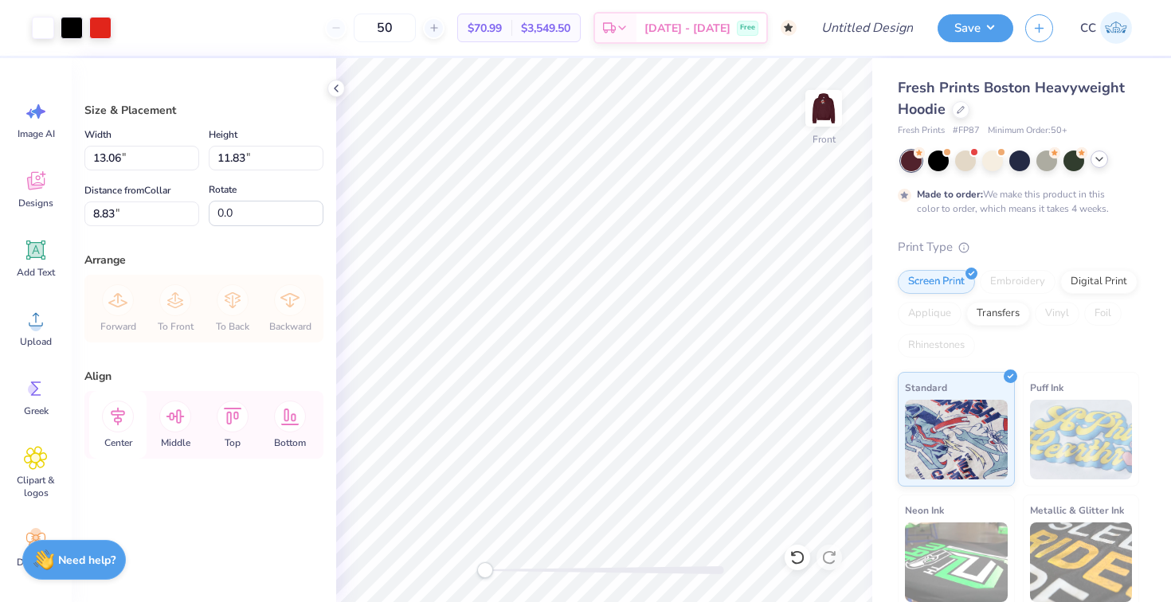
click at [122, 422] on icon at bounding box center [118, 417] width 32 height 32
type input "5.73"
type input "11.38"
type input "10.30"
click at [117, 428] on icon at bounding box center [118, 417] width 32 height 32
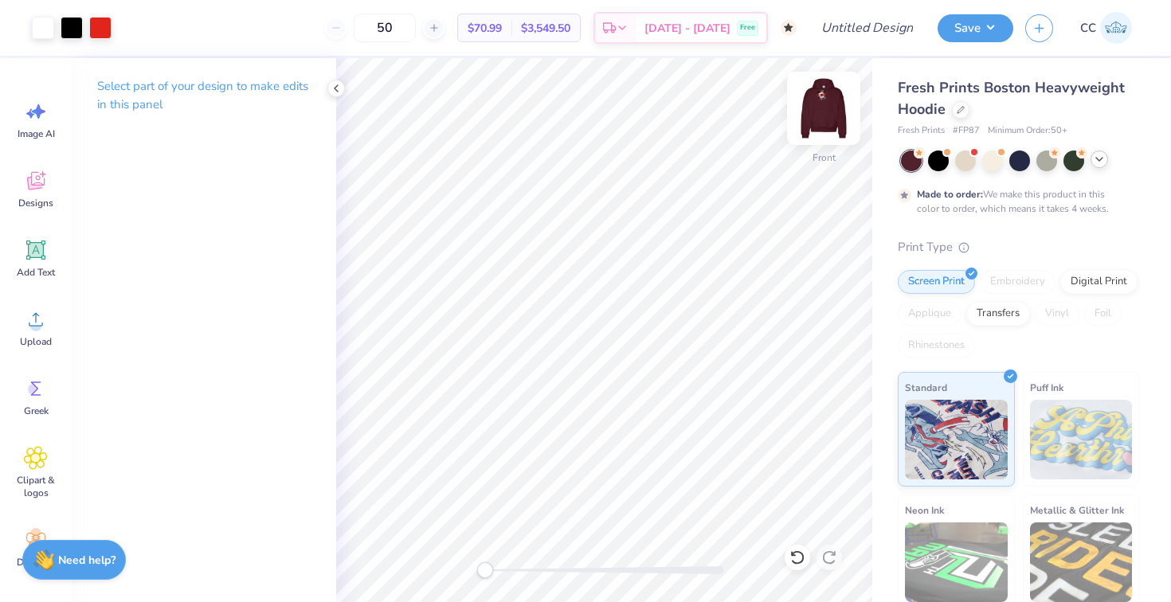
click at [822, 127] on img at bounding box center [824, 108] width 64 height 64
click at [36, 194] on div "Designs" at bounding box center [35, 189] width 57 height 60
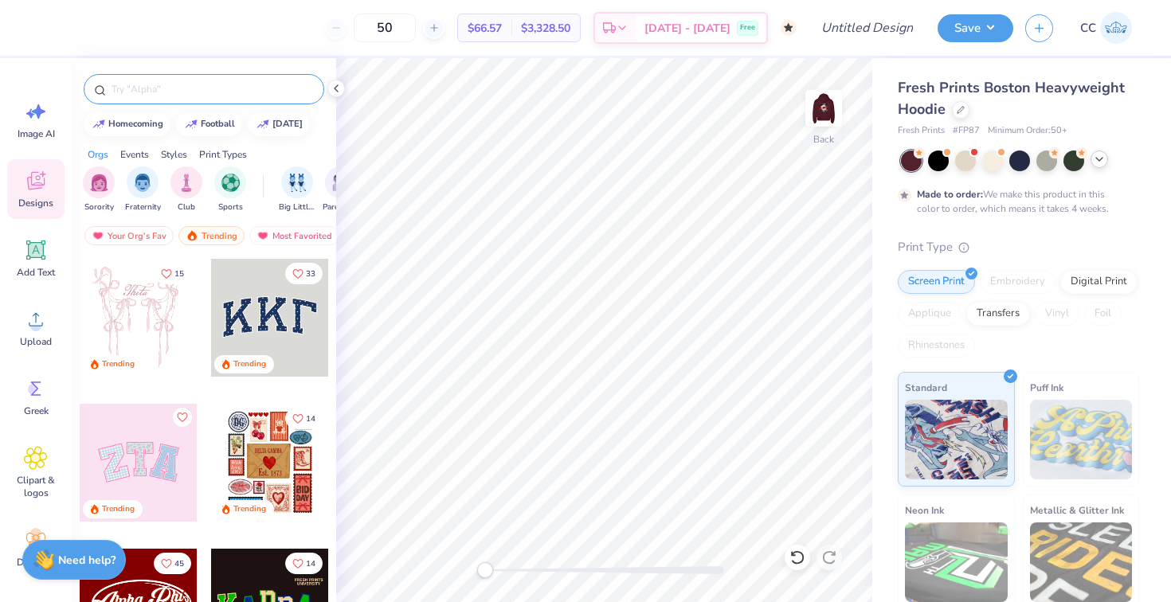
click at [132, 81] on input "text" at bounding box center [212, 89] width 204 height 16
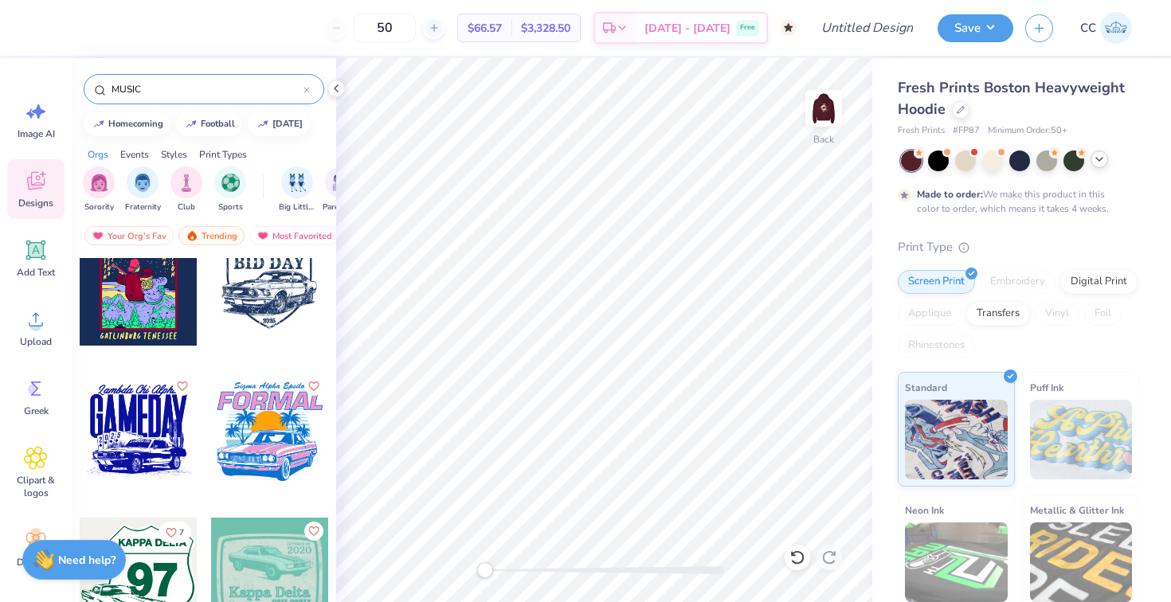
scroll to position [2352, 0]
drag, startPoint x: 151, startPoint y: 84, endPoint x: 64, endPoint y: 84, distance: 86.9
click at [64, 84] on div "50 $66.57 Per Item $3,328.50 Total Est. Delivery [DATE] - [DATE] Free Design Ti…" at bounding box center [585, 301] width 1171 height 602
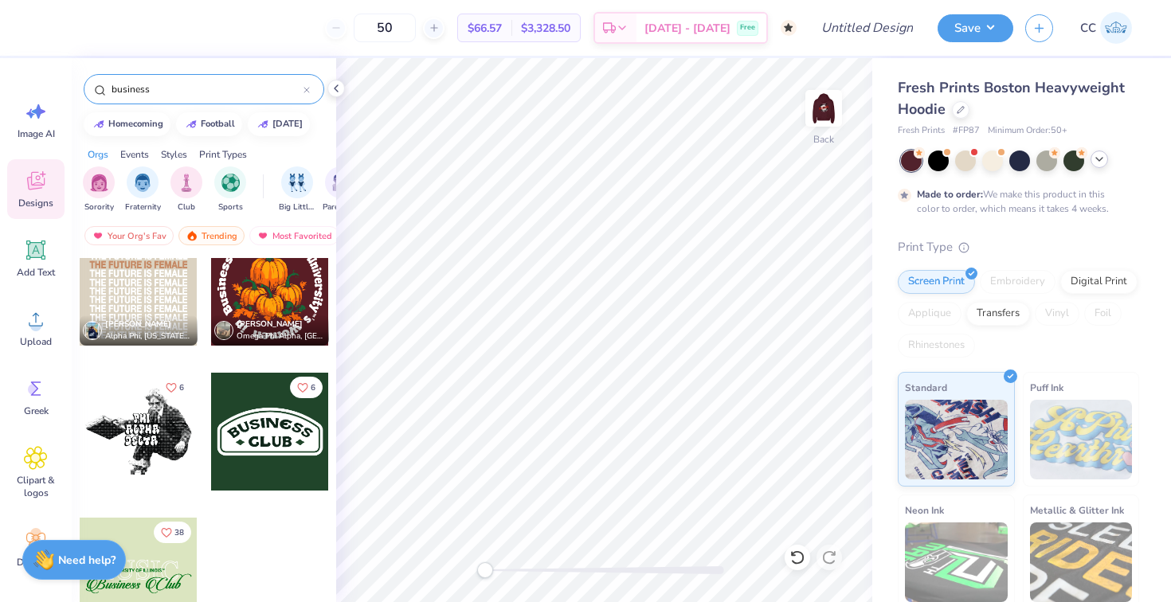
scroll to position [176, 0]
type input "business"
click at [828, 109] on img at bounding box center [824, 108] width 64 height 64
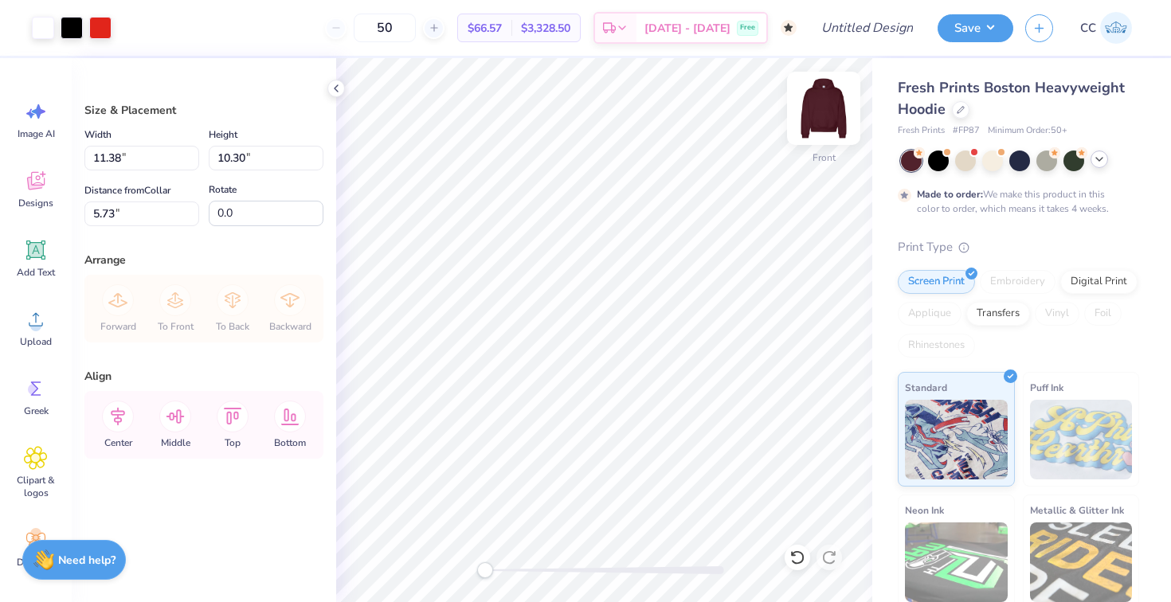
click at [834, 123] on img at bounding box center [824, 108] width 64 height 64
type input "4.76"
type input "4.31"
type input "0.84"
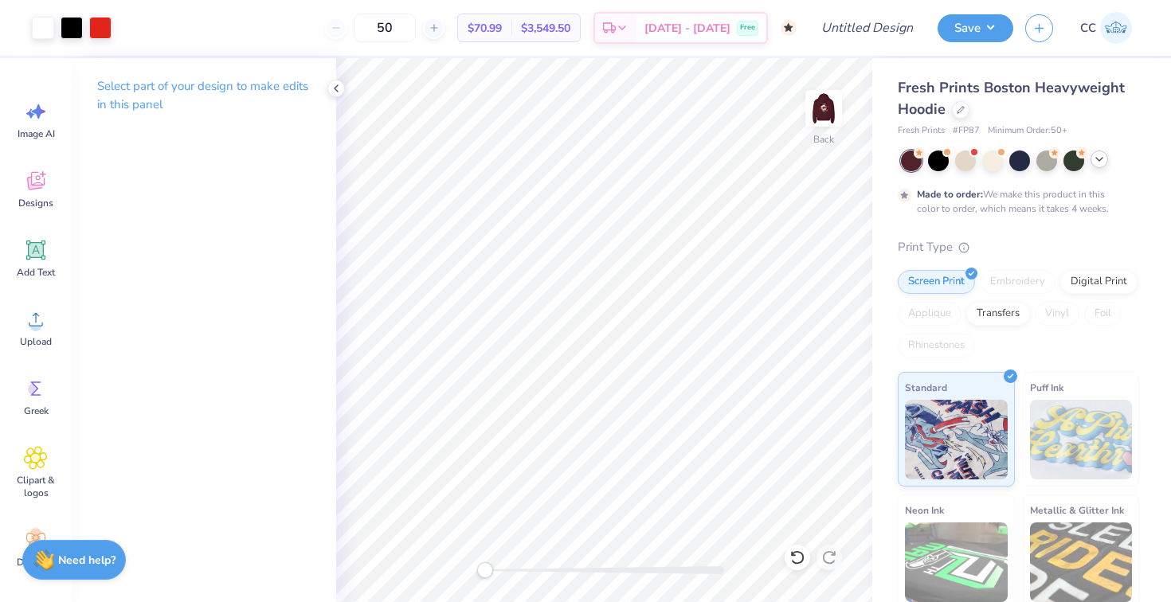
click at [1098, 163] on icon at bounding box center [1099, 159] width 13 height 13
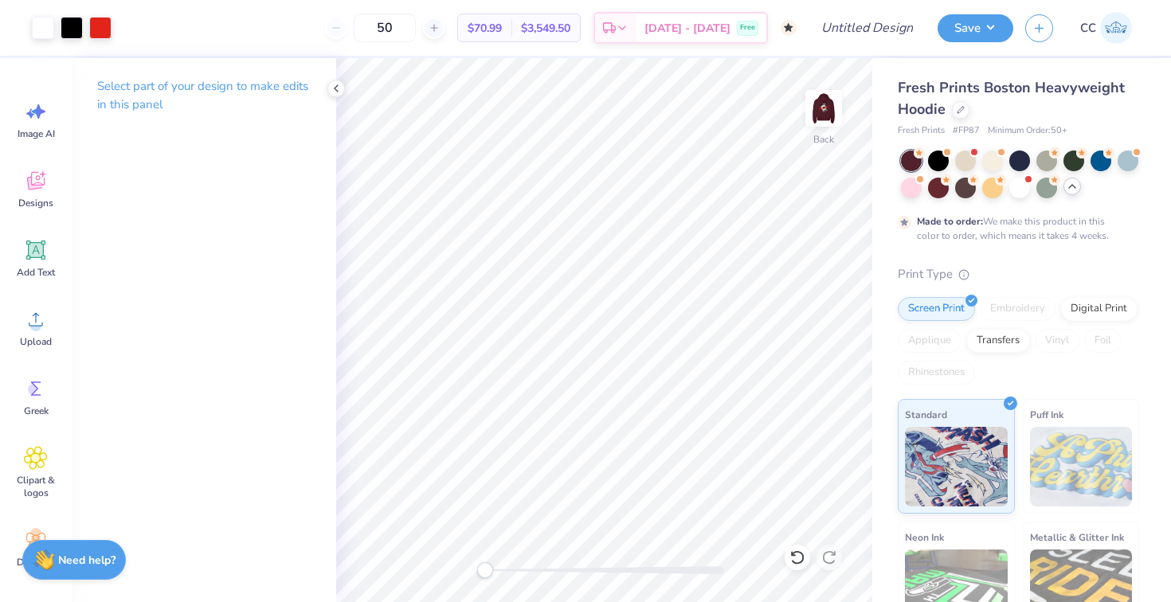
click at [1045, 159] on div at bounding box center [1047, 161] width 21 height 21
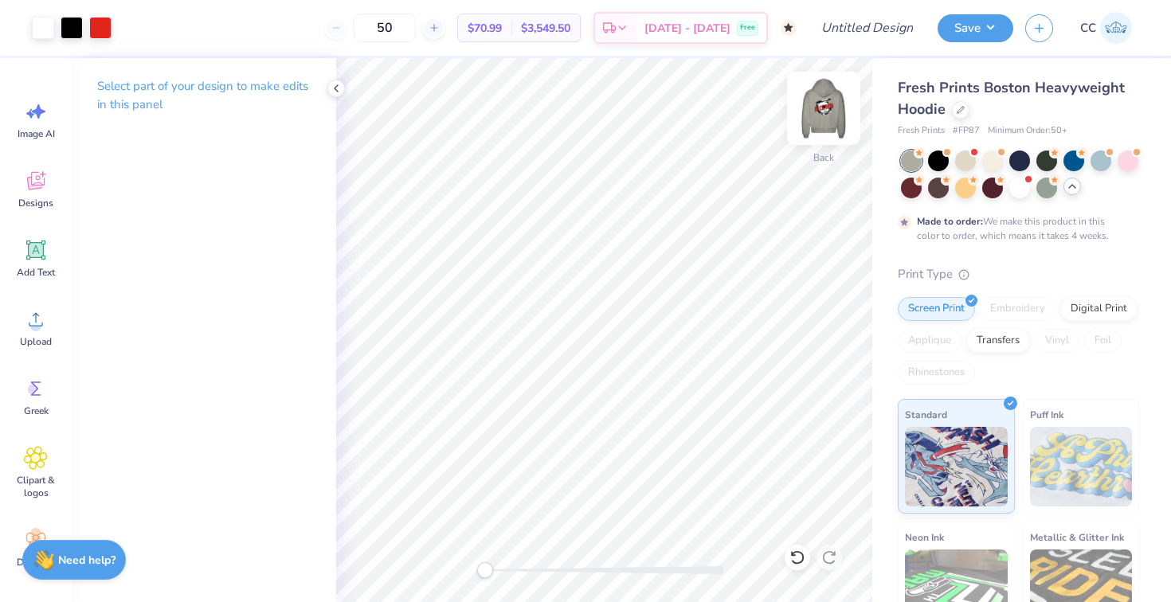
click at [814, 116] on img at bounding box center [824, 108] width 64 height 64
click at [26, 178] on icon at bounding box center [36, 181] width 24 height 24
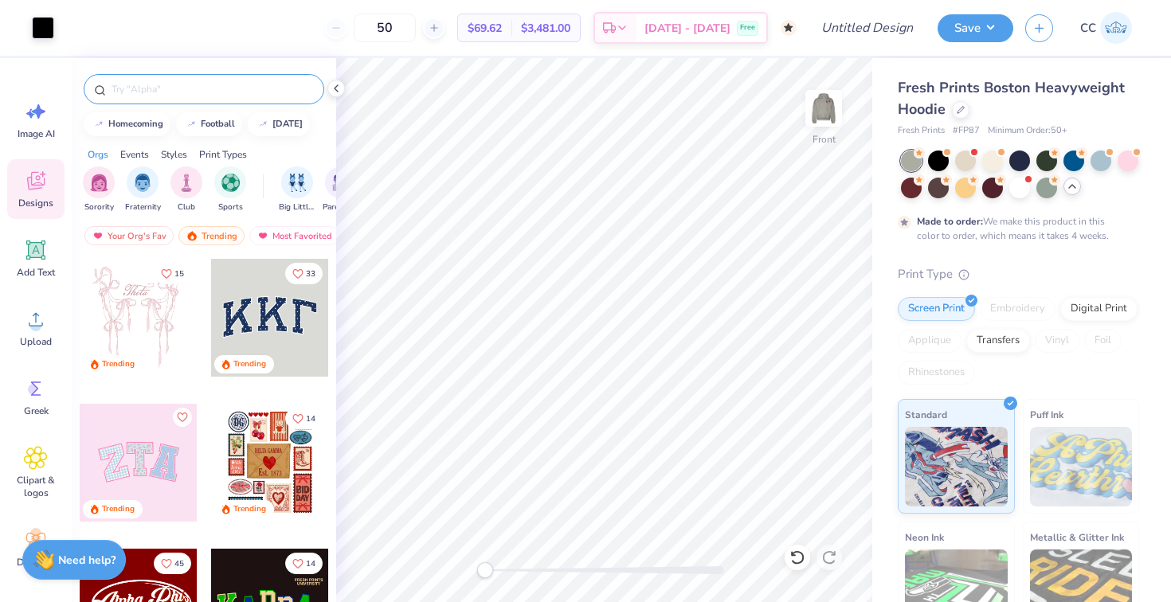
click at [135, 89] on input "text" at bounding box center [212, 89] width 204 height 16
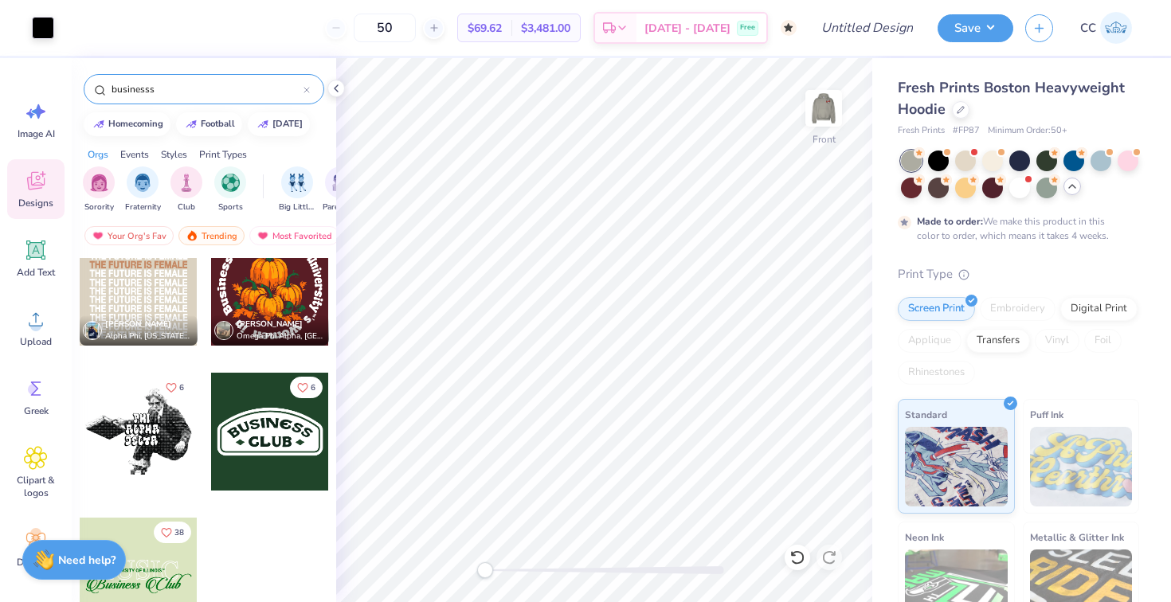
type input "businesss"
click at [151, 432] on div "5 [PERSON_NAME] Alpha Phi, [US_STATE] Institute of Technology [PERSON_NAME] Ome…" at bounding box center [204, 459] width 265 height 403
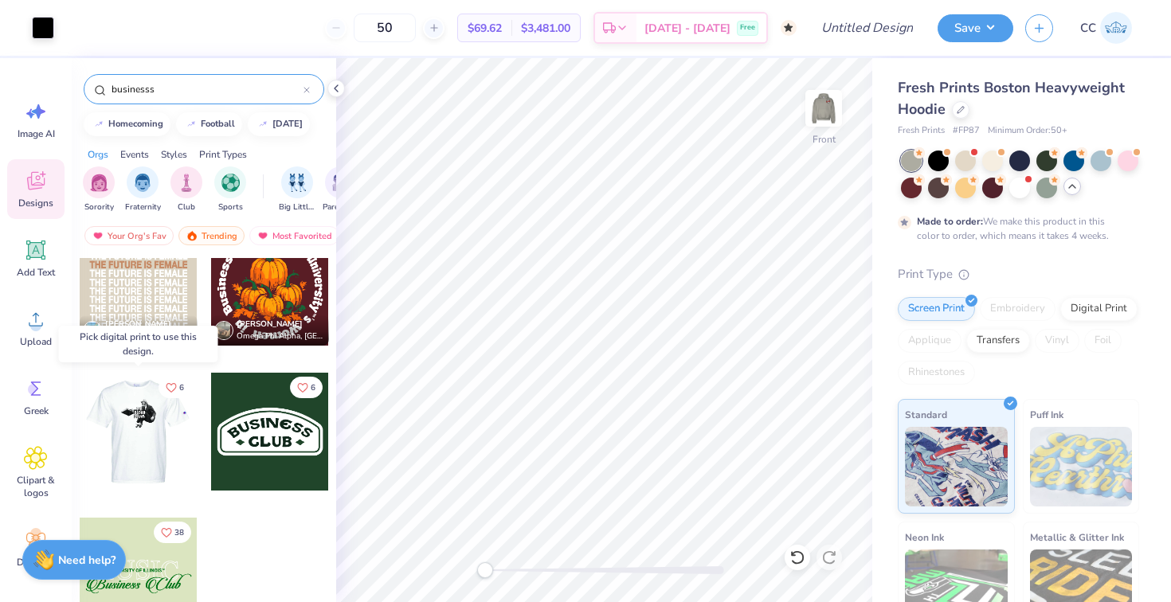
click at [156, 439] on div at bounding box center [138, 432] width 118 height 118
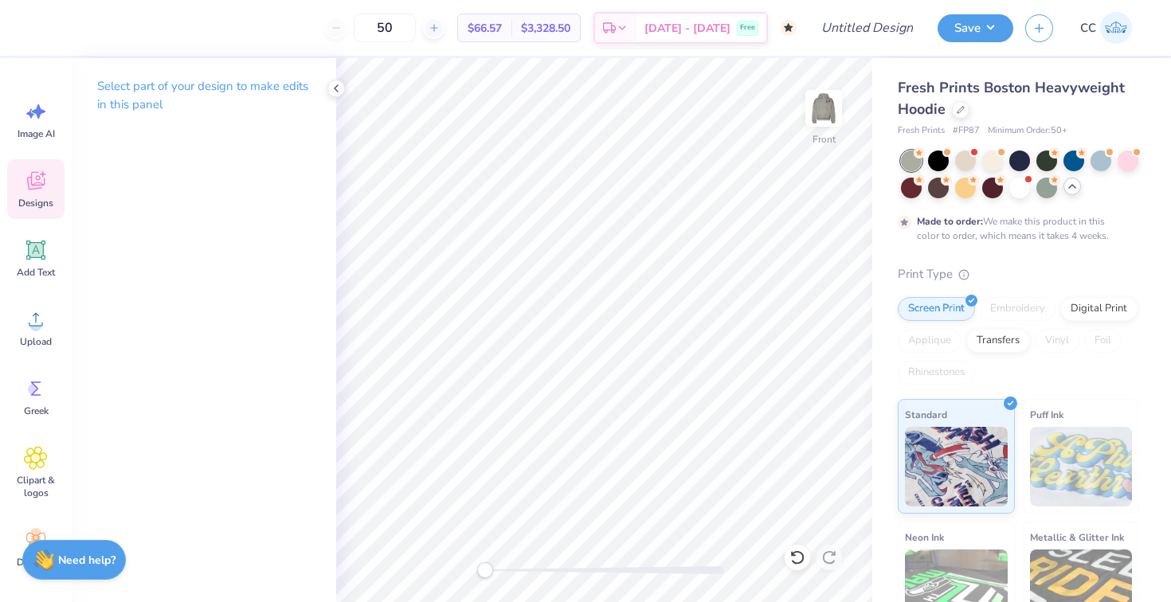
click at [35, 184] on icon at bounding box center [36, 181] width 24 height 24
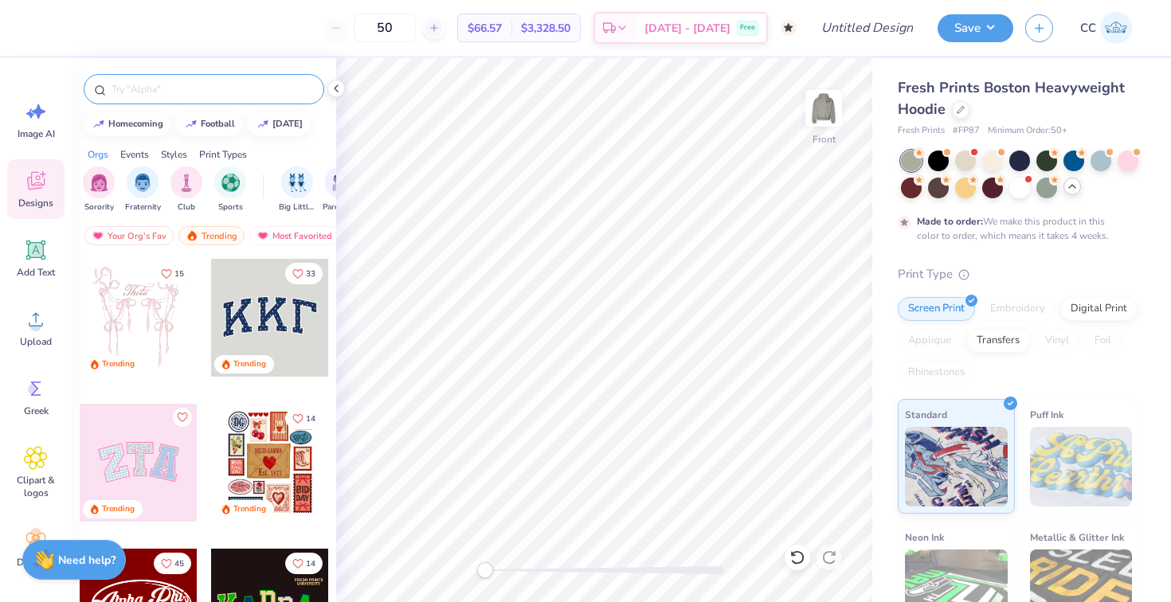
click at [183, 87] on input "text" at bounding box center [212, 89] width 204 height 16
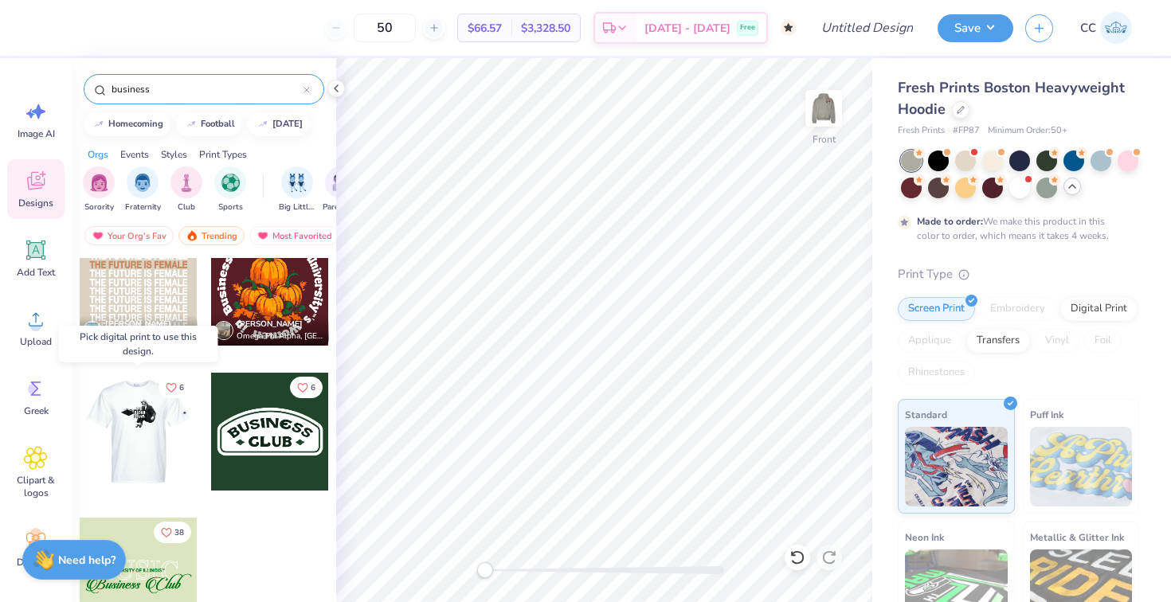
type input "business"
click at [152, 426] on div at bounding box center [138, 432] width 118 height 118
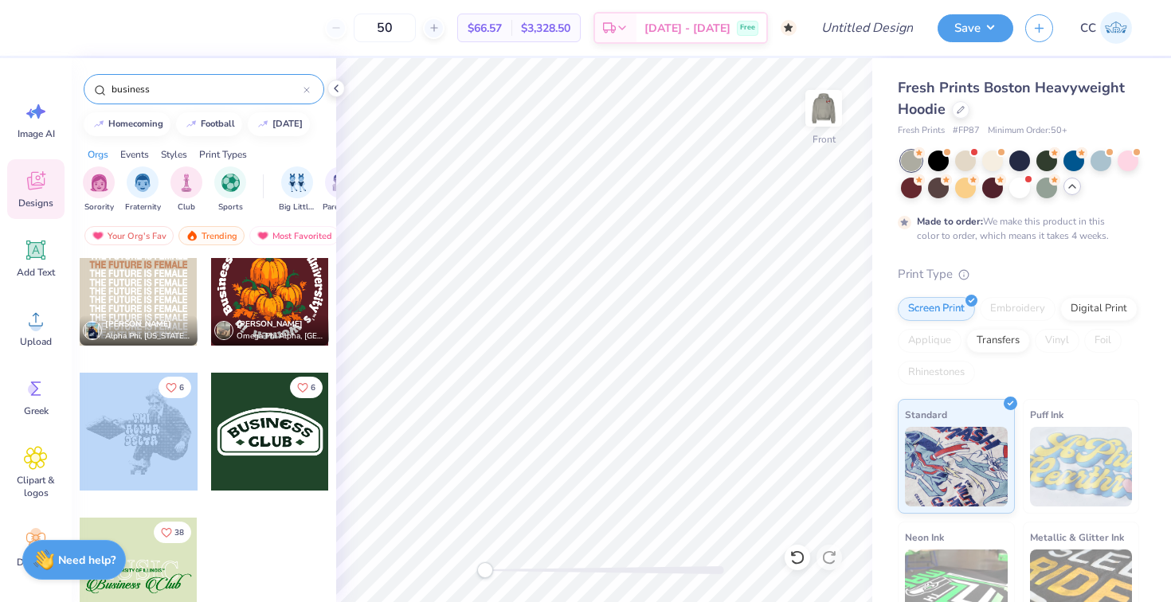
drag, startPoint x: 151, startPoint y: 437, endPoint x: 143, endPoint y: 460, distance: 23.4
click at [143, 461] on div at bounding box center [257, 432] width 354 height 118
click at [116, 433] on div at bounding box center [139, 432] width 118 height 118
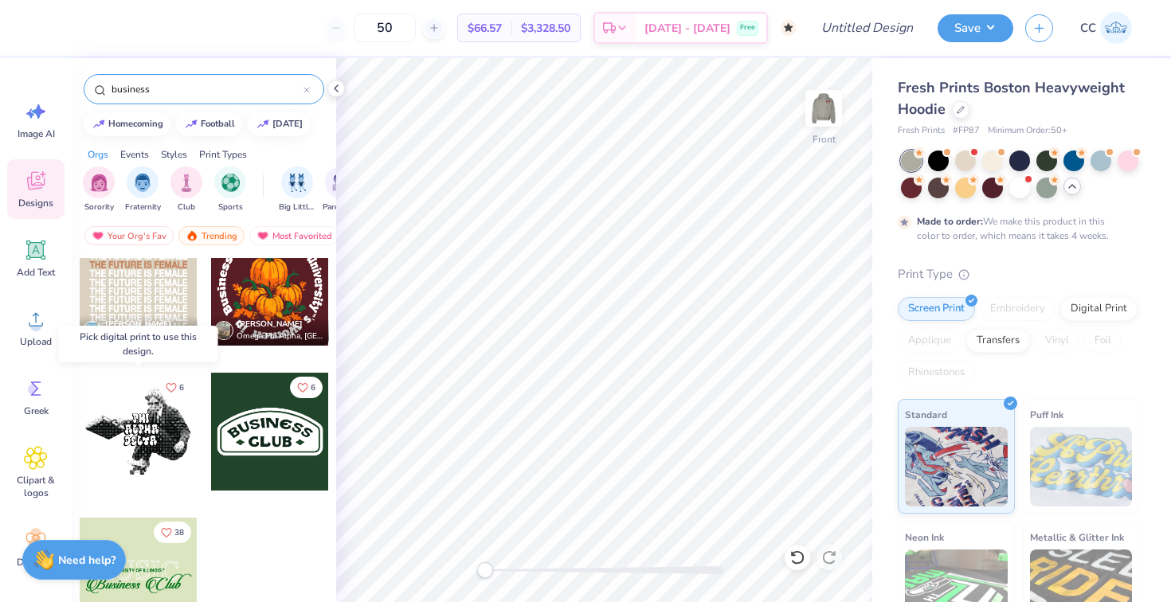
click at [79, 435] on div at bounding box center [20, 432] width 118 height 118
click at [1081, 313] on div "Digital Print" at bounding box center [1099, 307] width 77 height 24
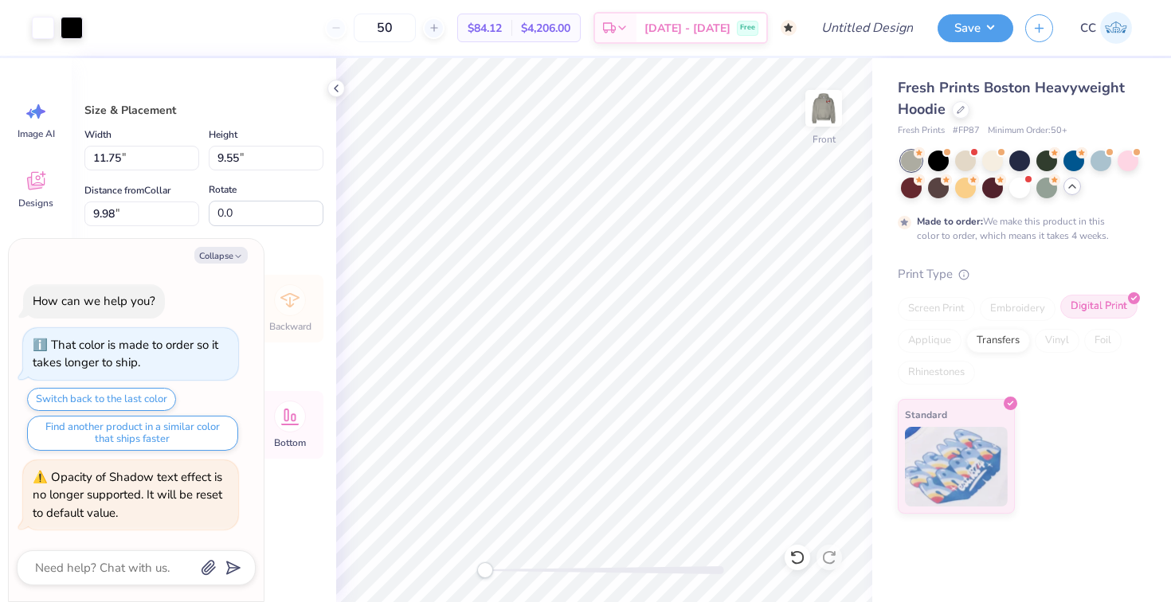
type textarea "x"
type input "14.03"
type input "11.41"
type input "8.12"
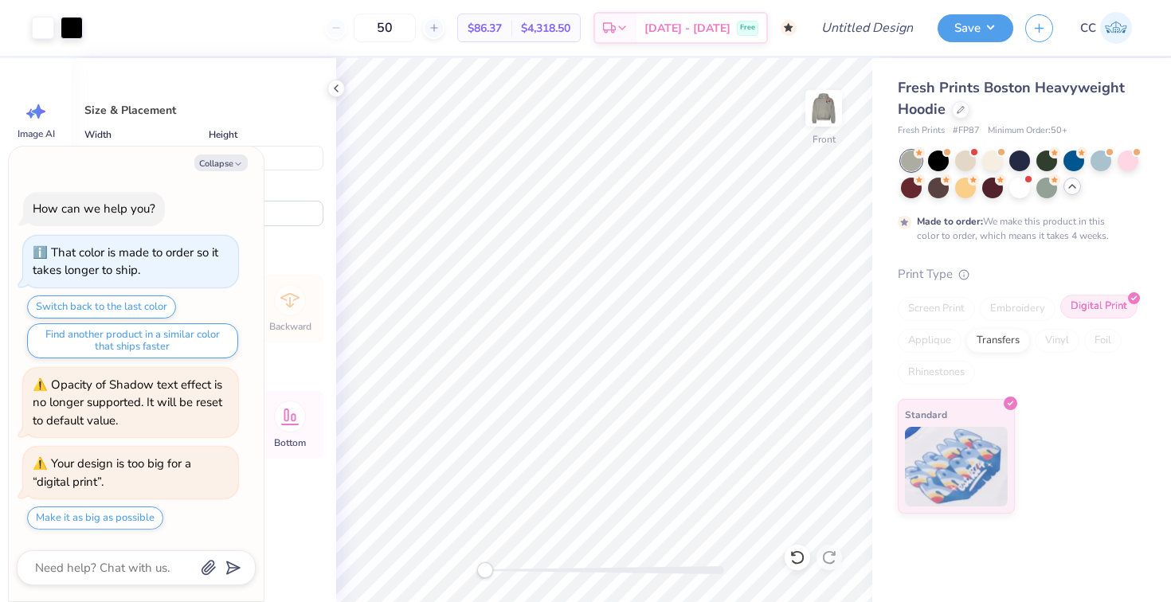
type textarea "x"
type input "7.14"
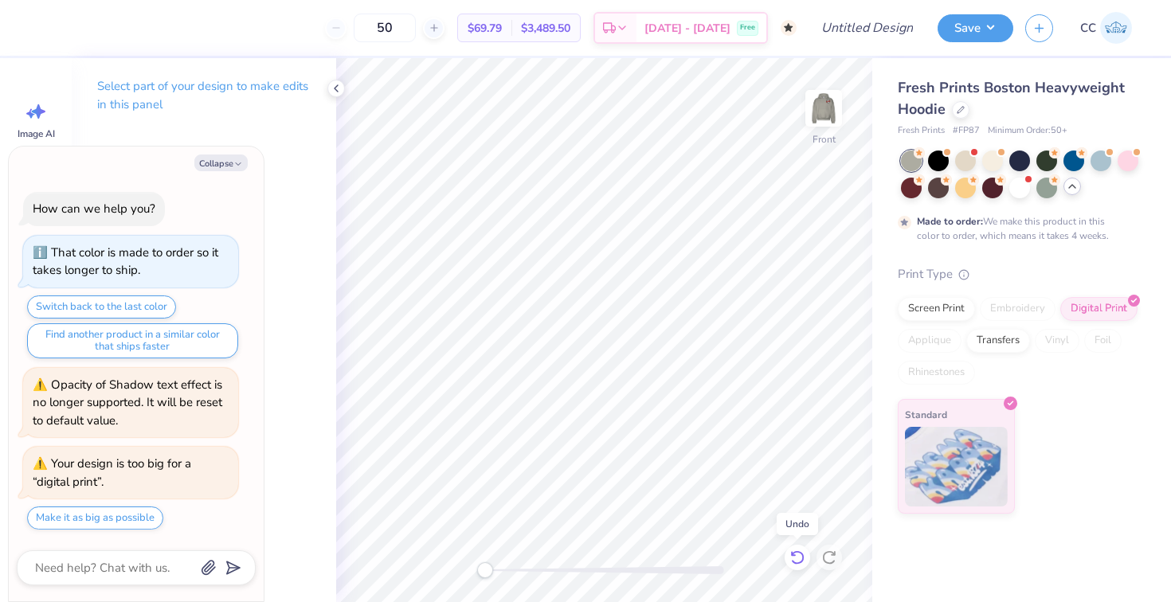
click at [800, 554] on icon at bounding box center [798, 558] width 16 height 16
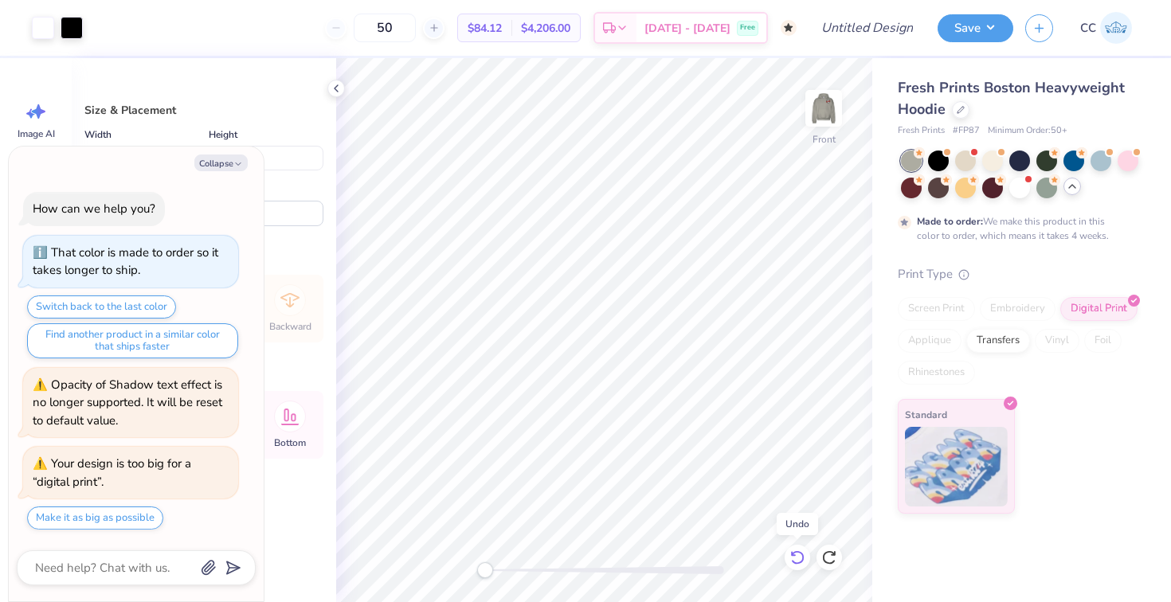
click at [800, 554] on icon at bounding box center [798, 558] width 16 height 16
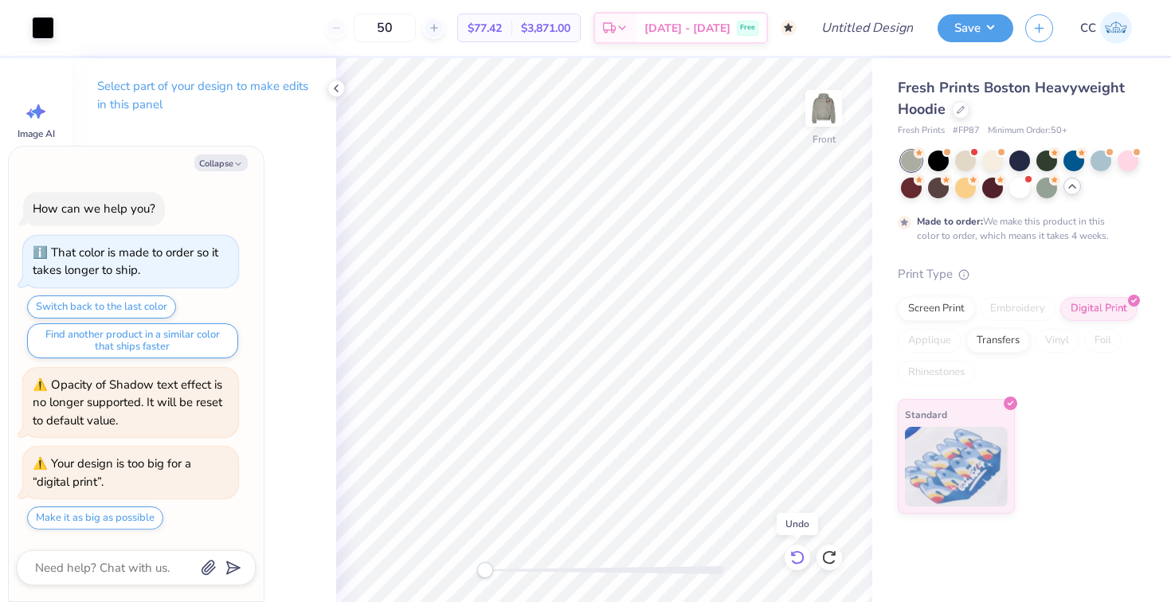
click at [800, 554] on icon at bounding box center [798, 558] width 16 height 16
click at [829, 558] on icon at bounding box center [830, 558] width 16 height 16
click at [829, 96] on img at bounding box center [824, 108] width 64 height 64
click at [228, 168] on button "Collapse" at bounding box center [220, 163] width 53 height 17
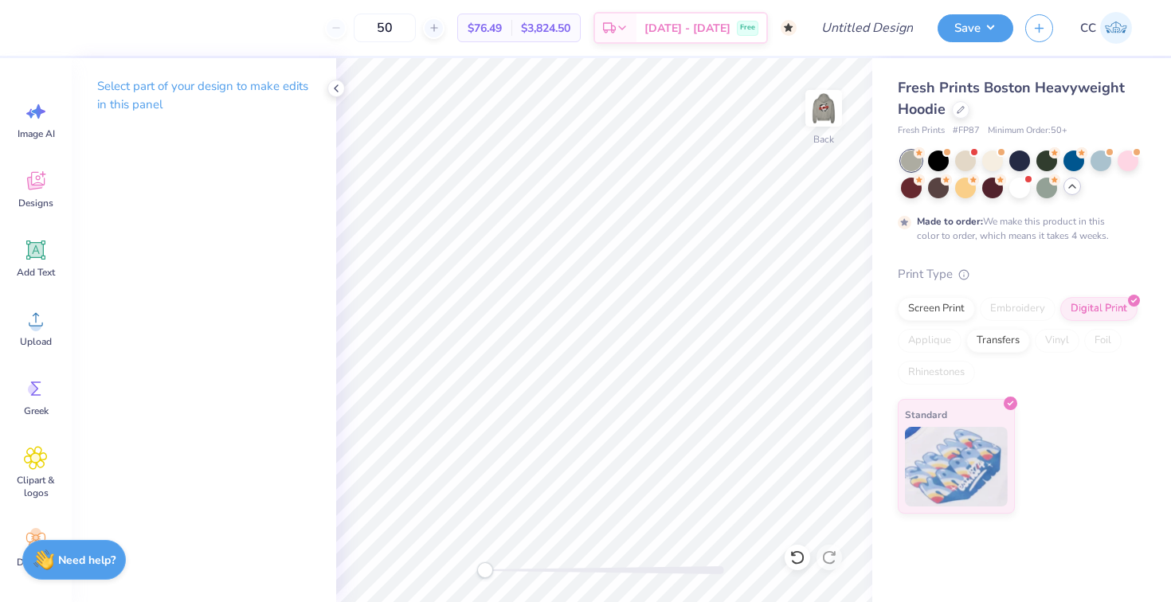
type textarea "x"
click at [29, 390] on circle at bounding box center [33, 389] width 11 height 11
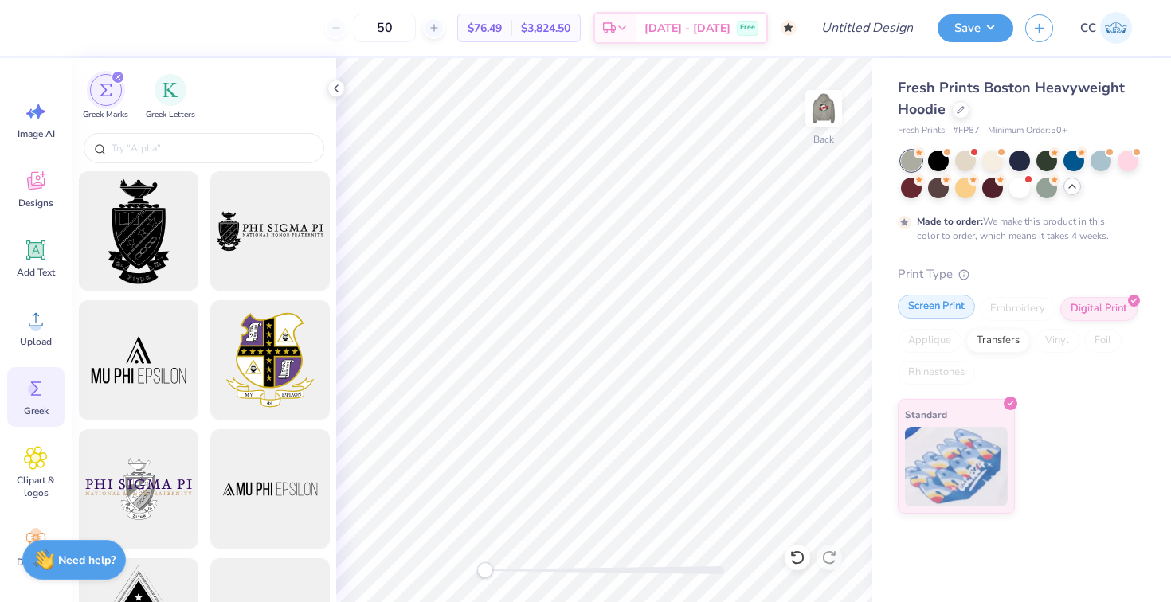
click at [944, 307] on div "Screen Print" at bounding box center [936, 307] width 77 height 24
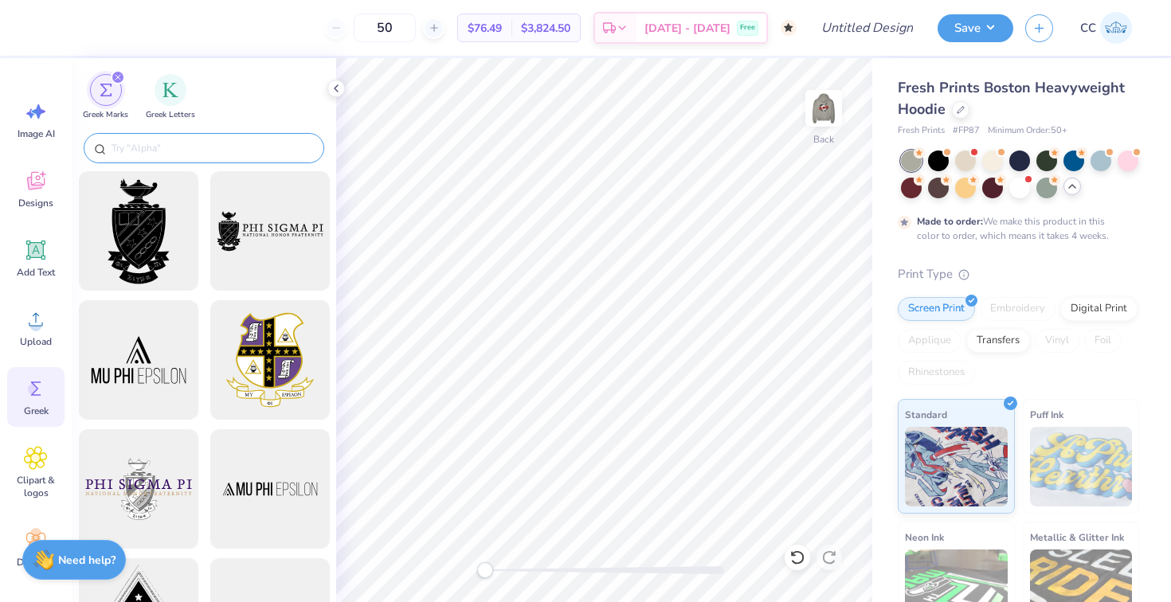
click at [190, 146] on input "text" at bounding box center [212, 148] width 204 height 16
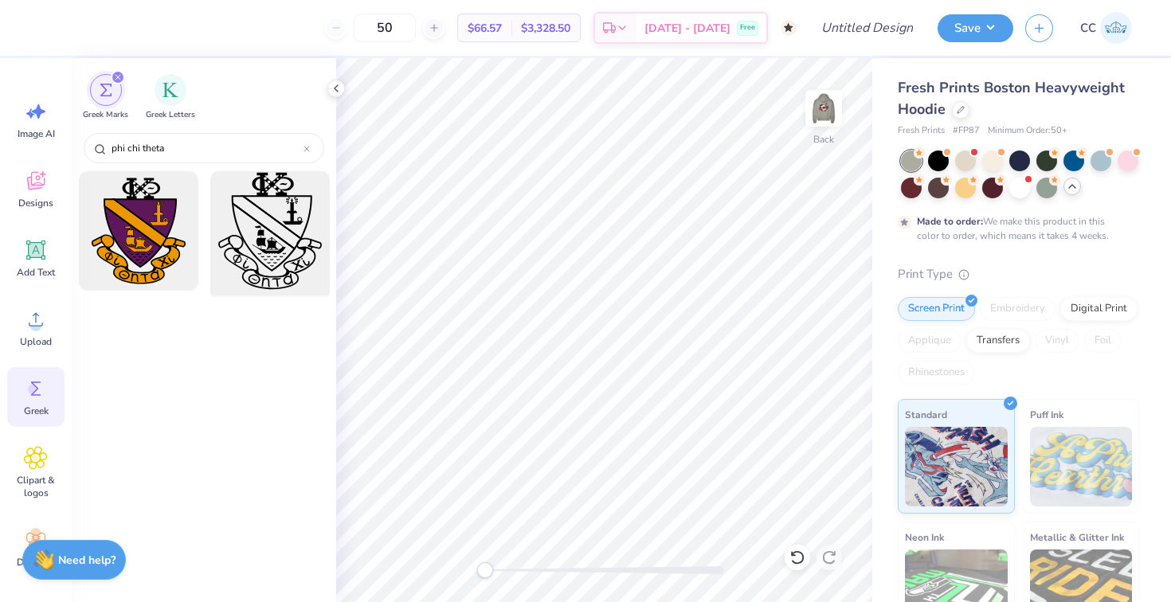
type input "phi chi theta"
click at [279, 201] on div at bounding box center [269, 231] width 131 height 131
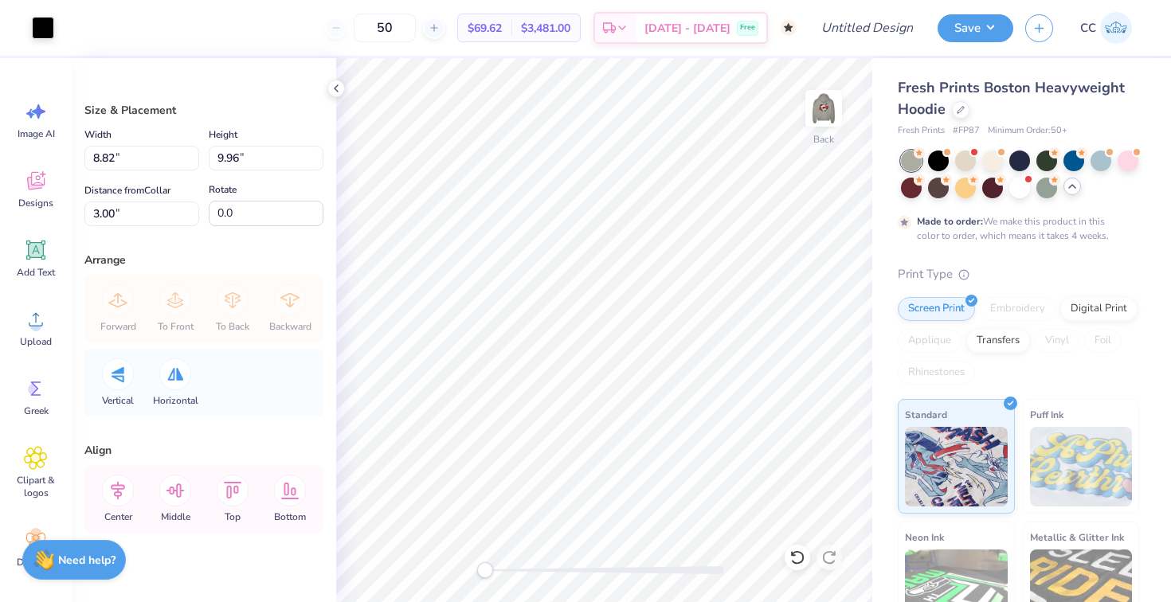
type input "5.59"
type input "6.32"
type input "3.18"
type input "3.59"
type input "1.15"
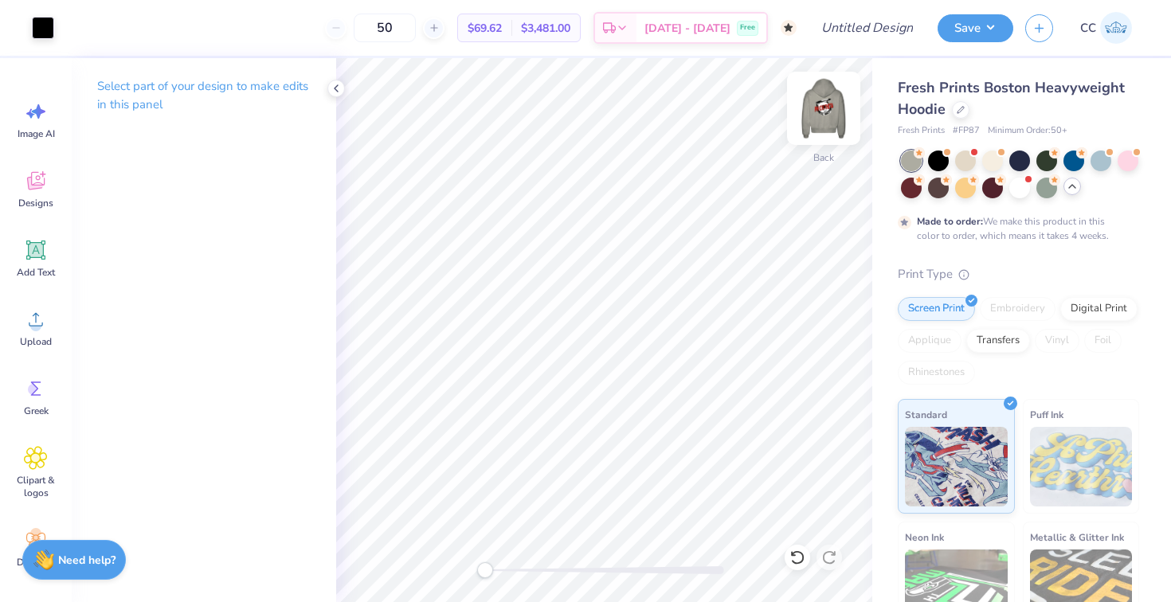
click at [834, 112] on img at bounding box center [824, 108] width 64 height 64
click at [825, 131] on img at bounding box center [824, 108] width 64 height 64
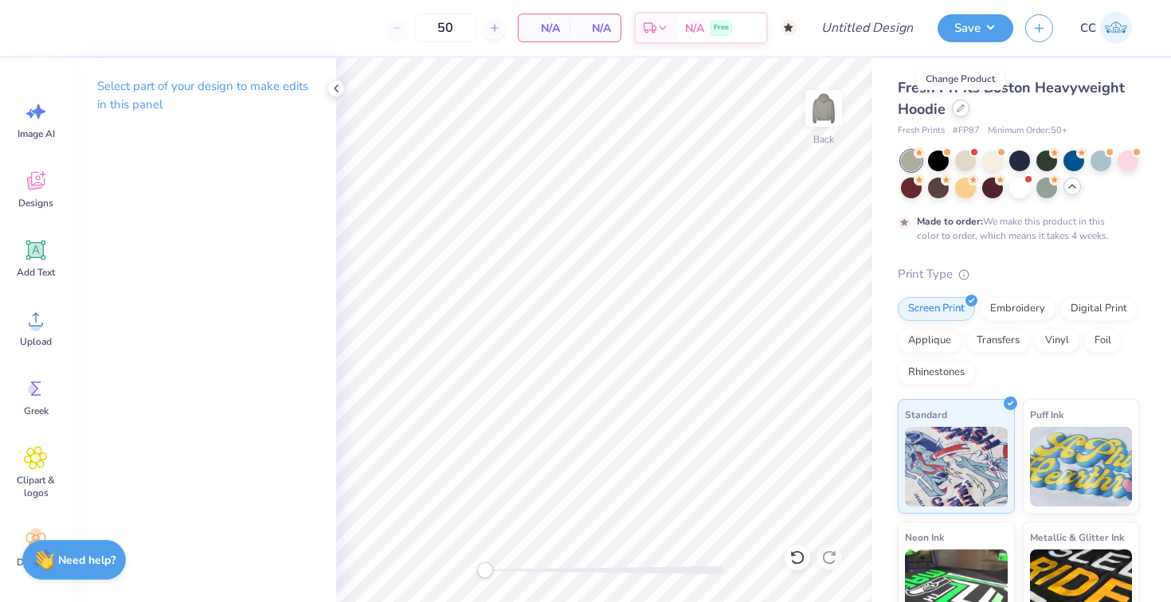
click at [960, 111] on icon at bounding box center [961, 108] width 6 height 6
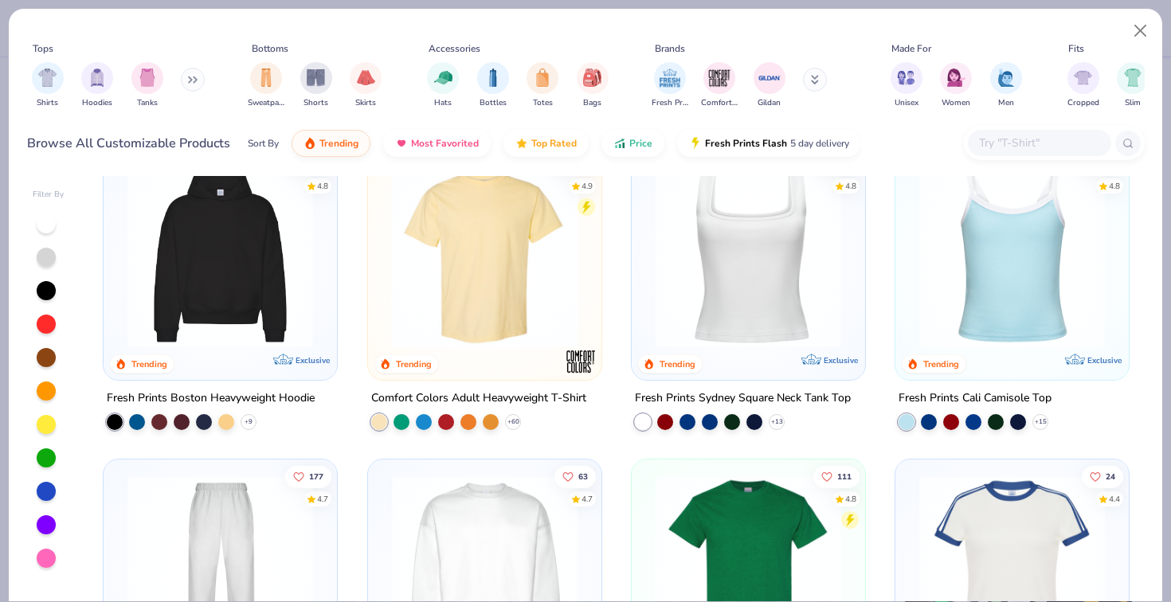
scroll to position [357, 0]
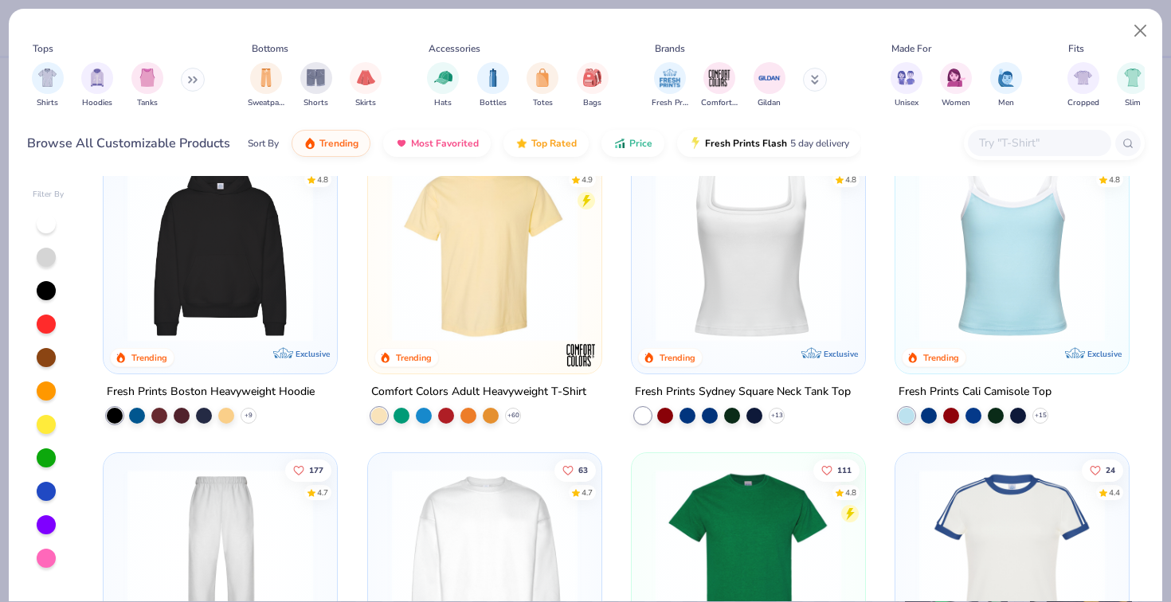
click at [470, 297] on img at bounding box center [485, 249] width 202 height 186
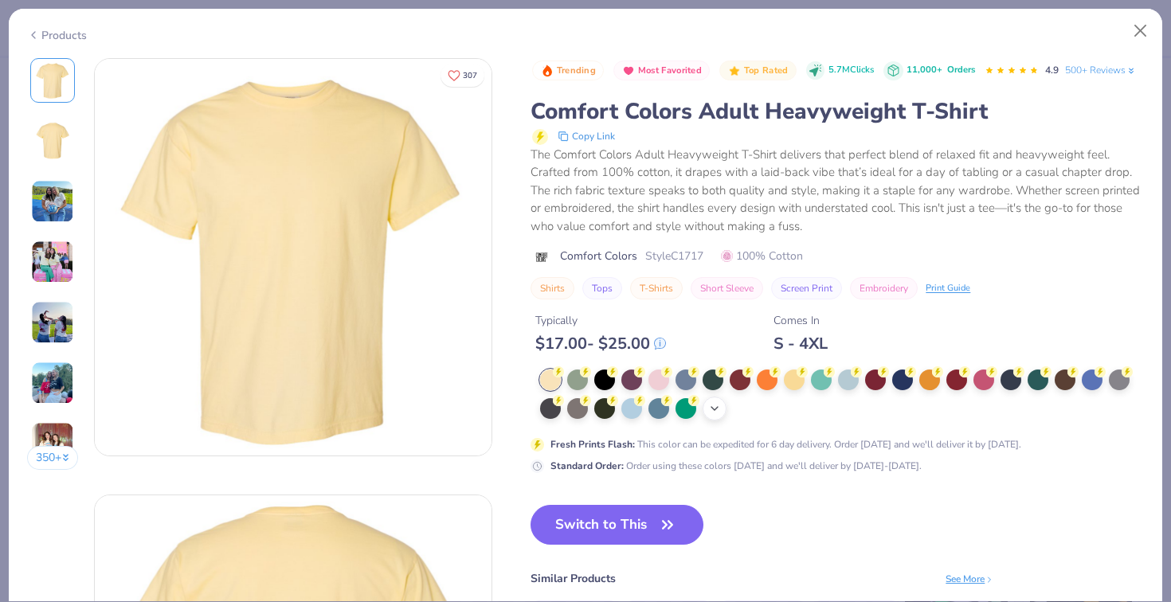
click at [716, 410] on icon at bounding box center [714, 408] width 13 height 13
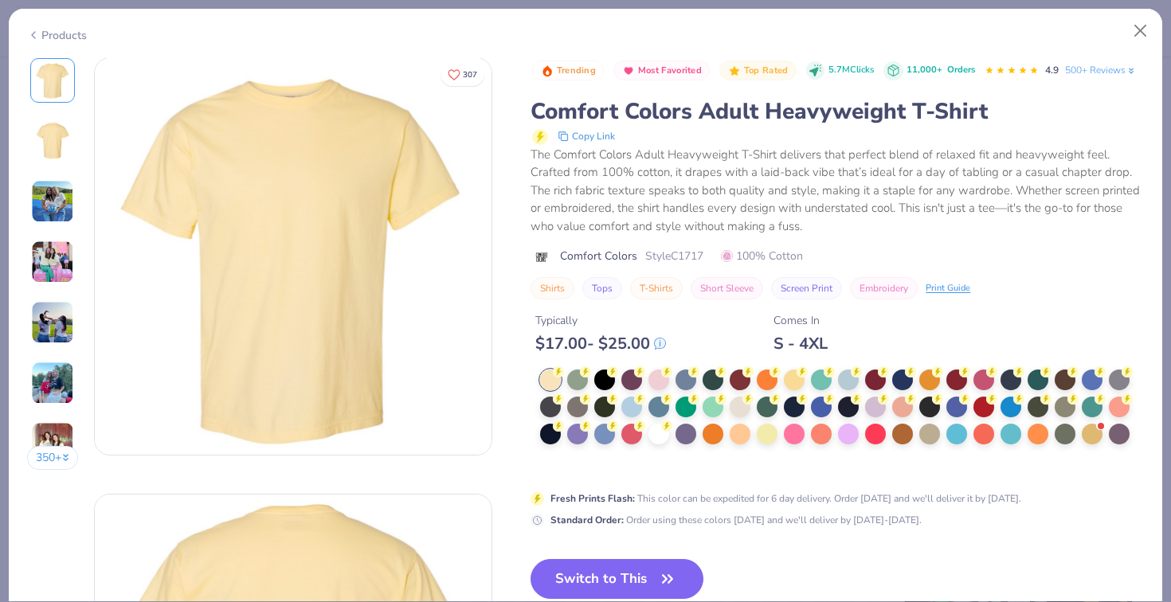
scroll to position [2, 0]
click at [1119, 379] on div at bounding box center [1119, 378] width 21 height 21
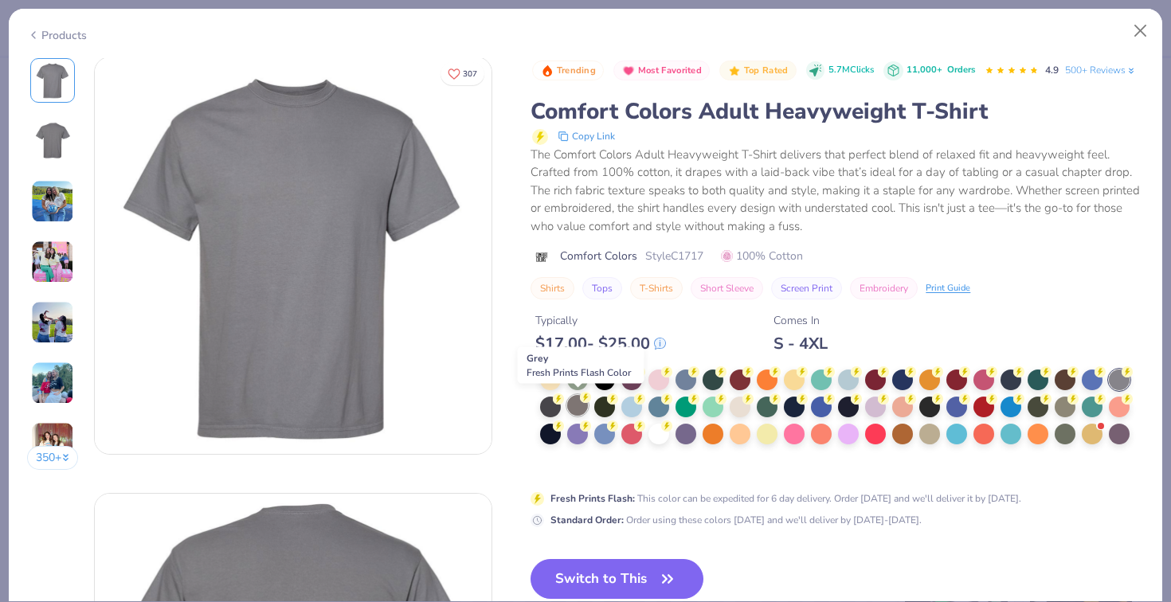
click at [582, 402] on div at bounding box center [577, 405] width 21 height 21
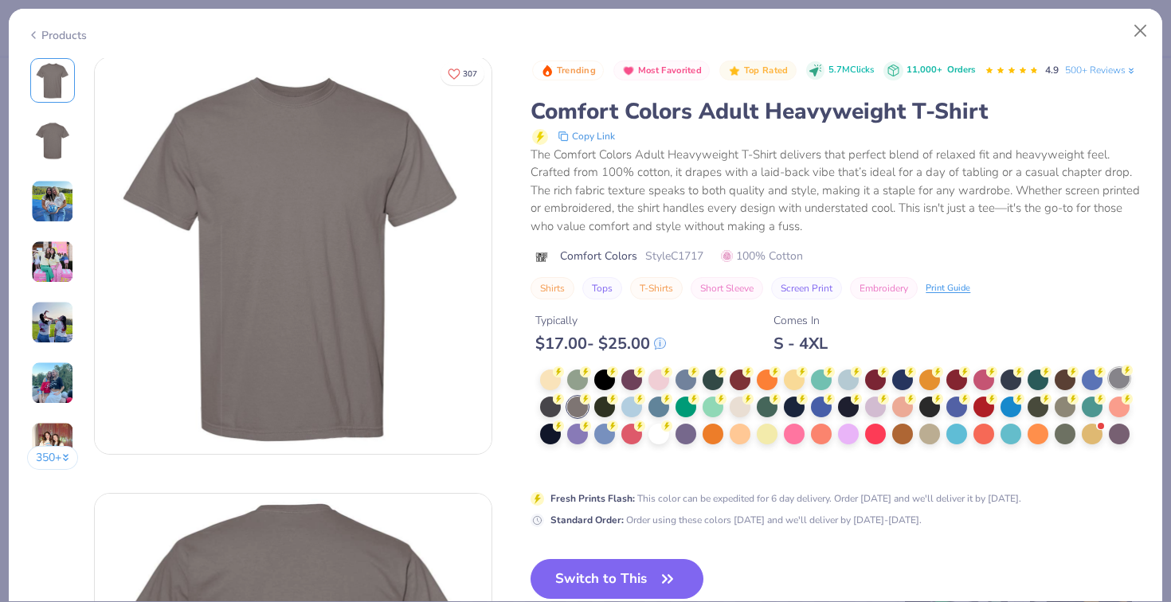
click at [1126, 381] on div at bounding box center [1119, 378] width 21 height 21
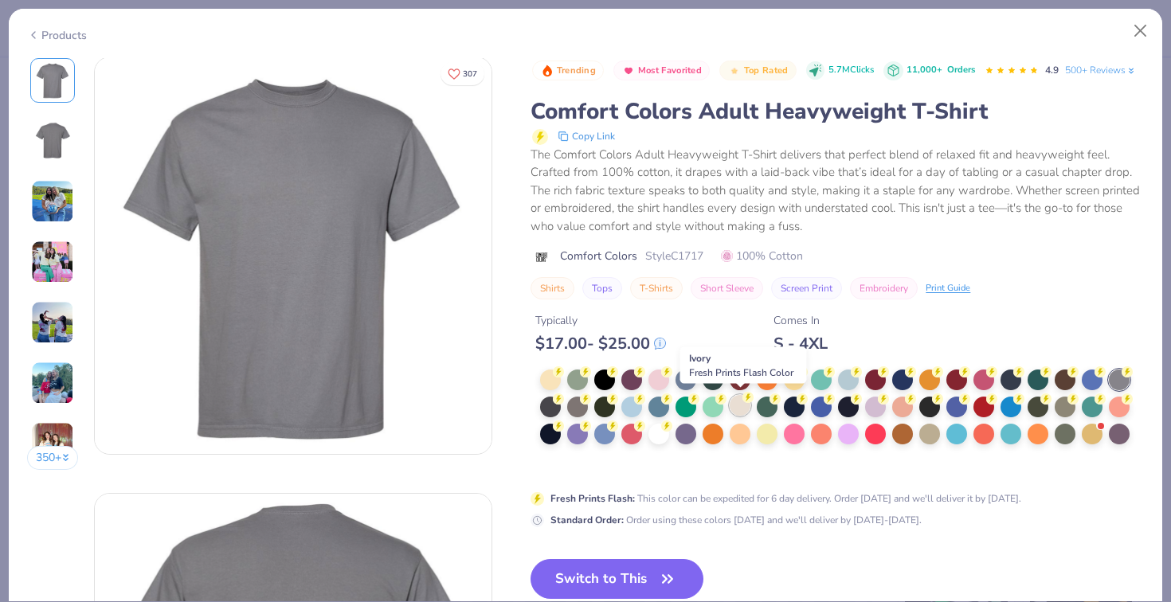
click at [744, 396] on circle at bounding box center [748, 397] width 11 height 11
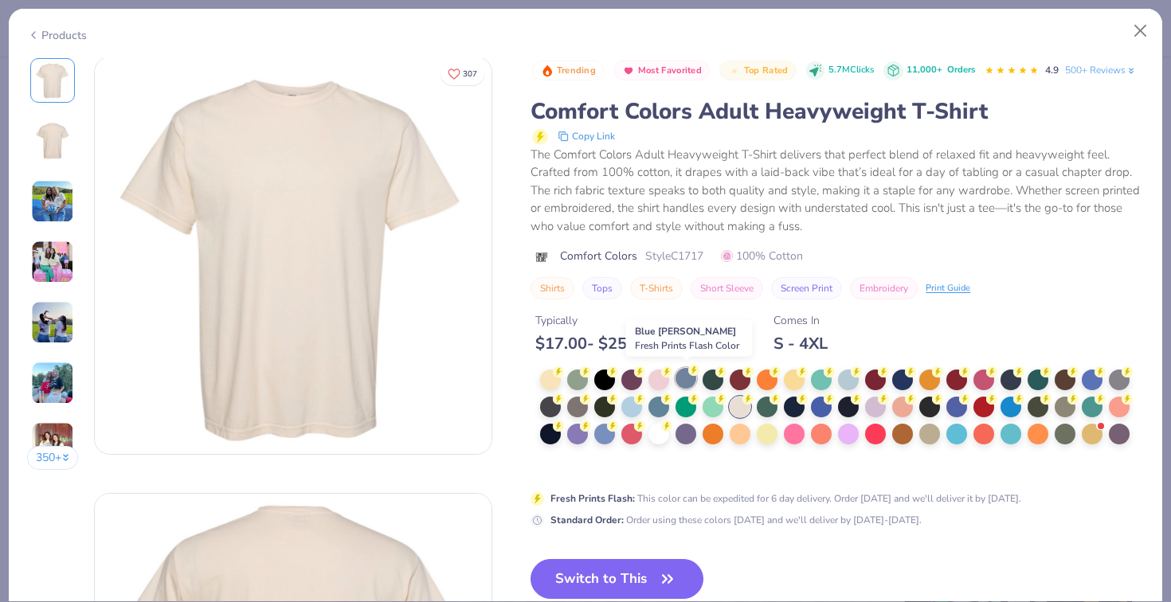
click at [676, 381] on div at bounding box center [686, 378] width 21 height 21
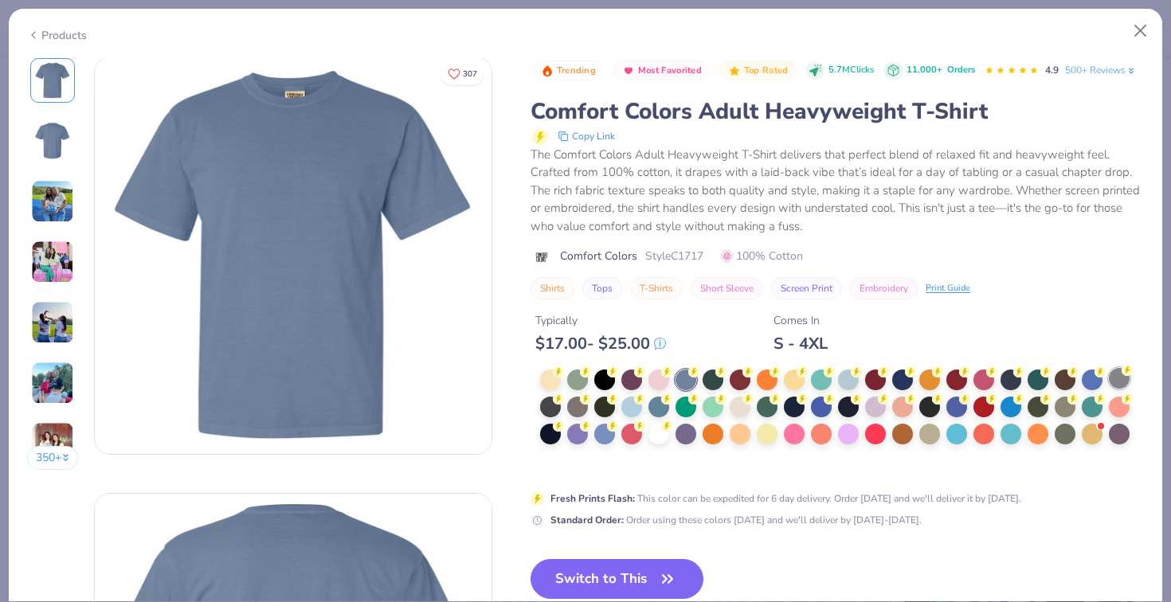
click at [1120, 378] on div at bounding box center [1119, 378] width 21 height 21
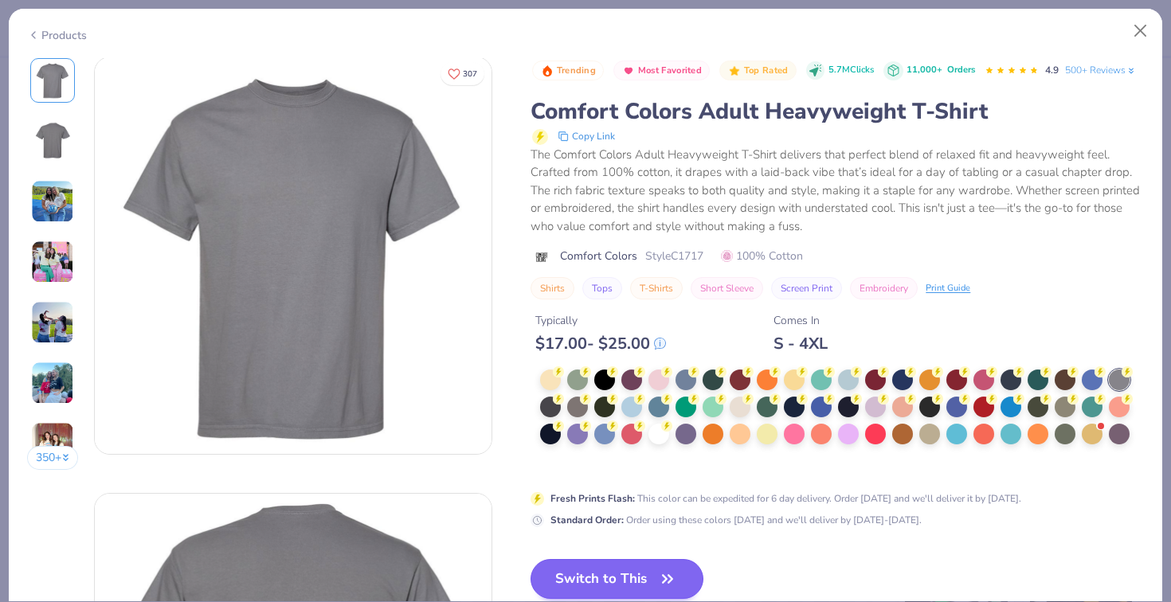
drag, startPoint x: 559, startPoint y: 575, endPoint x: 605, endPoint y: 577, distance: 45.5
click at [559, 575] on button "Switch to This" at bounding box center [617, 579] width 173 height 40
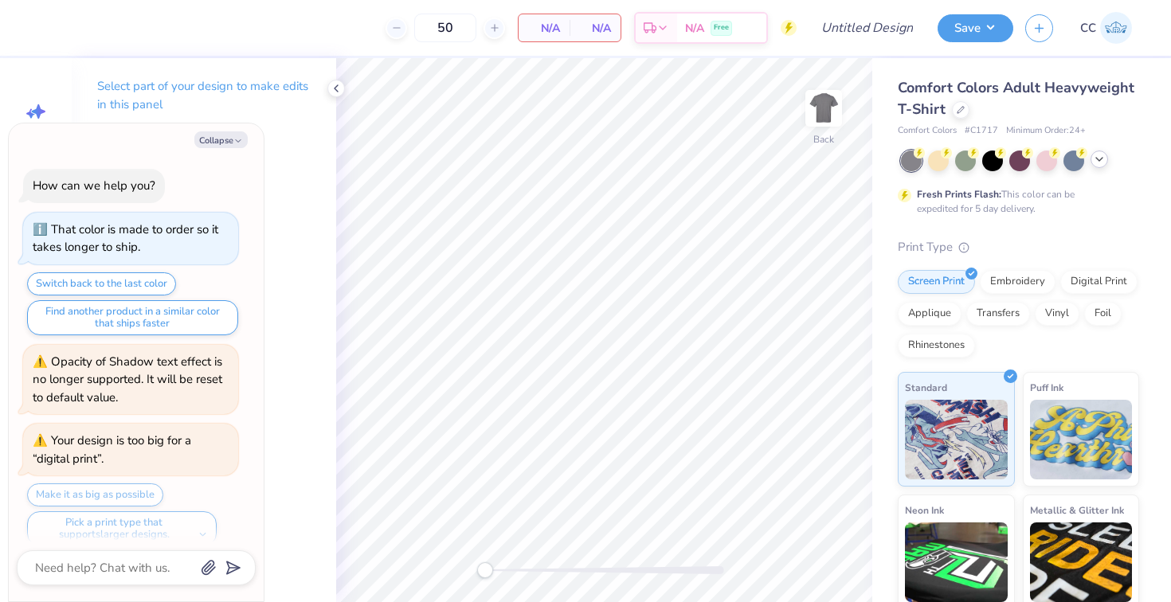
scroll to position [223, 0]
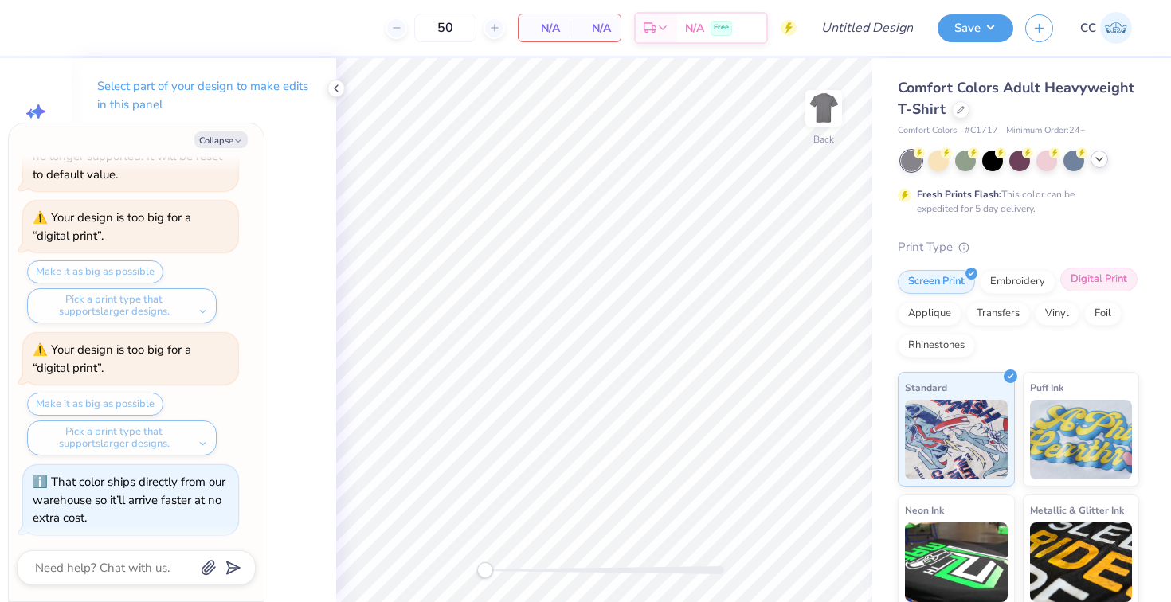
click at [1098, 283] on div "Digital Print" at bounding box center [1099, 280] width 77 height 24
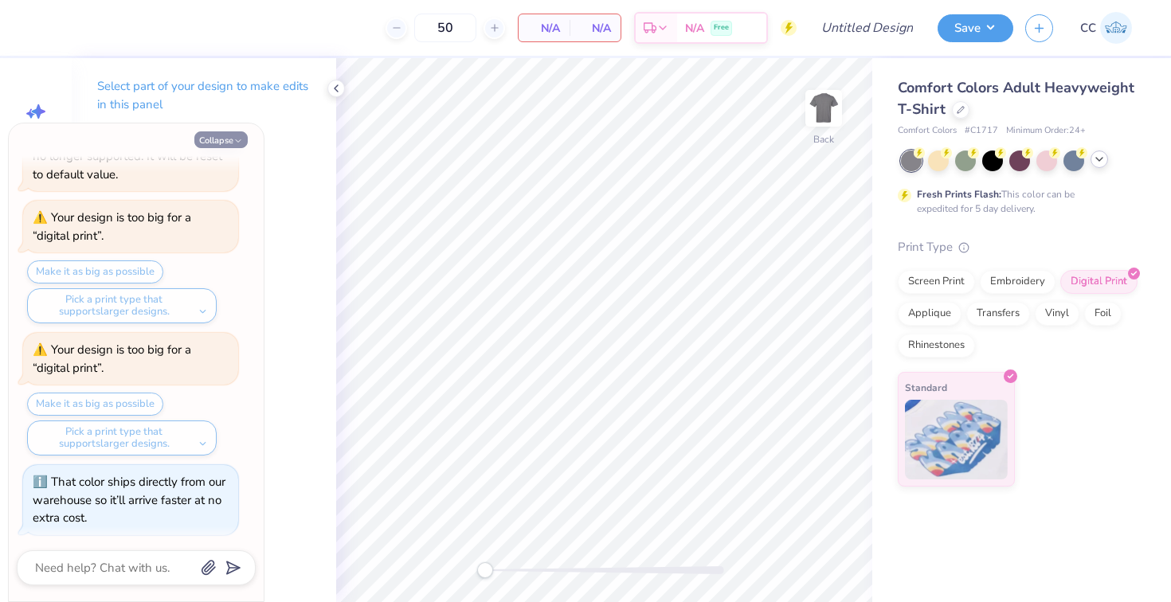
click at [231, 133] on button "Collapse" at bounding box center [220, 139] width 53 height 17
type textarea "x"
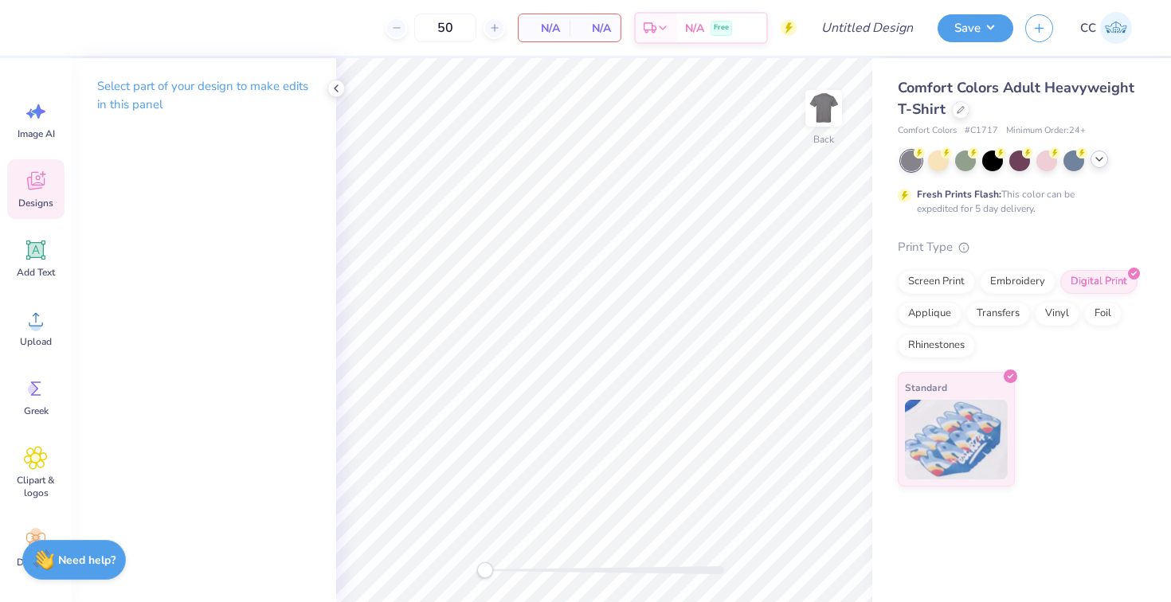
click at [23, 190] on div "Designs" at bounding box center [35, 189] width 57 height 60
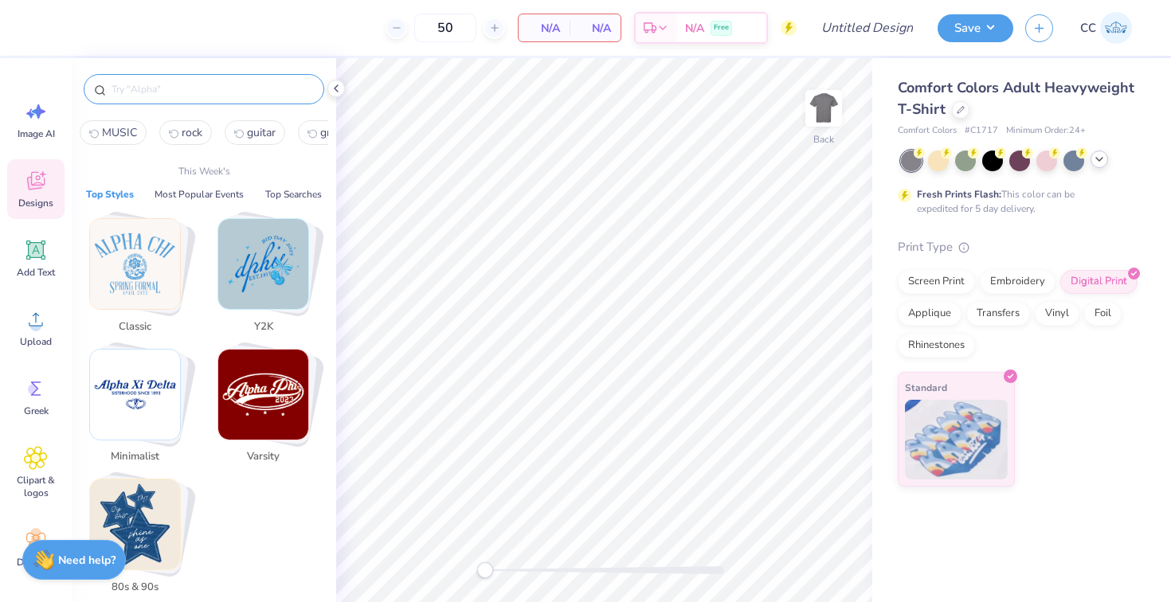
click at [161, 95] on input "text" at bounding box center [212, 89] width 204 height 16
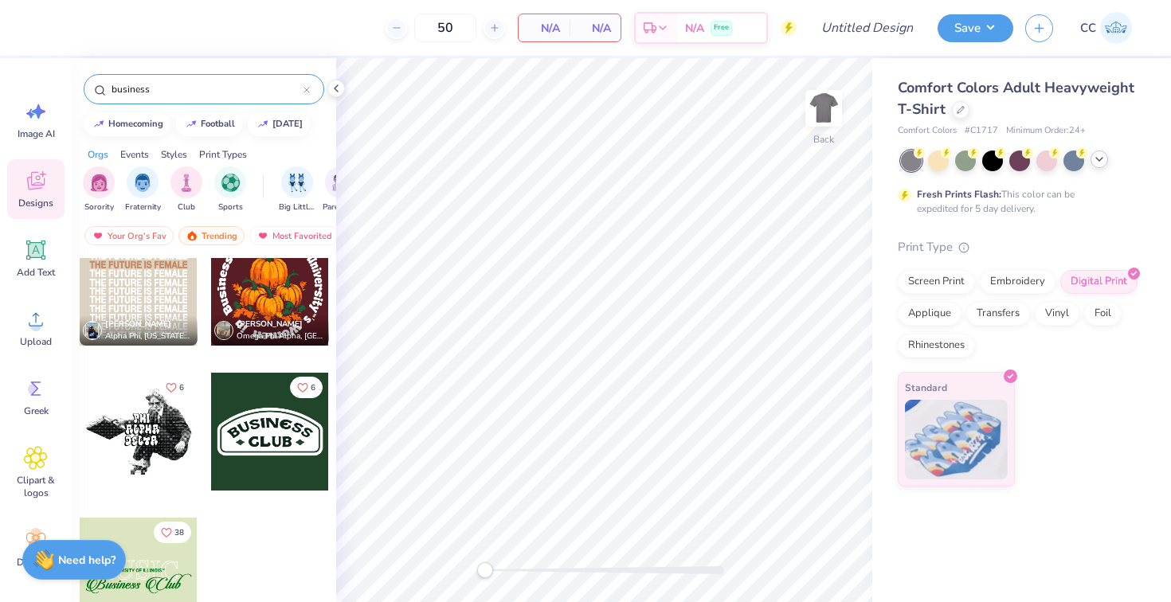
scroll to position [176, 0]
type input "business"
click at [166, 407] on div at bounding box center [139, 432] width 118 height 118
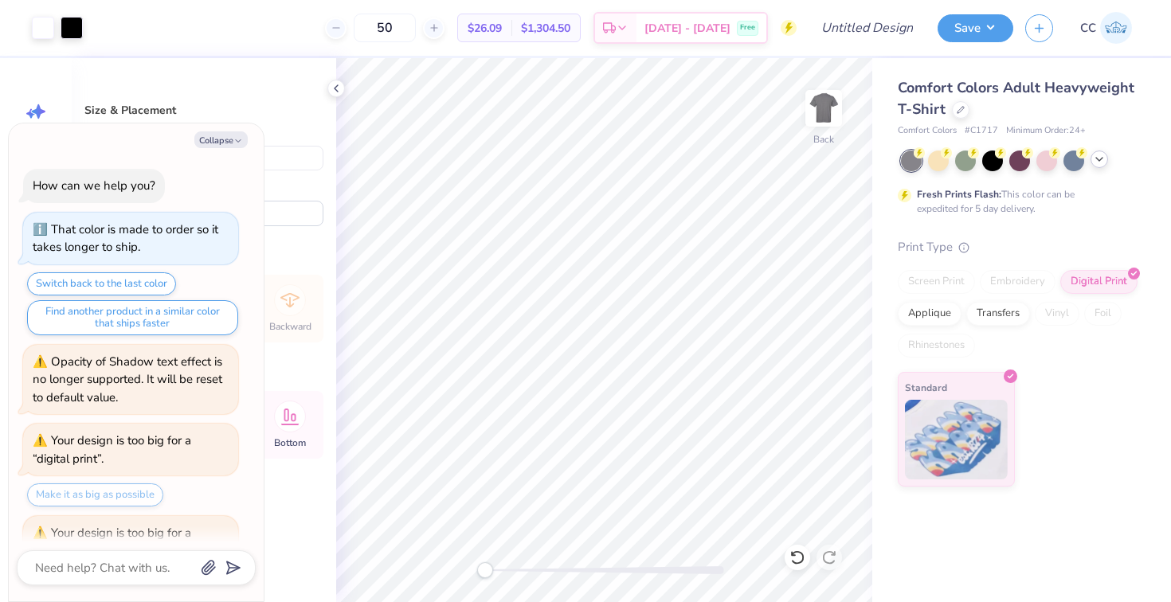
scroll to position [222, 0]
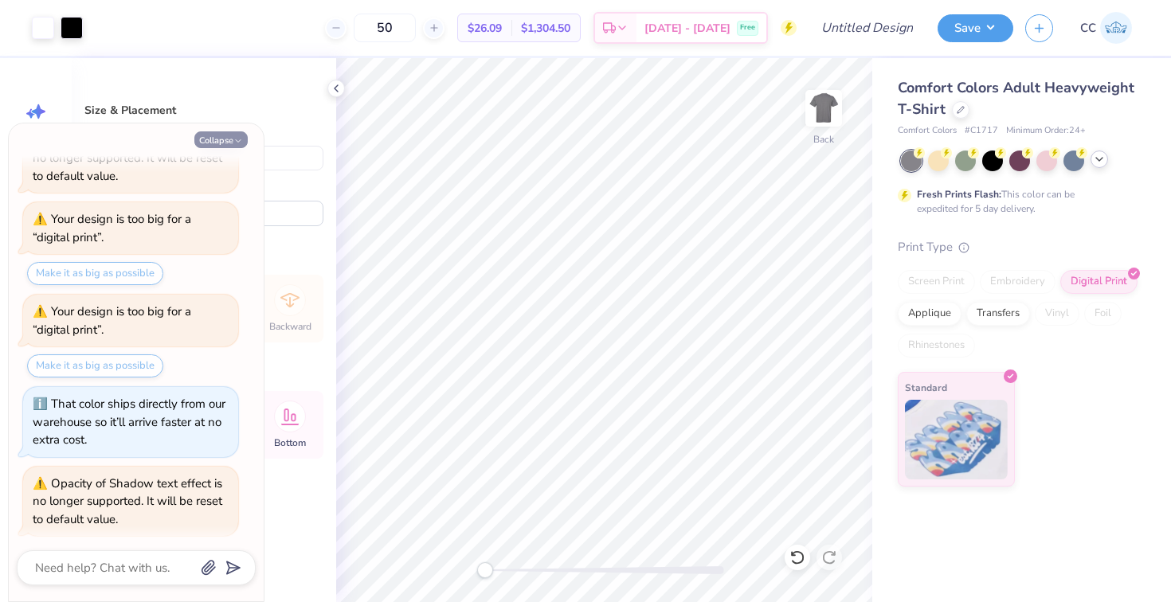
type textarea "x"
type input "10.74"
type input "8.73"
click at [222, 137] on button "Collapse" at bounding box center [220, 139] width 53 height 17
type textarea "x"
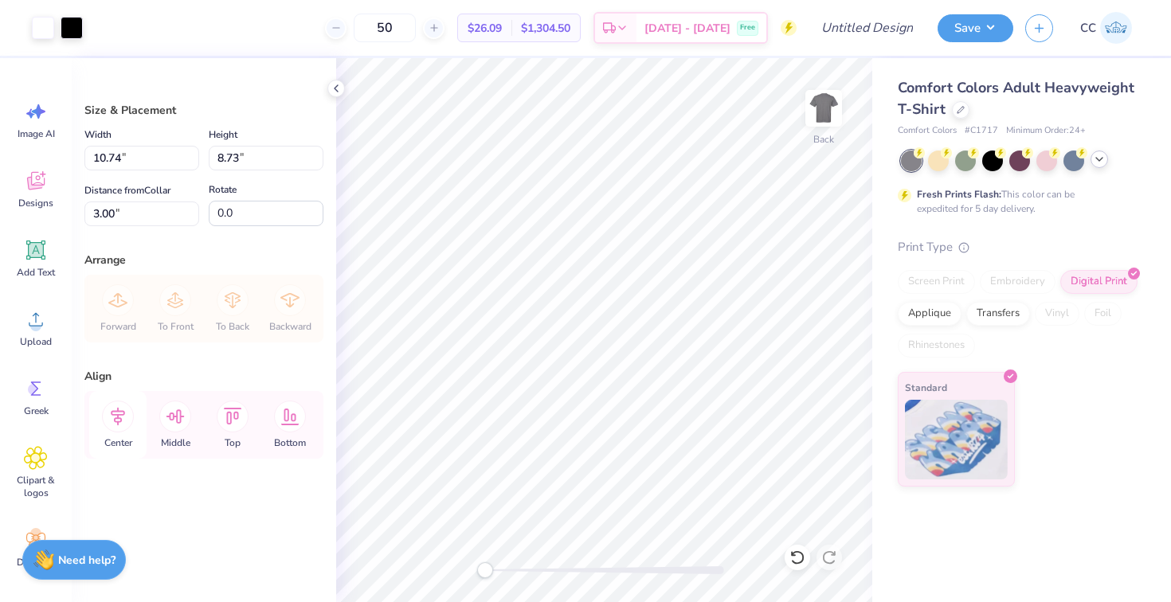
click at [122, 422] on icon at bounding box center [118, 417] width 32 height 32
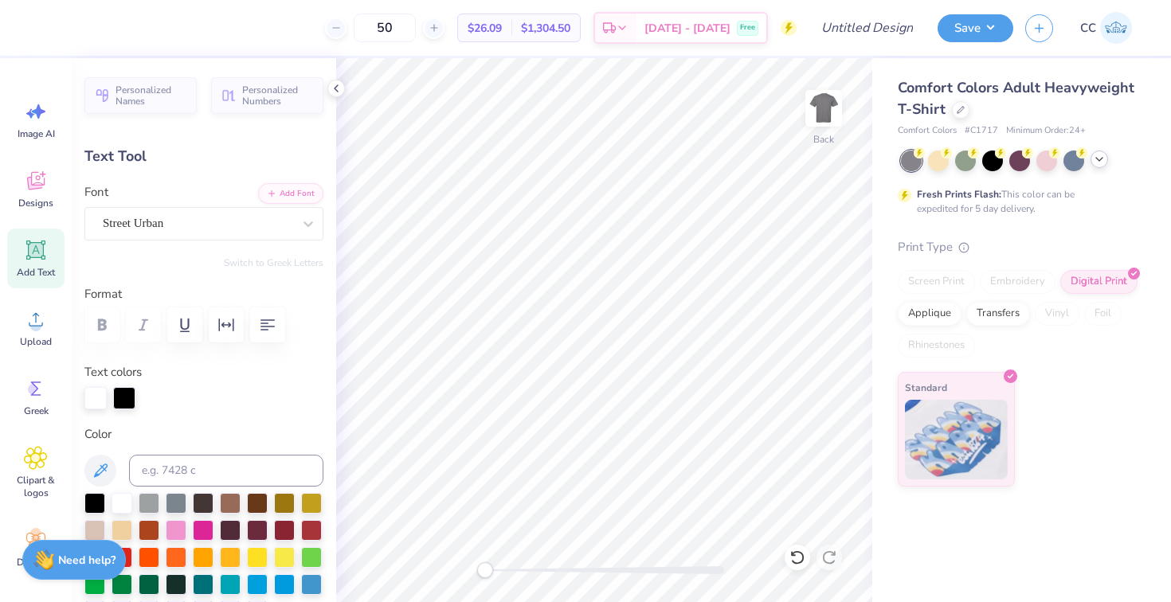
scroll to position [1, 0]
type textarea "Chi"
type input "3.44"
type input "7.71"
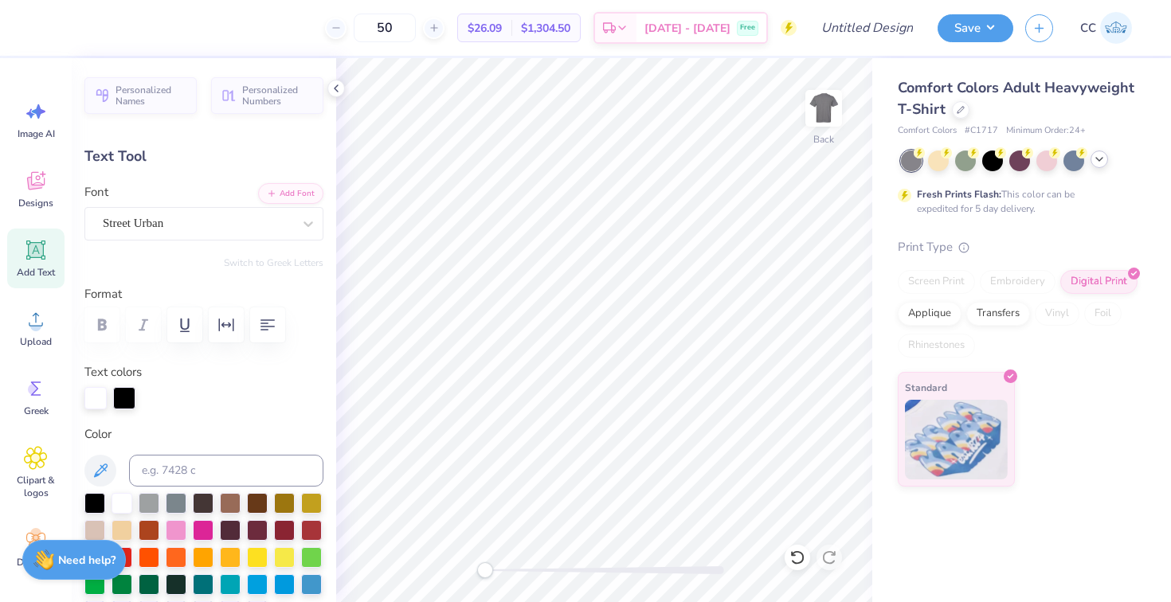
type textarea "Theta"
type input "1.76"
type input "1.14"
type input "5.47"
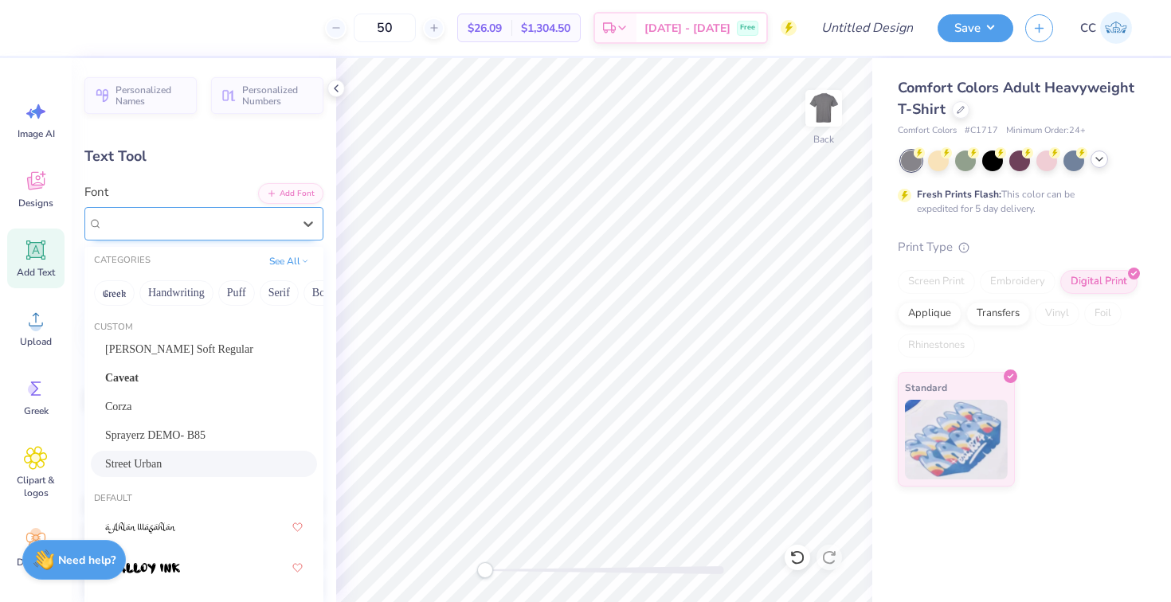
click at [256, 235] on div "Street Urban" at bounding box center [197, 223] width 193 height 25
click at [240, 345] on div "[PERSON_NAME] Soft Regular" at bounding box center [204, 349] width 198 height 17
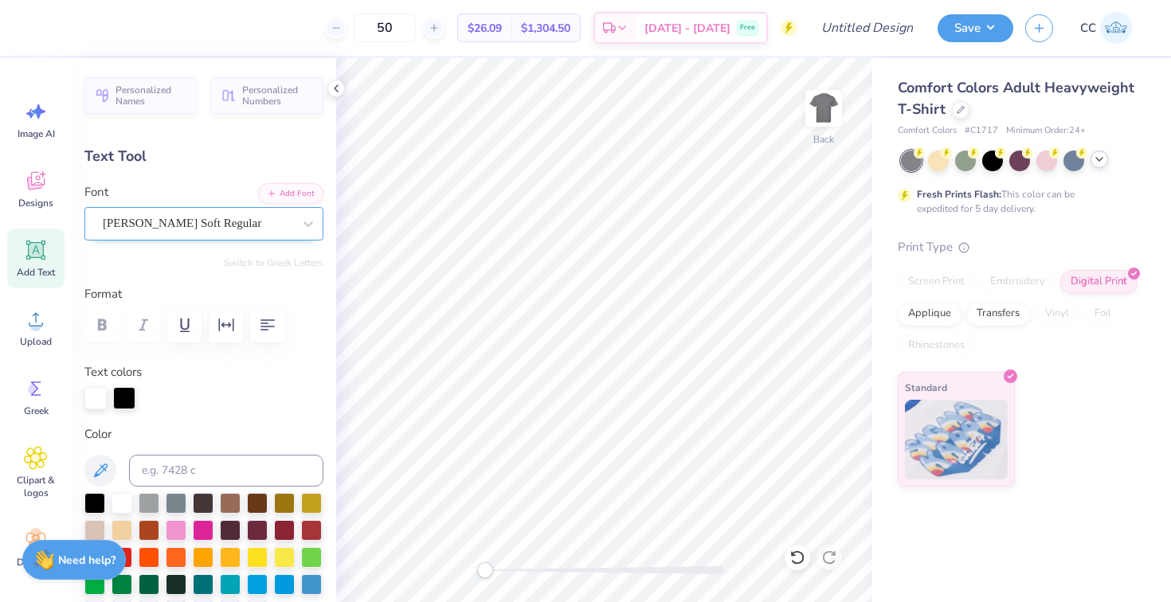
click at [257, 223] on div "[PERSON_NAME] Soft Regular" at bounding box center [197, 223] width 193 height 25
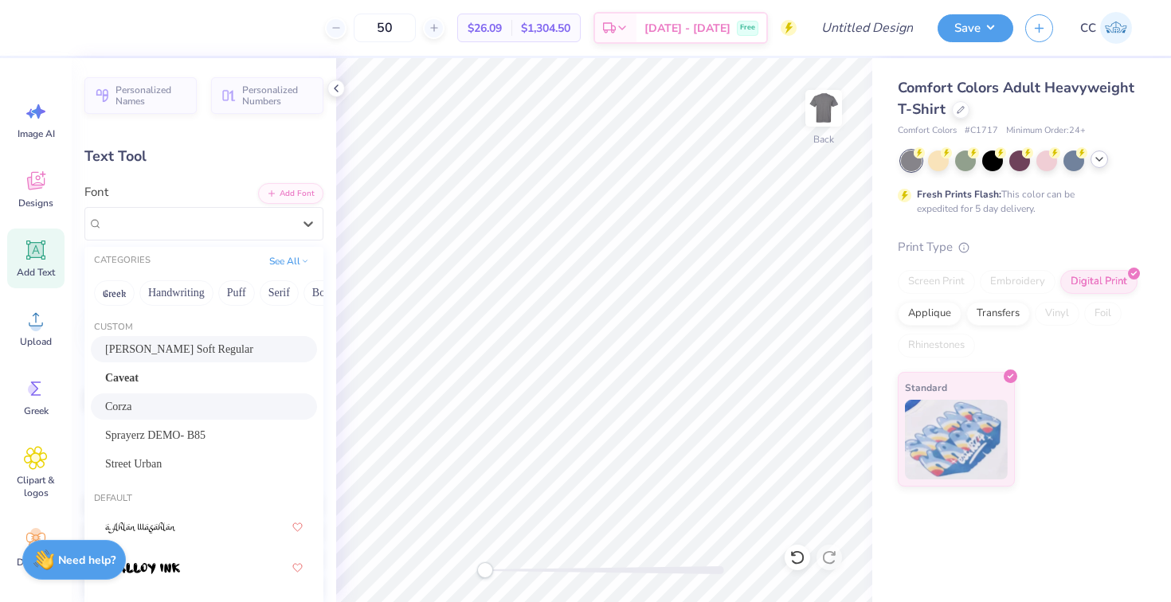
click at [243, 405] on div "Corza" at bounding box center [204, 406] width 198 height 17
click at [276, 233] on div at bounding box center [198, 224] width 190 height 22
click at [219, 440] on div "Sprayerz DEMO- B85" at bounding box center [204, 435] width 198 height 17
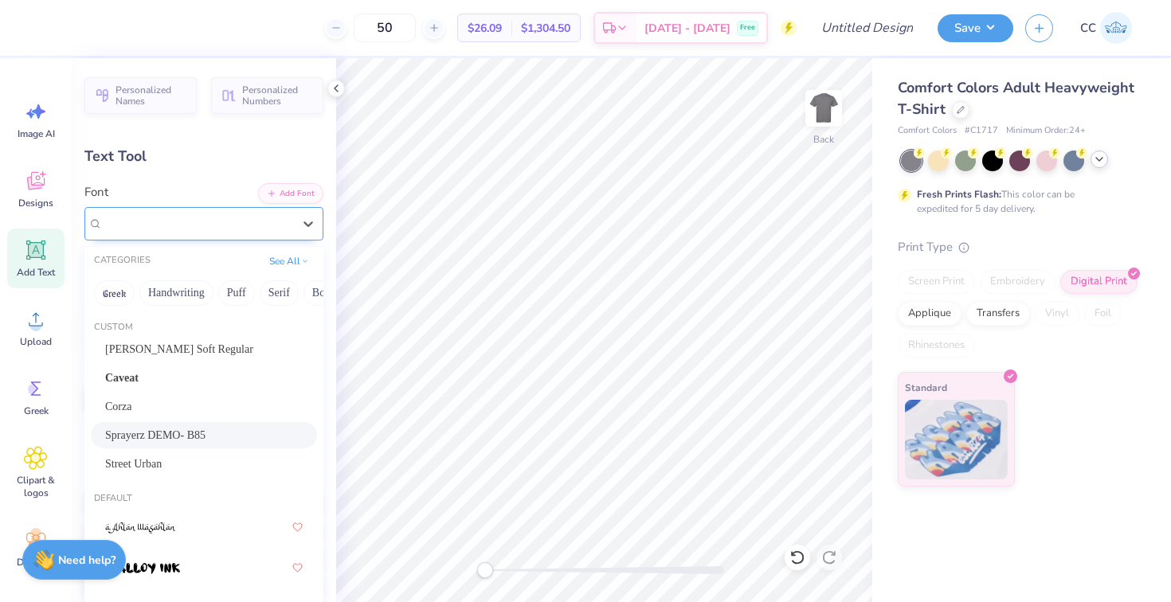
click at [273, 228] on div "Sprayerz DEMO- B85" at bounding box center [197, 223] width 193 height 25
click at [232, 394] on div "[PERSON_NAME] Soft Regular Caveat Corza Sprayerz DEMO- B85 Street Urban" at bounding box center [203, 406] width 239 height 141
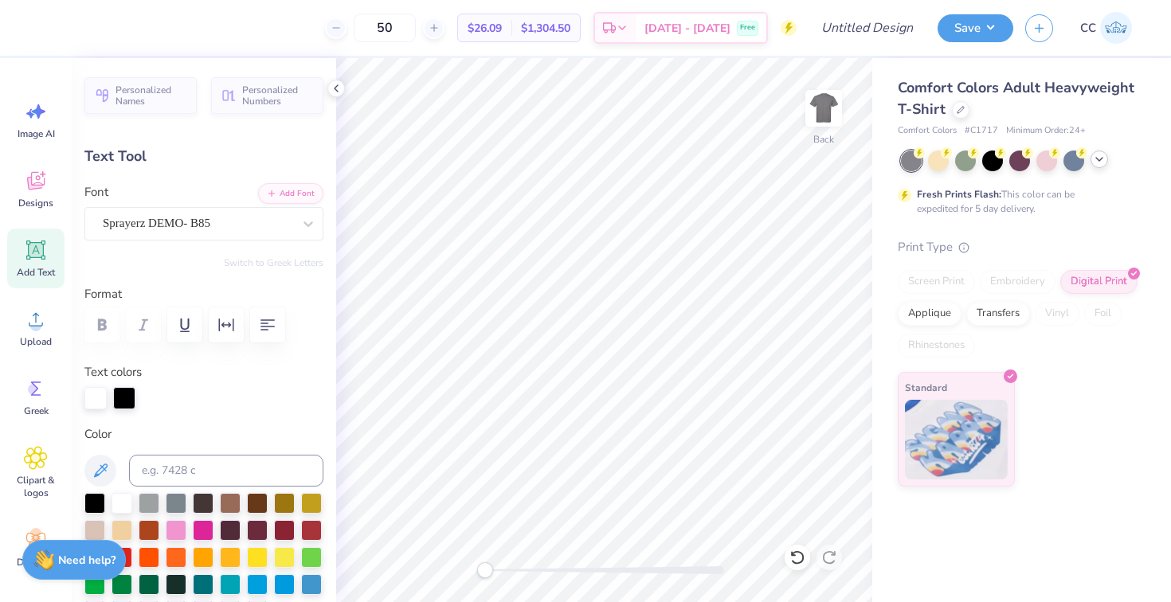
type input "4.18"
type input "2.34"
type input "4.47"
type input "1.75"
type input "1.06"
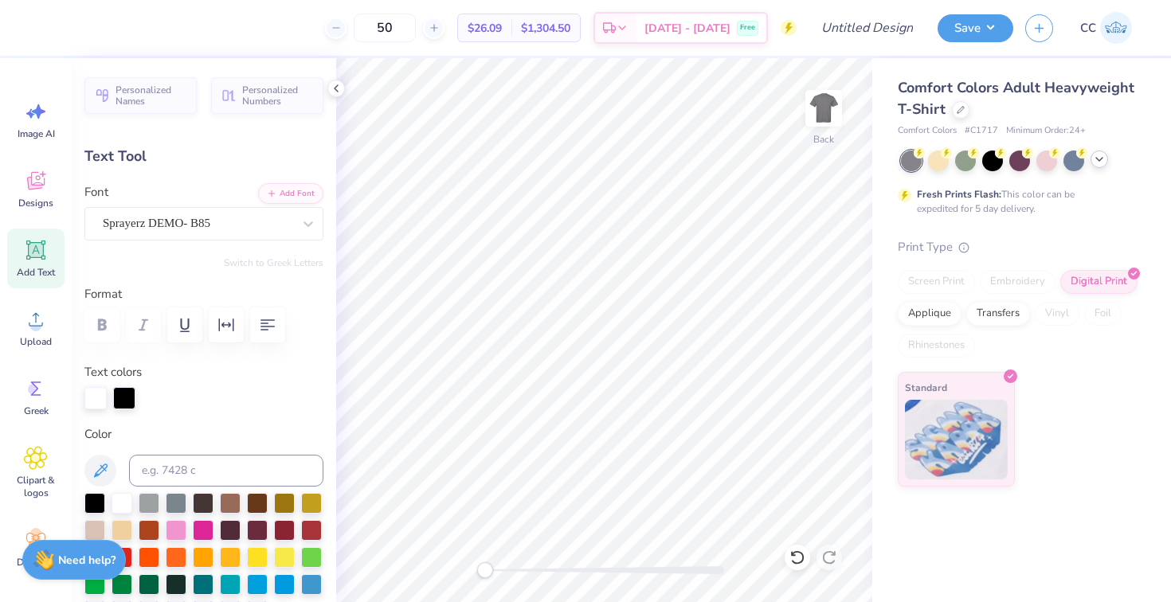
type input "6.72"
type input "3.65"
type input "1.11"
type input "7.86"
type input "4.18"
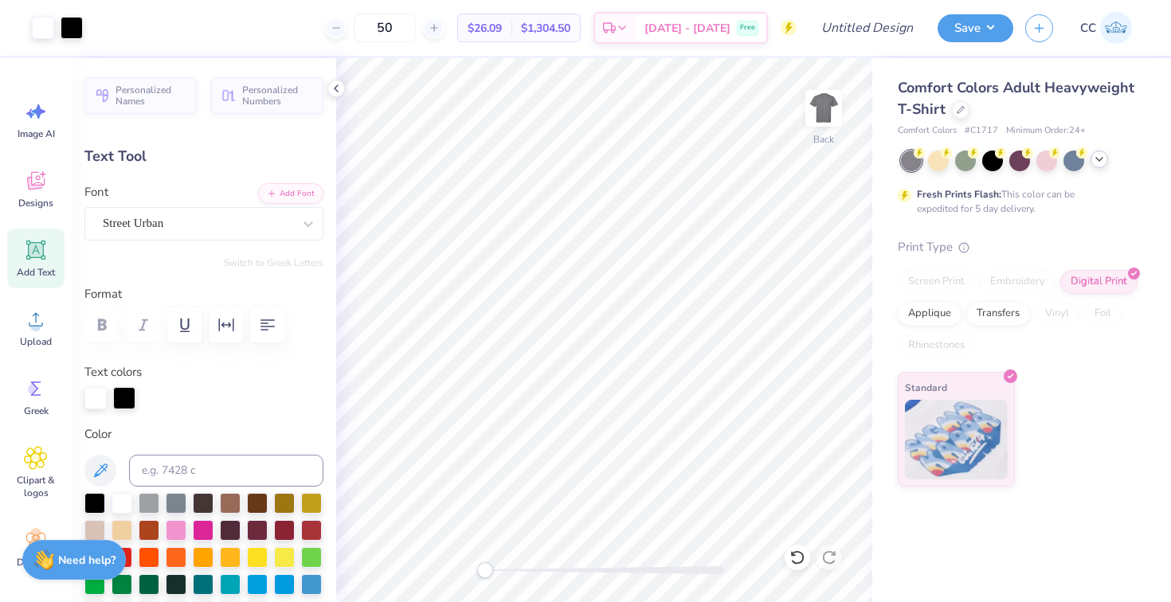
type input "2.34"
type input "3.80"
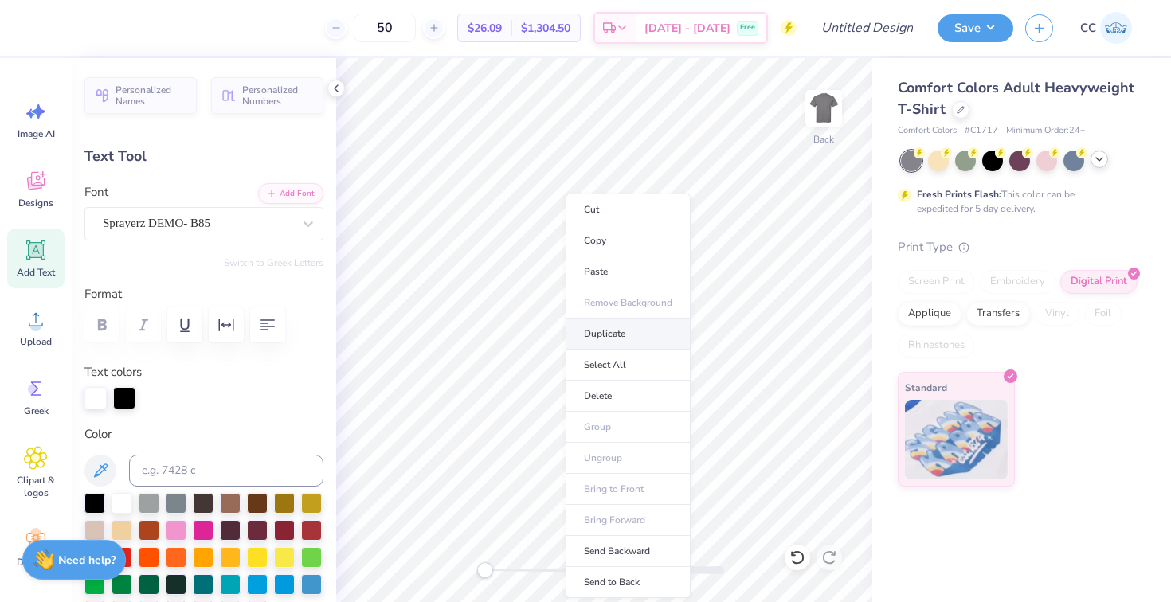
click at [591, 331] on li "Duplicate" at bounding box center [628, 334] width 125 height 31
type input "4.80"
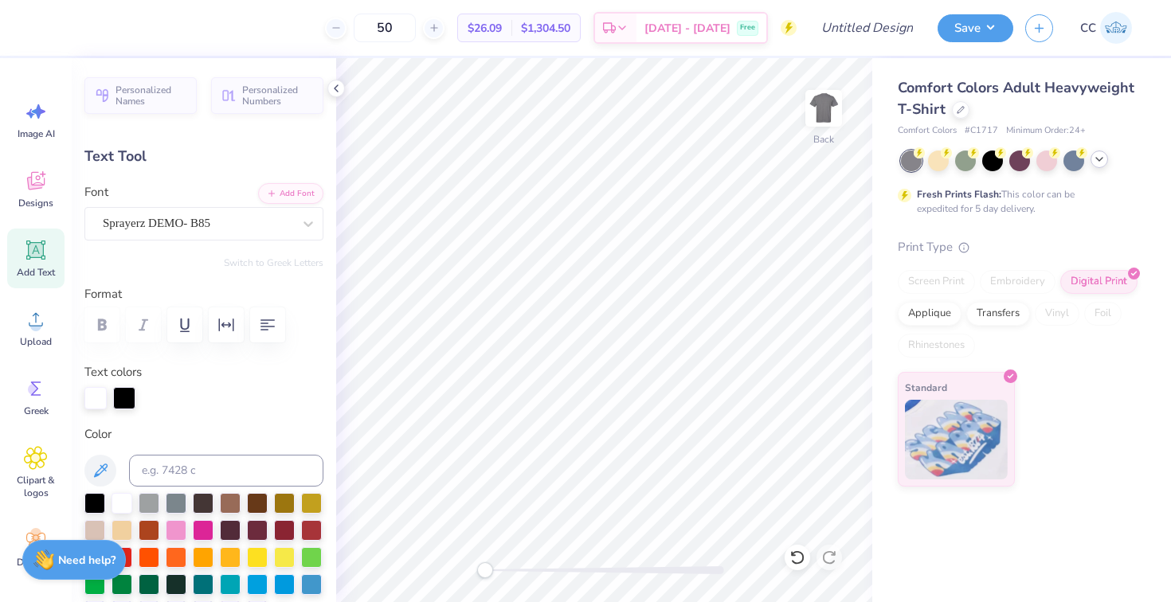
scroll to position [1, 1]
type textarea "CHI"
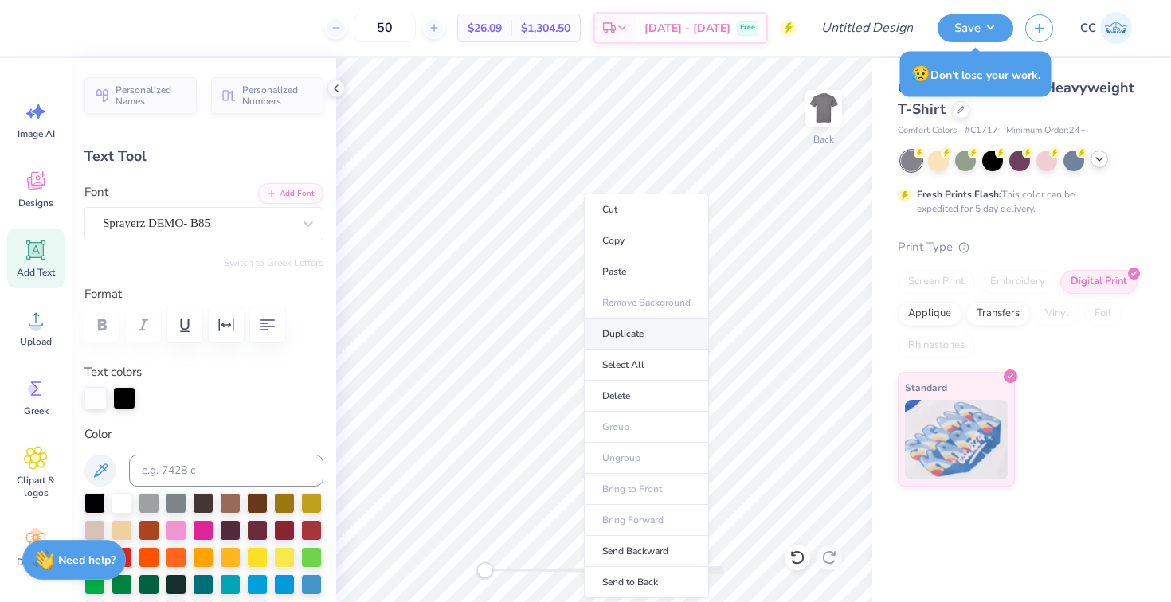
click at [615, 325] on li "Duplicate" at bounding box center [646, 334] width 125 height 31
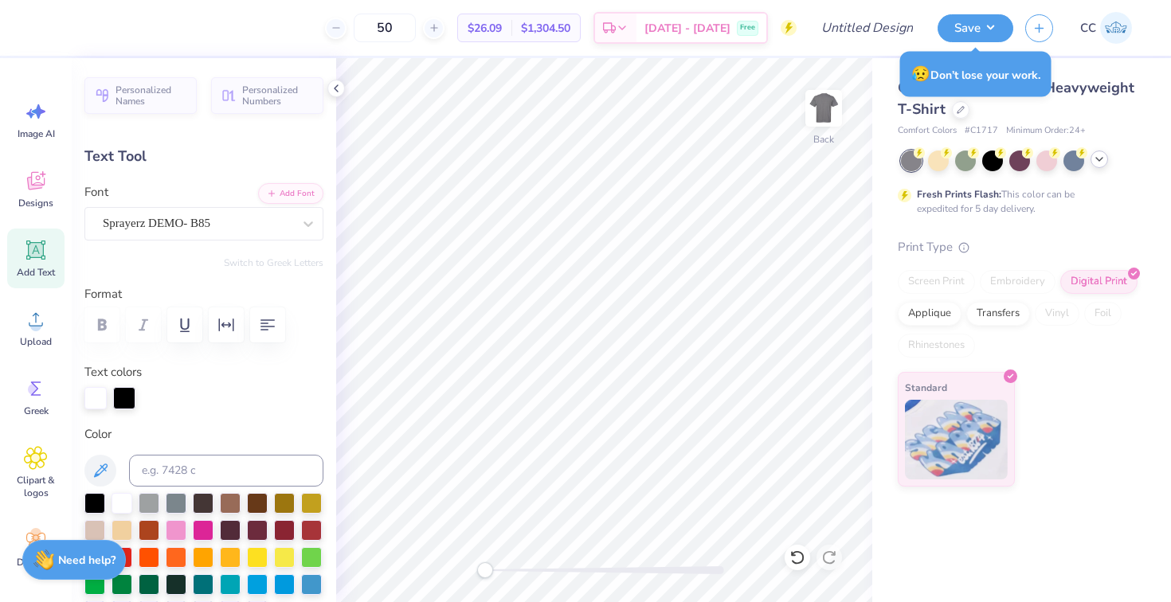
type input "6.87"
type textarea "THETA"
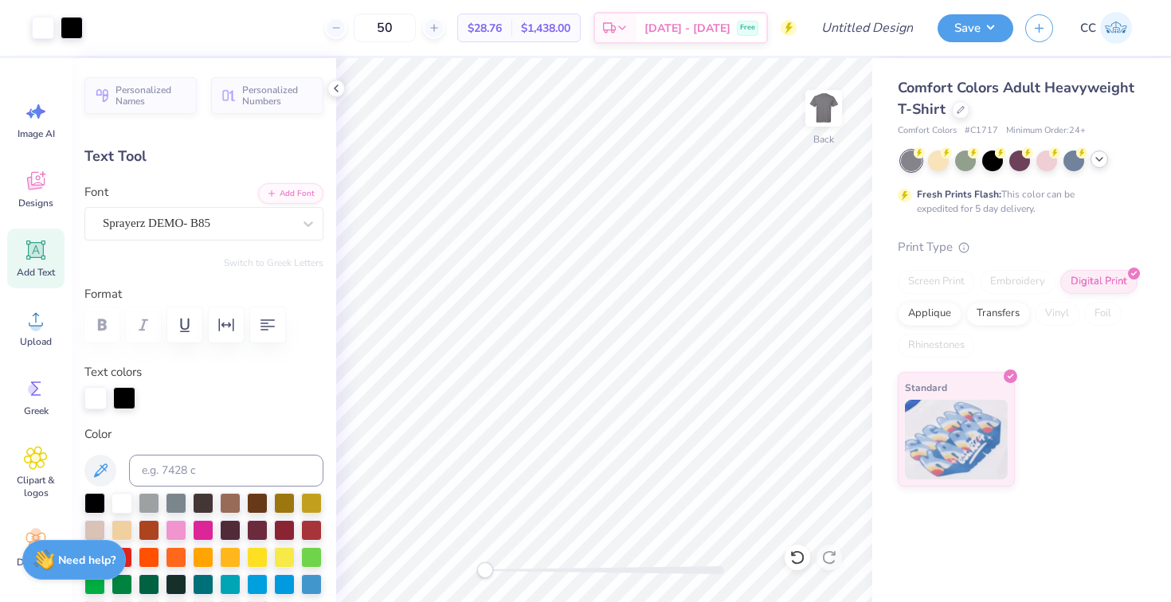
type input "4.18"
type input "2.34"
type input "3.80"
type input "3.07"
type input "1.72"
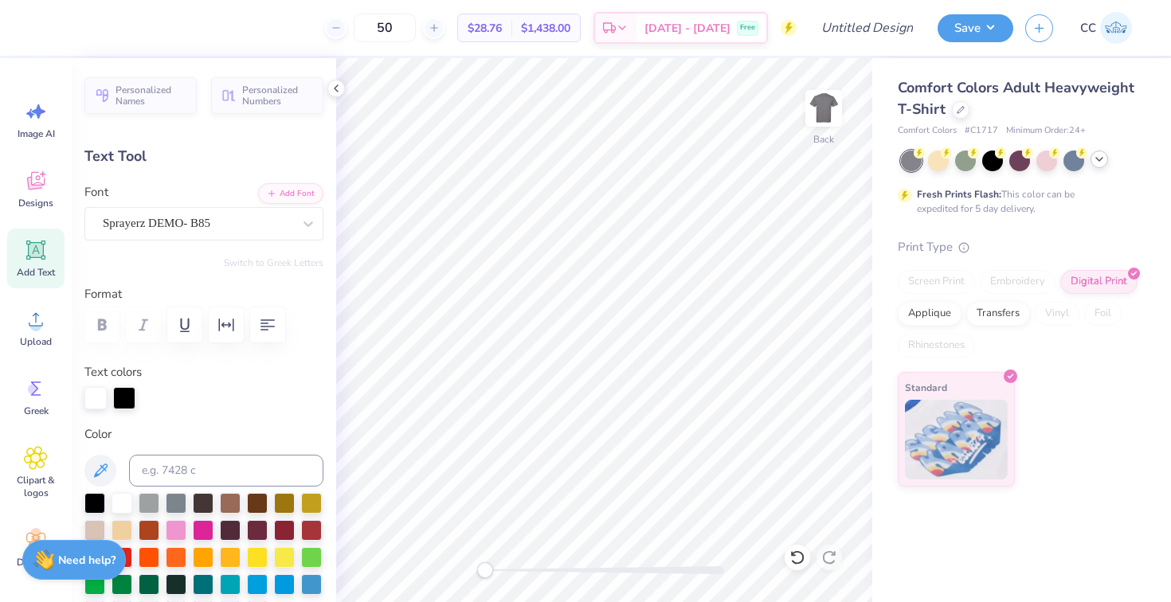
type input "4.42"
type input "8.27"
type input "2.13"
type input "8.30"
type input "5.46"
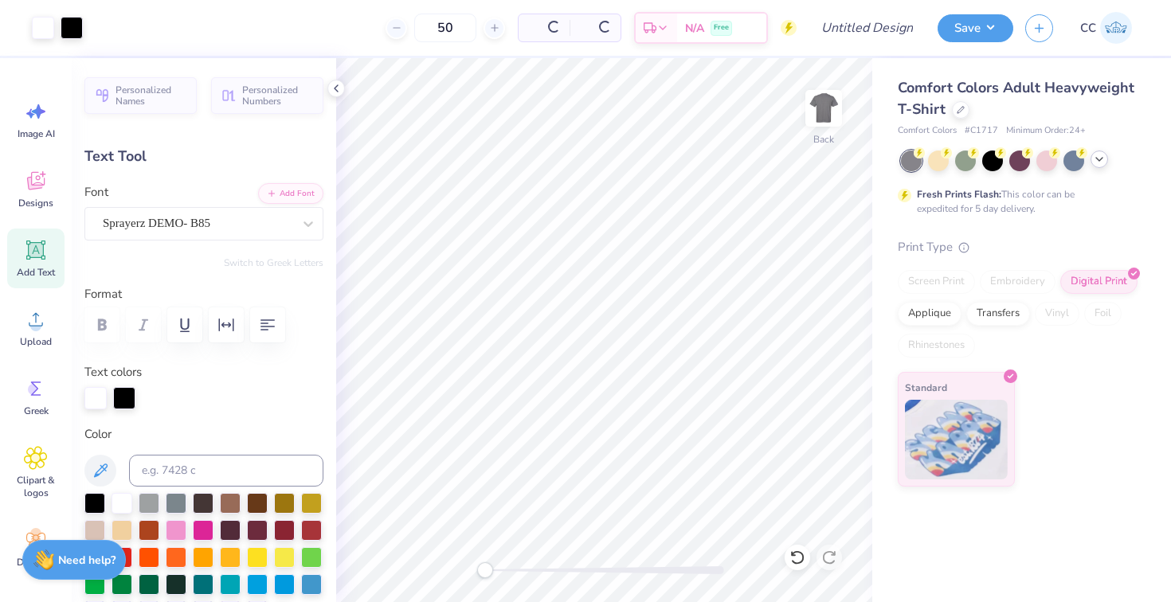
type input "1.41"
type input "9.02"
type input "4.22"
type input "2.33"
type input "5.87"
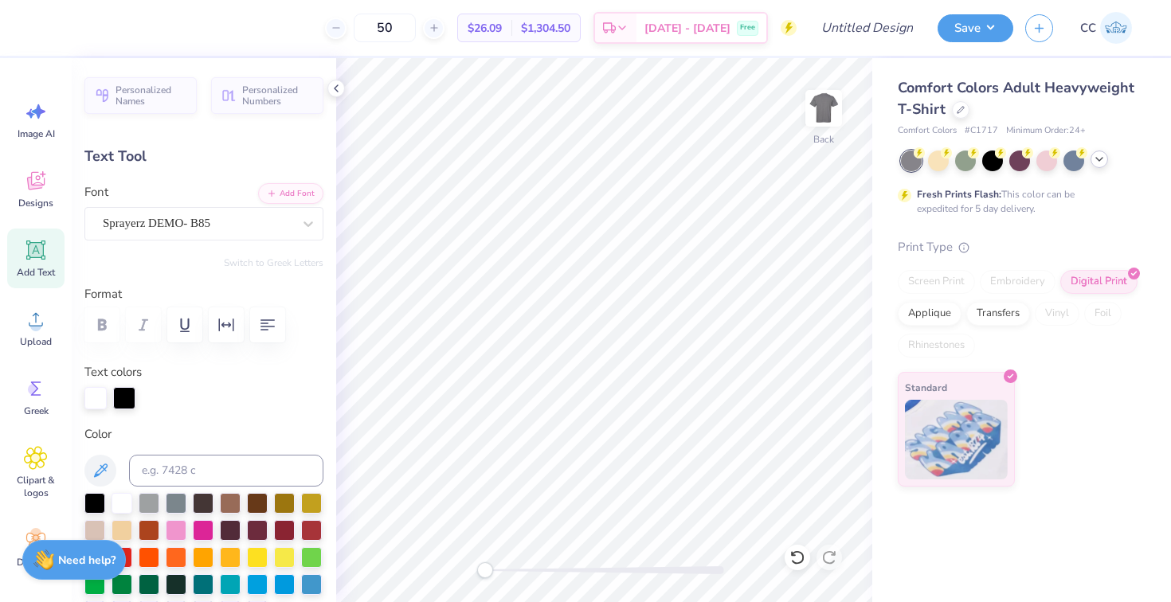
type input "3.03"
type input "1.68"
type input "6.53"
type input "5.46"
type input "1.41"
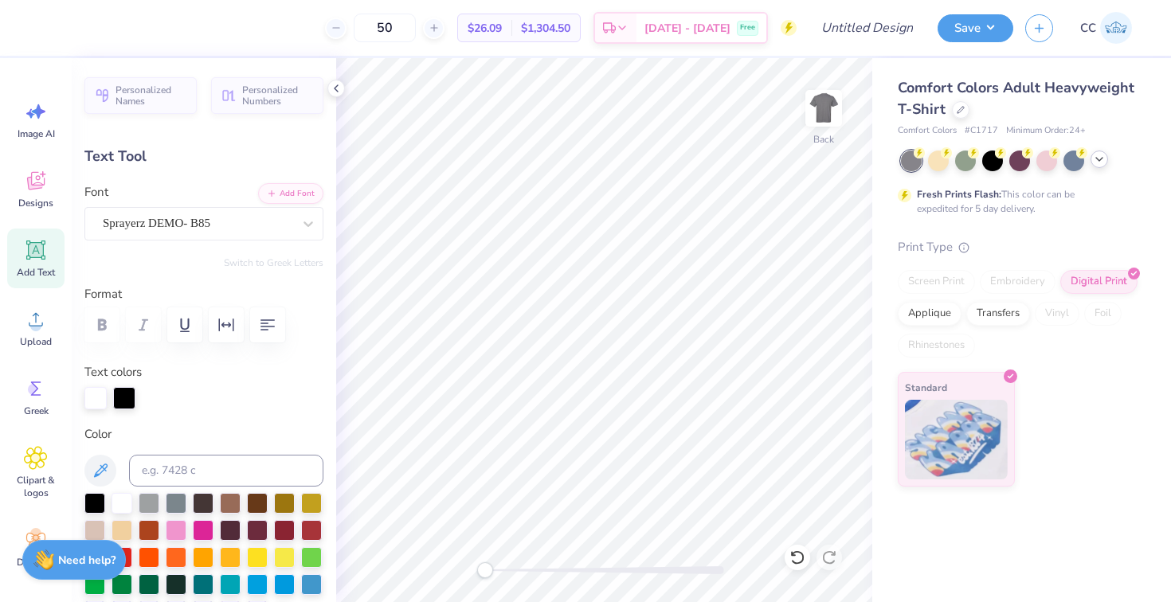
type input "9.02"
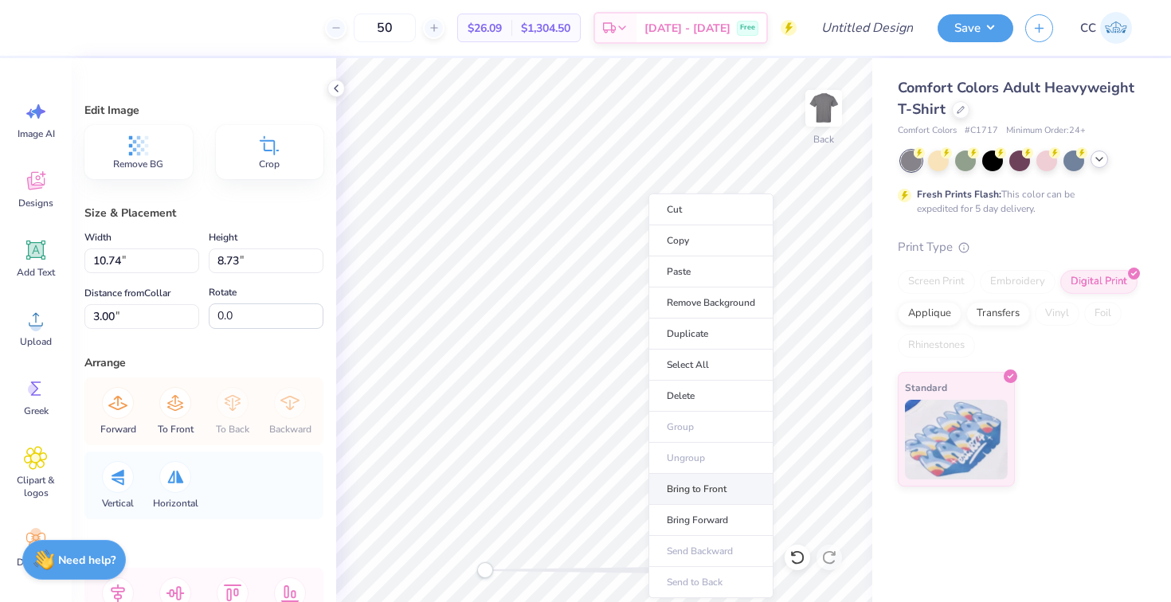
click at [690, 486] on li "Bring to Front" at bounding box center [711, 489] width 125 height 31
click at [693, 556] on li "Send Backward" at bounding box center [711, 551] width 125 height 31
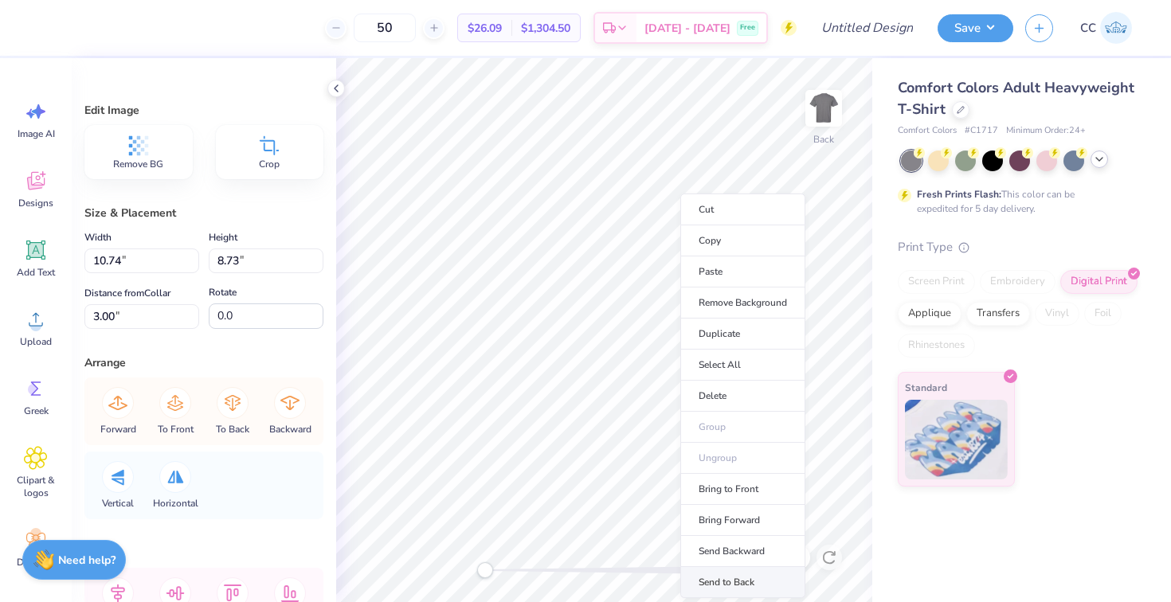
click at [729, 579] on li "Send to Back" at bounding box center [743, 582] width 125 height 31
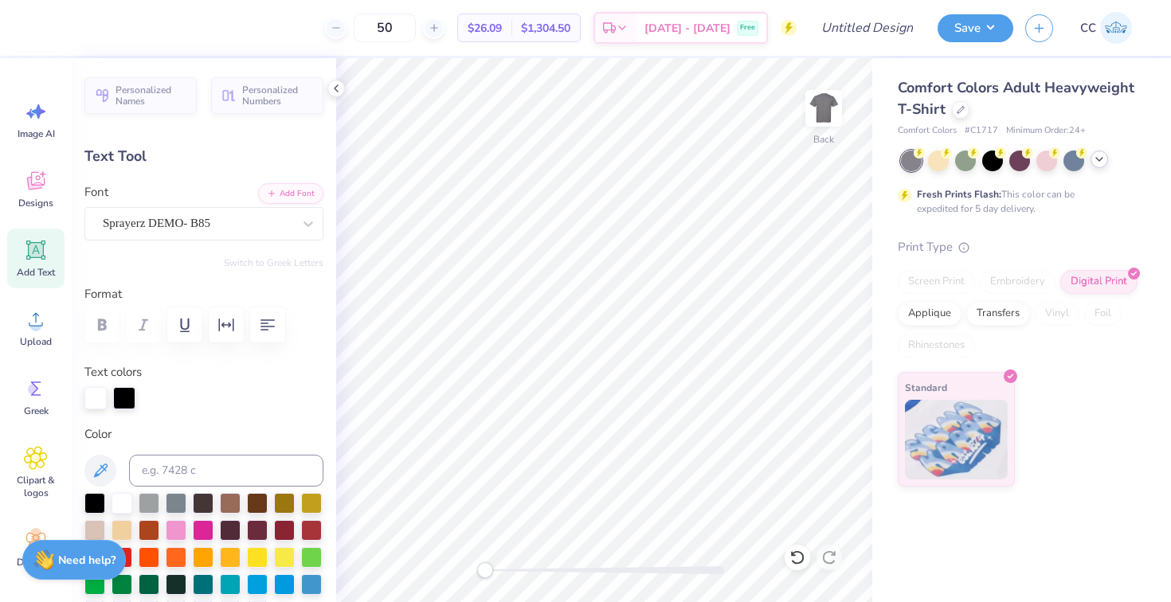
type input "4.27"
type input "2.39"
type input "3.75"
type input "3.03"
type input "1.68"
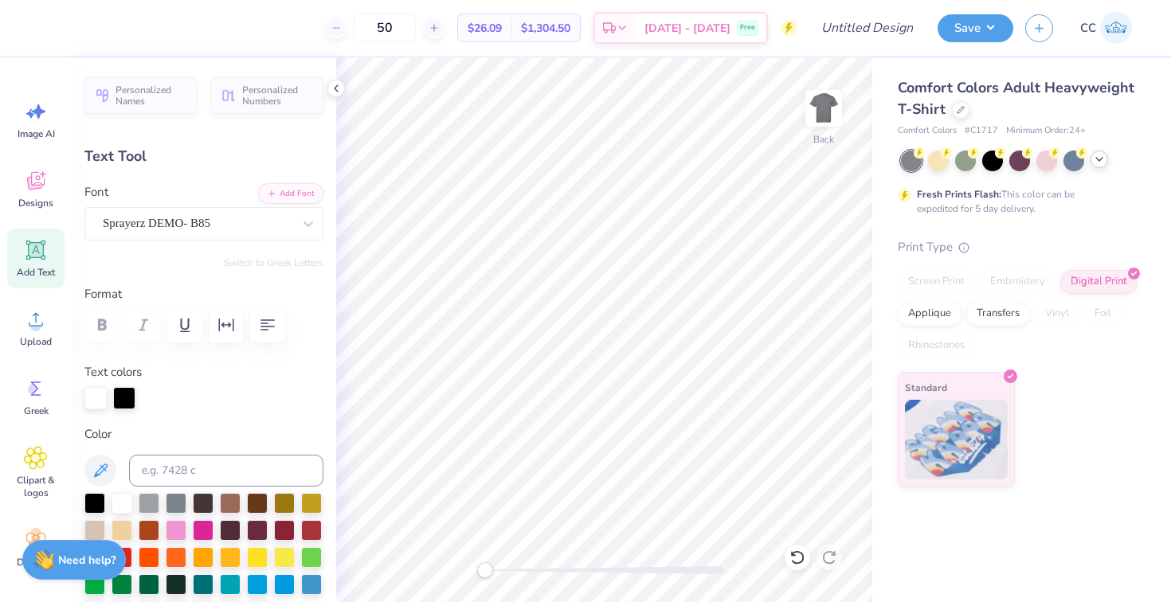
type input "6.53"
type input "4.01"
type input "2.21"
type input "5.99"
type input "5.46"
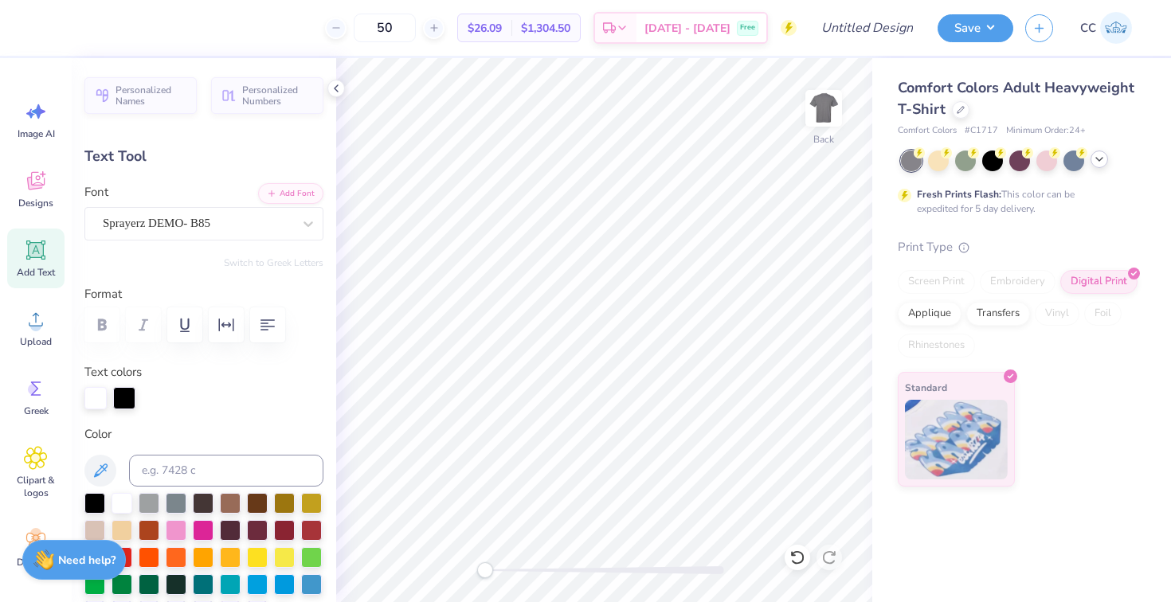
type input "1.41"
type input "8.44"
type input "6.71"
type input "1.73"
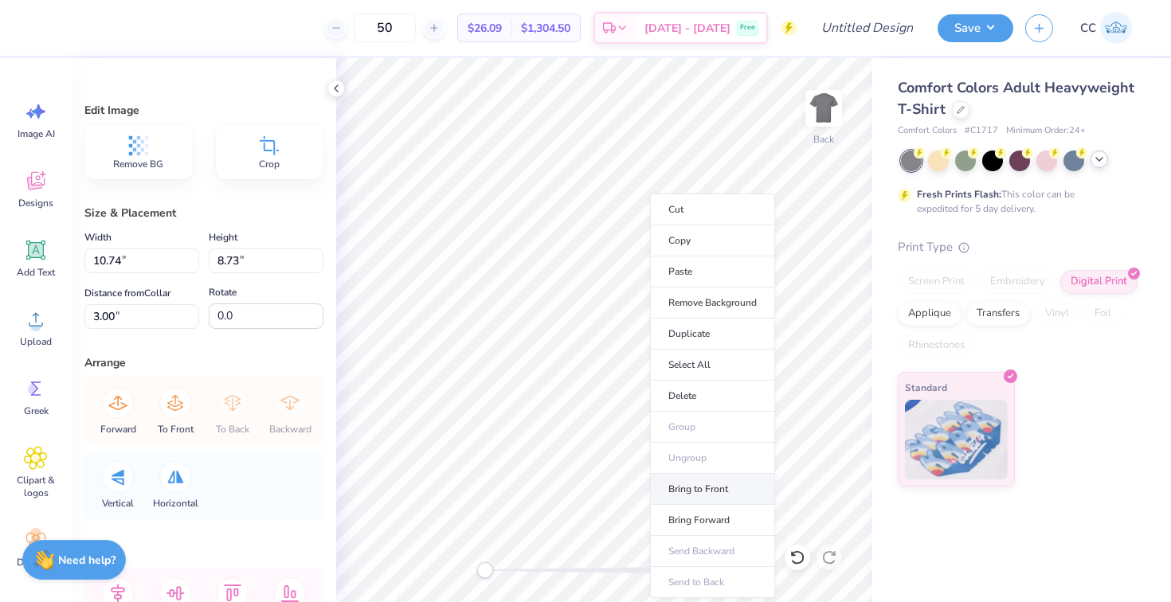
click at [696, 491] on li "Bring to Front" at bounding box center [712, 489] width 125 height 31
click at [664, 575] on li "Send to Back" at bounding box center [699, 582] width 125 height 31
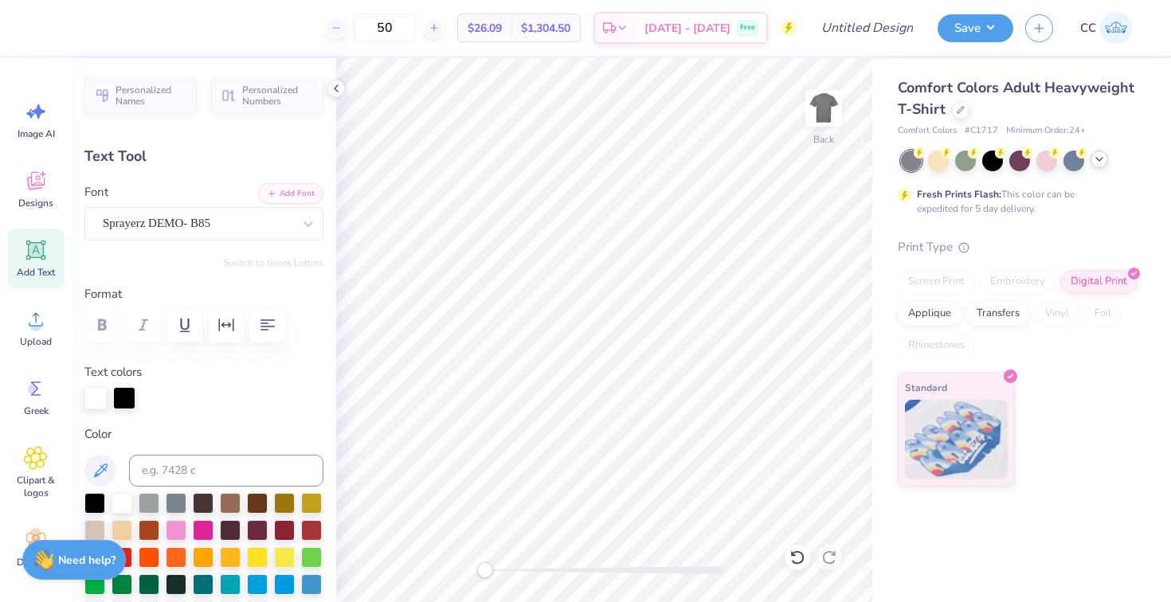
type input "6.31"
type input "3.53"
type input "2.46"
type input "6.71"
type input "1.73"
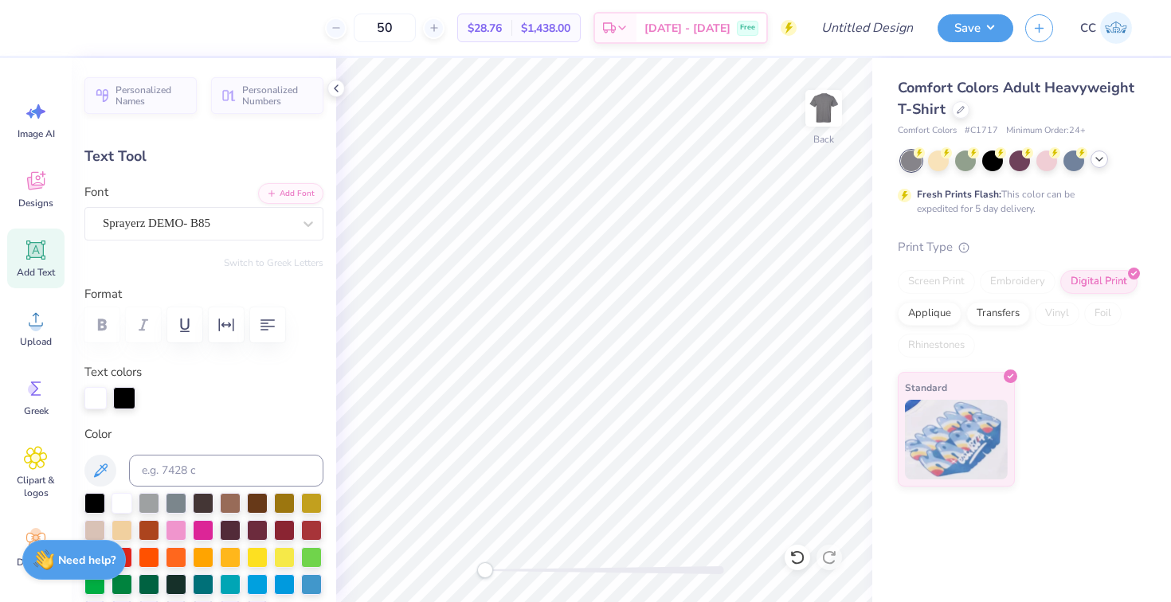
type input "8.44"
type input "9.79"
type input "2.52"
type input "4.01"
type input "2.21"
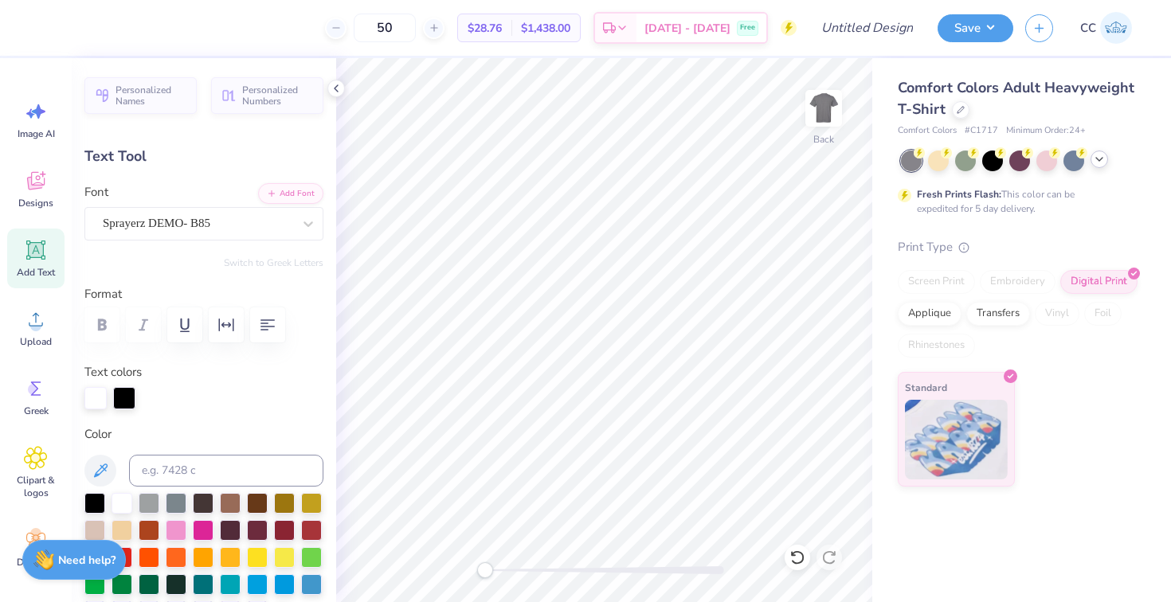
type input "5.99"
type input "5.61"
type input "3.10"
type input "6.31"
type input "3.53"
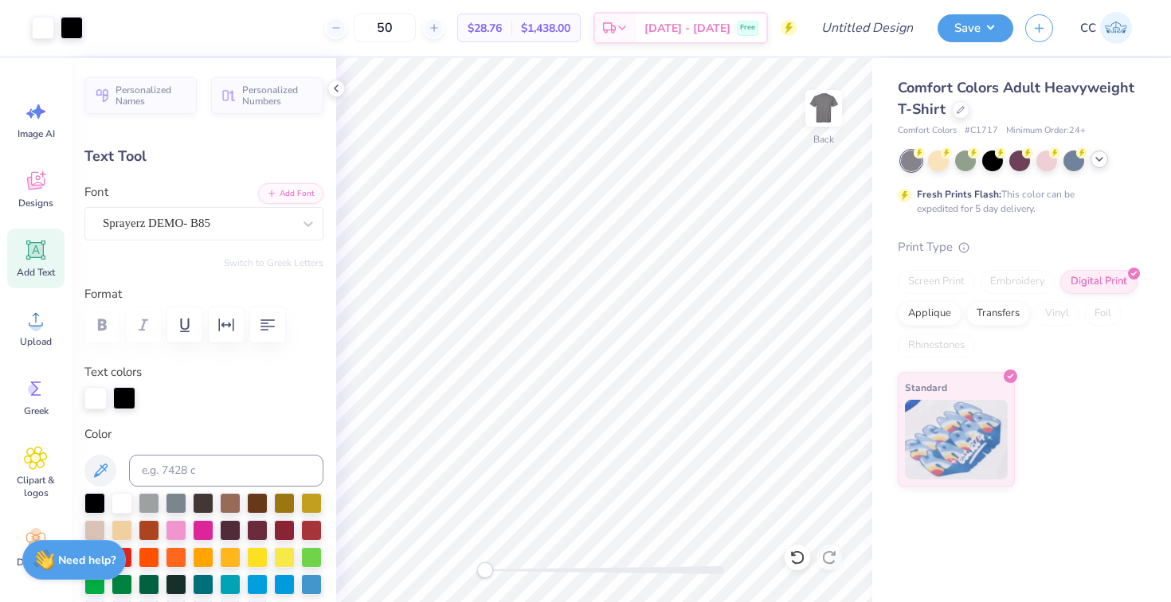
type input "2.46"
click at [272, 202] on div "Add Font Font Sprayerz DEMO- B85" at bounding box center [203, 211] width 239 height 57
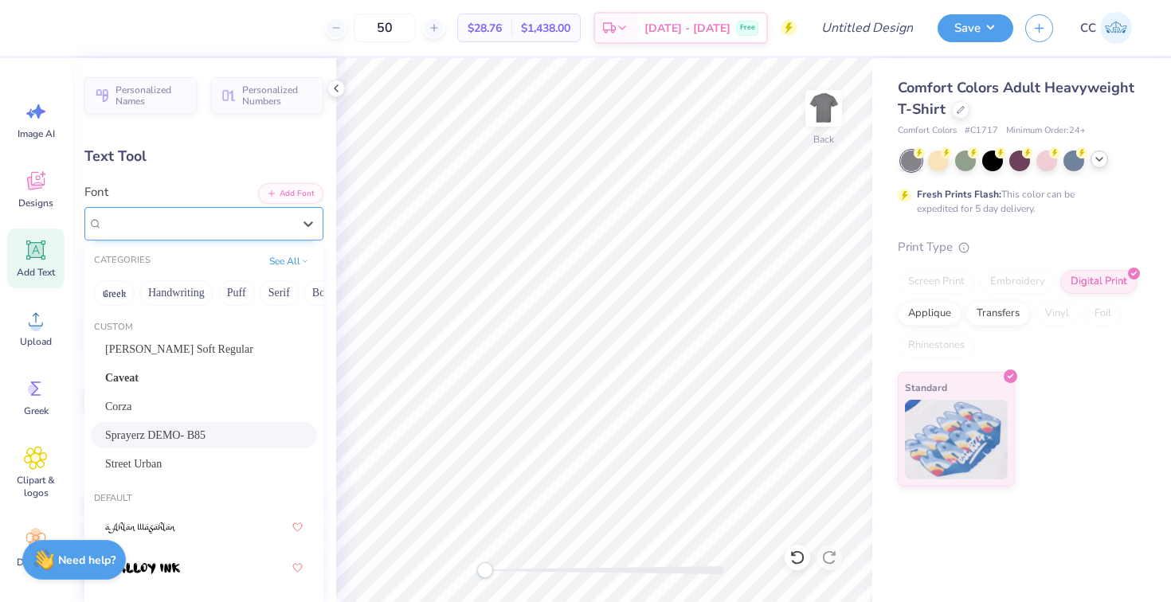
click at [272, 227] on div "Sprayerz DEMO- B85" at bounding box center [197, 223] width 193 height 25
click at [197, 404] on div "Corza" at bounding box center [204, 406] width 198 height 17
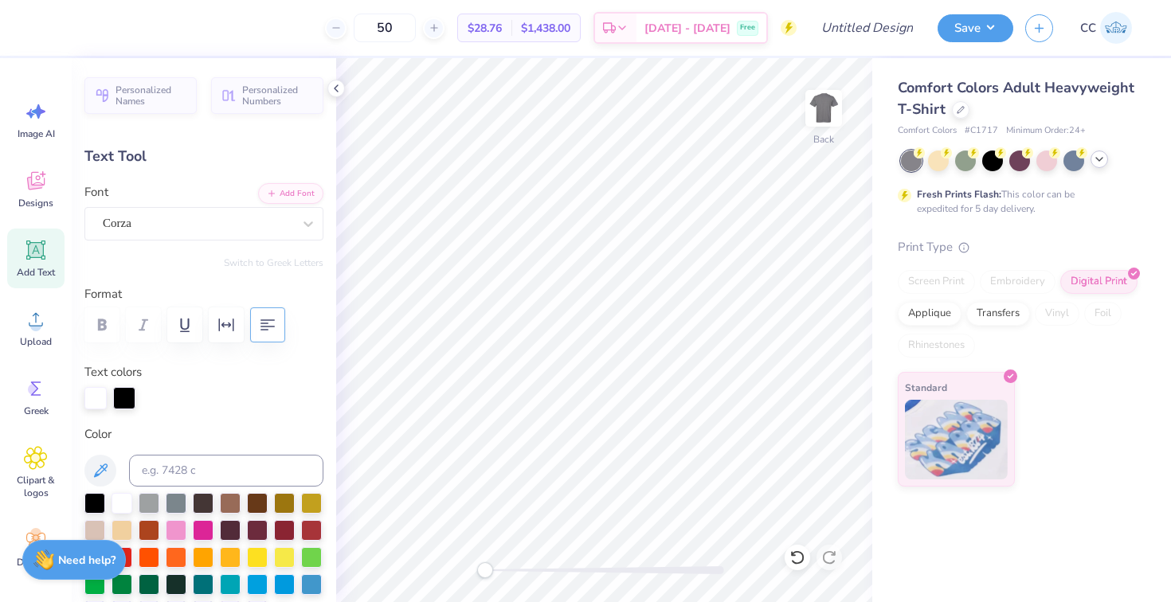
type input "5.61"
type input "3.10"
type input "5.99"
click at [271, 219] on div "Sprayerz DEMO- B85" at bounding box center [197, 223] width 193 height 25
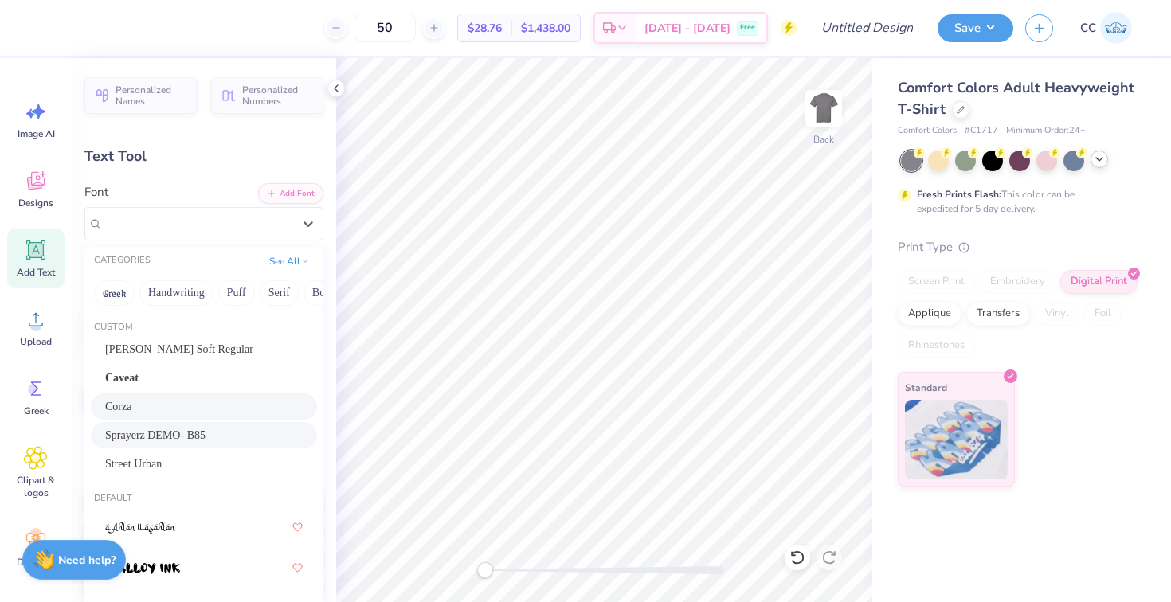
click at [165, 410] on div "Corza" at bounding box center [204, 406] width 198 height 17
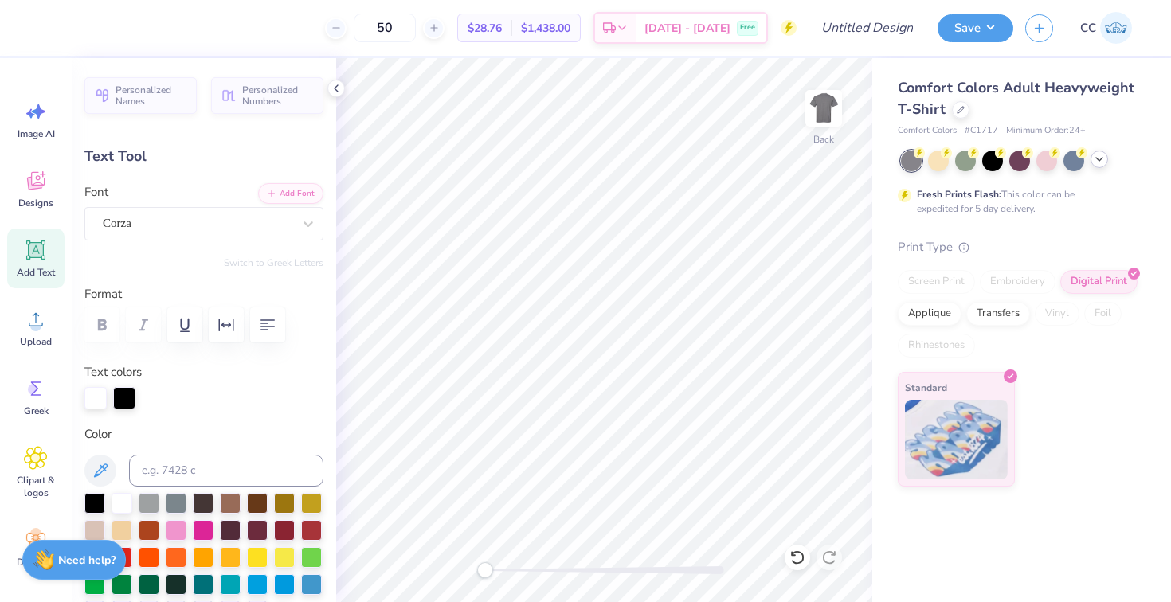
type input "9.79"
type input "2.52"
type input "9.65"
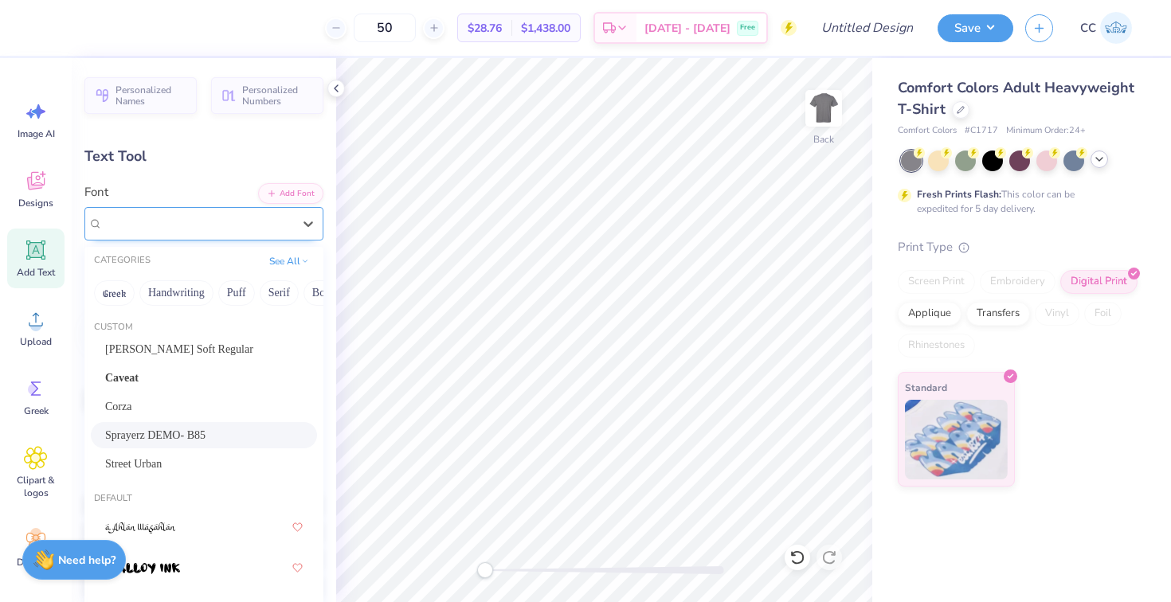
click at [214, 215] on div "Sprayerz DEMO- B85" at bounding box center [197, 223] width 193 height 25
click at [163, 415] on div "Corza" at bounding box center [204, 406] width 198 height 17
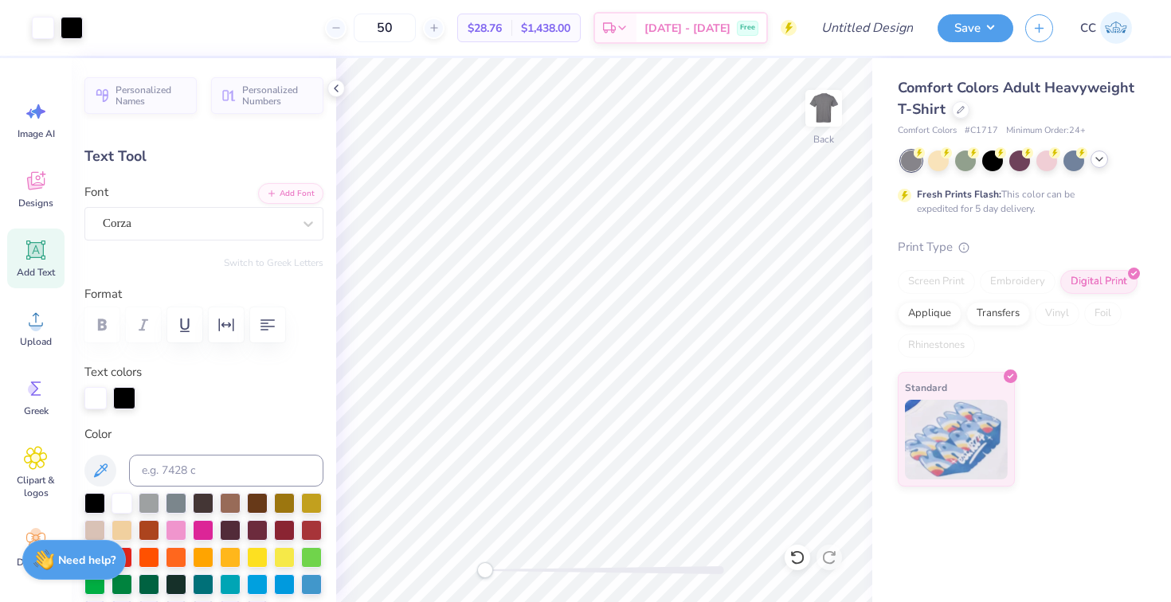
type input "6.69"
type input "2.43"
type input "9.69"
type input "8.19"
type input "2.97"
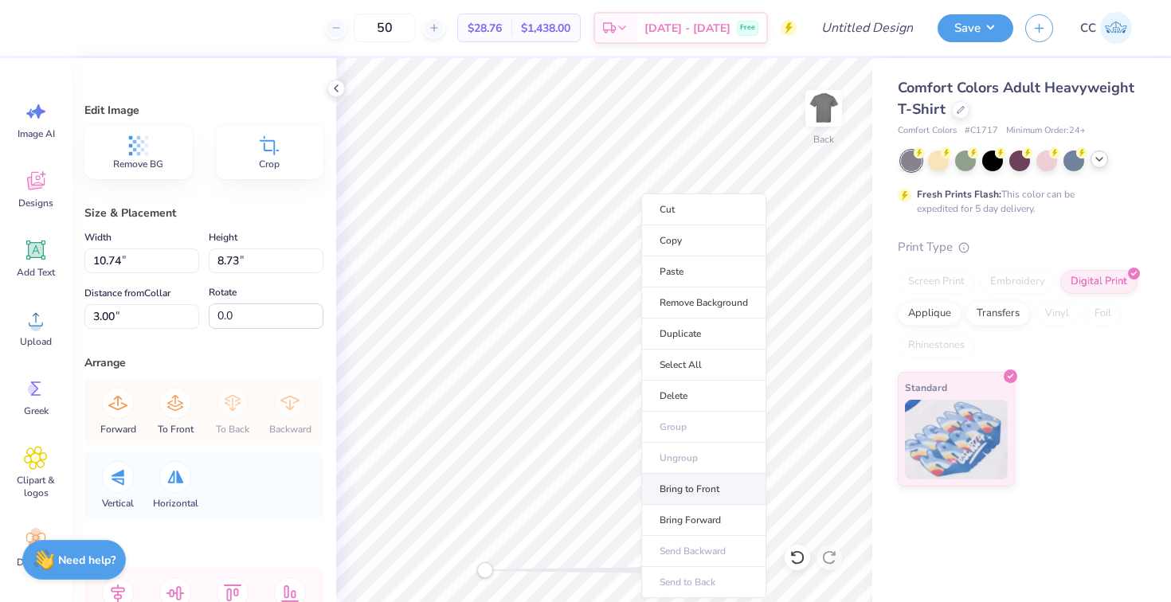
click at [702, 480] on li "Bring to Front" at bounding box center [703, 489] width 125 height 31
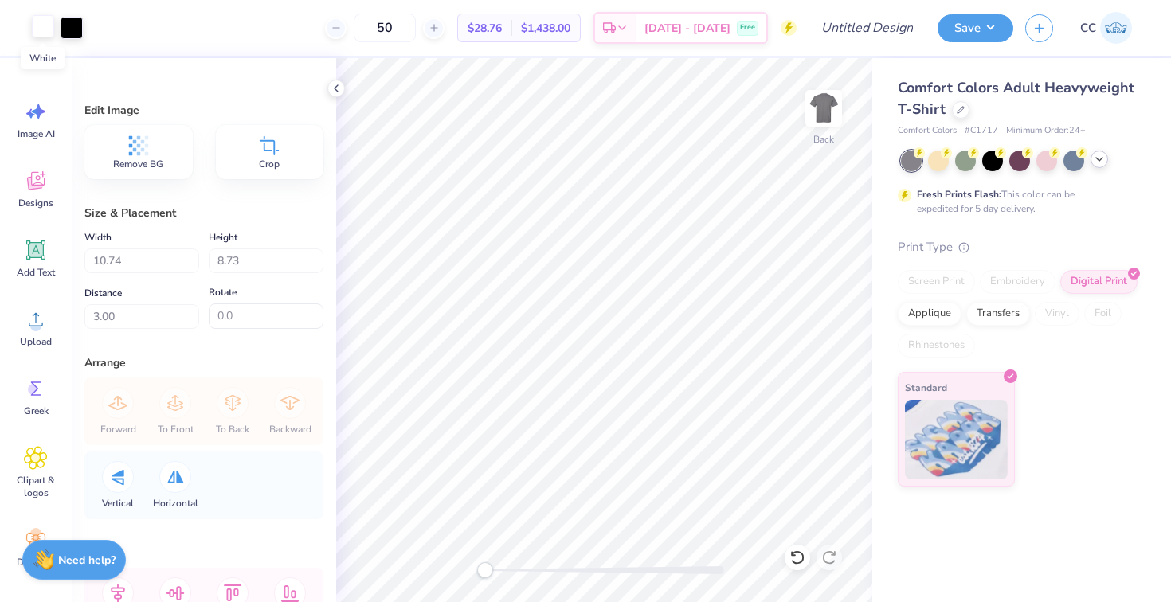
click at [42, 25] on div at bounding box center [43, 26] width 22 height 22
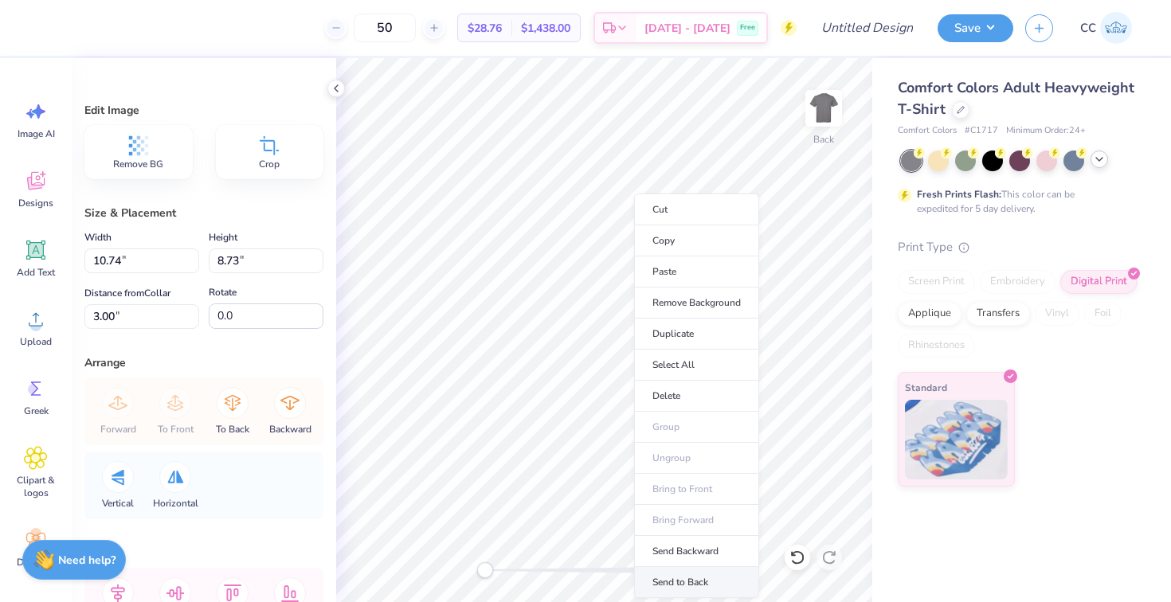
click at [661, 579] on li "Send to Back" at bounding box center [696, 582] width 125 height 31
click at [688, 496] on li "Bring to Front" at bounding box center [696, 489] width 125 height 31
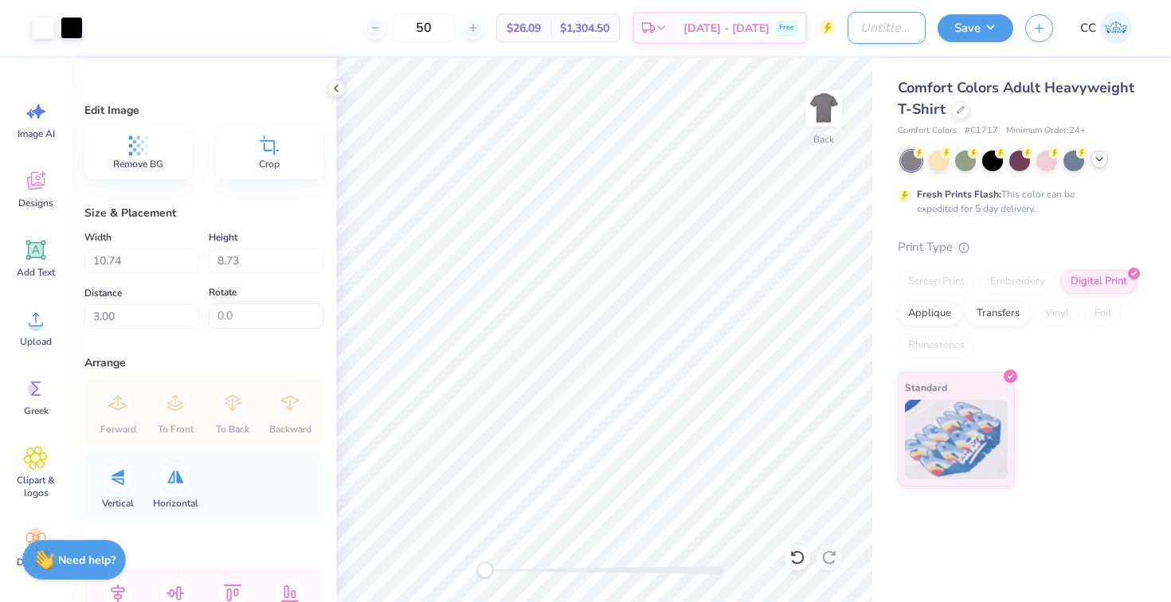
click at [884, 36] on input "Design Title" at bounding box center [887, 28] width 78 height 32
click at [978, 22] on button "Save" at bounding box center [976, 26] width 76 height 28
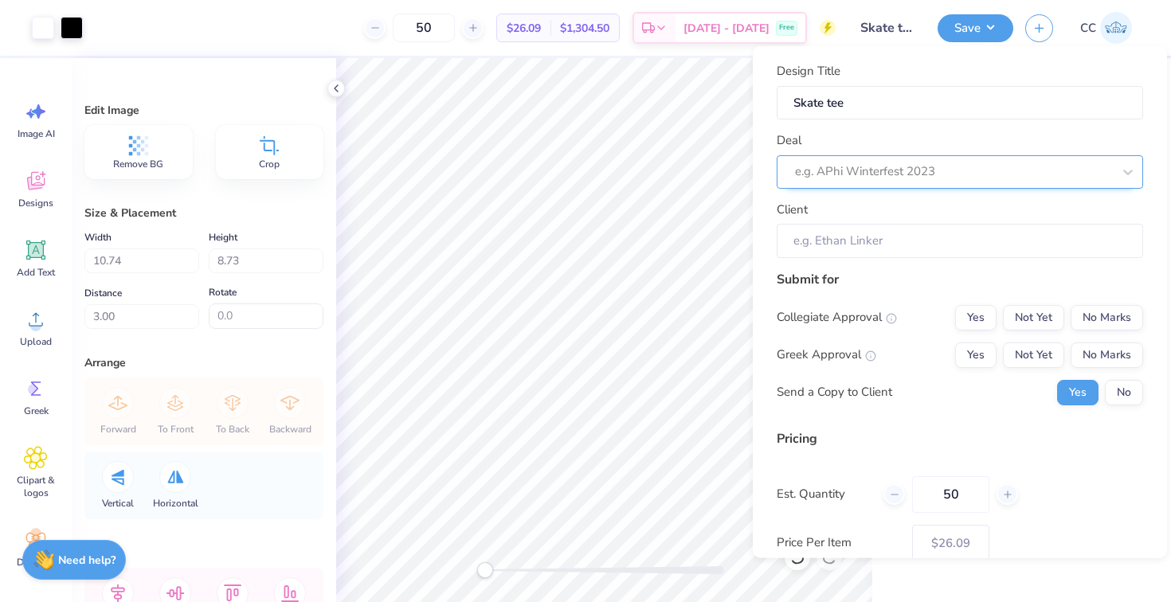
click at [907, 186] on div "e.g. APhi Winterfest 2023" at bounding box center [960, 171] width 367 height 33
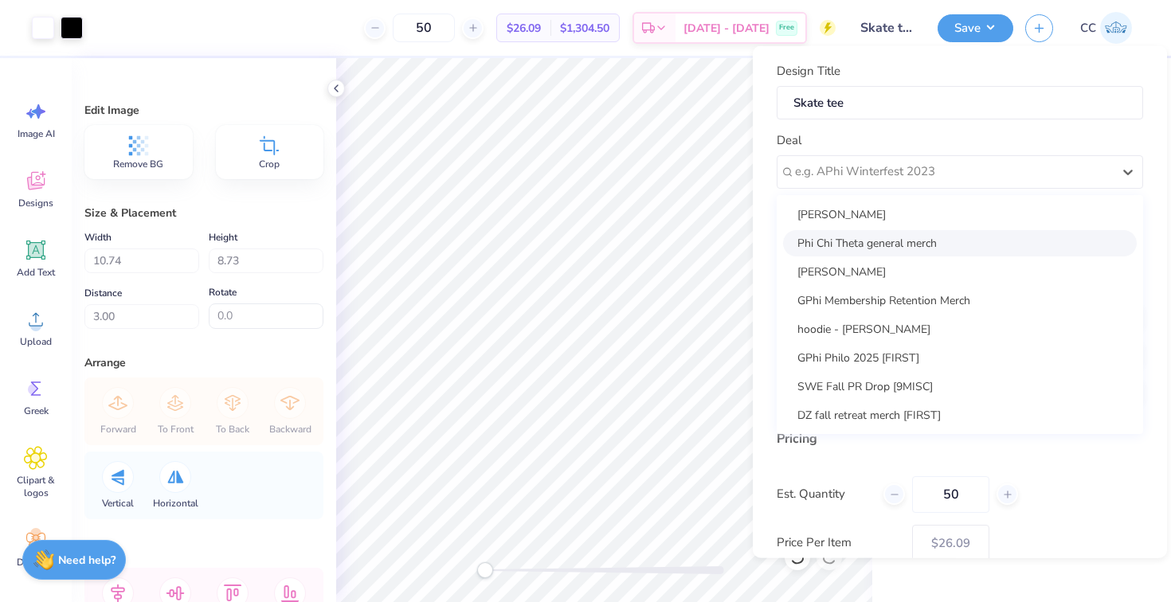
click at [880, 237] on div "Phi Chi Theta general merch" at bounding box center [960, 242] width 354 height 26
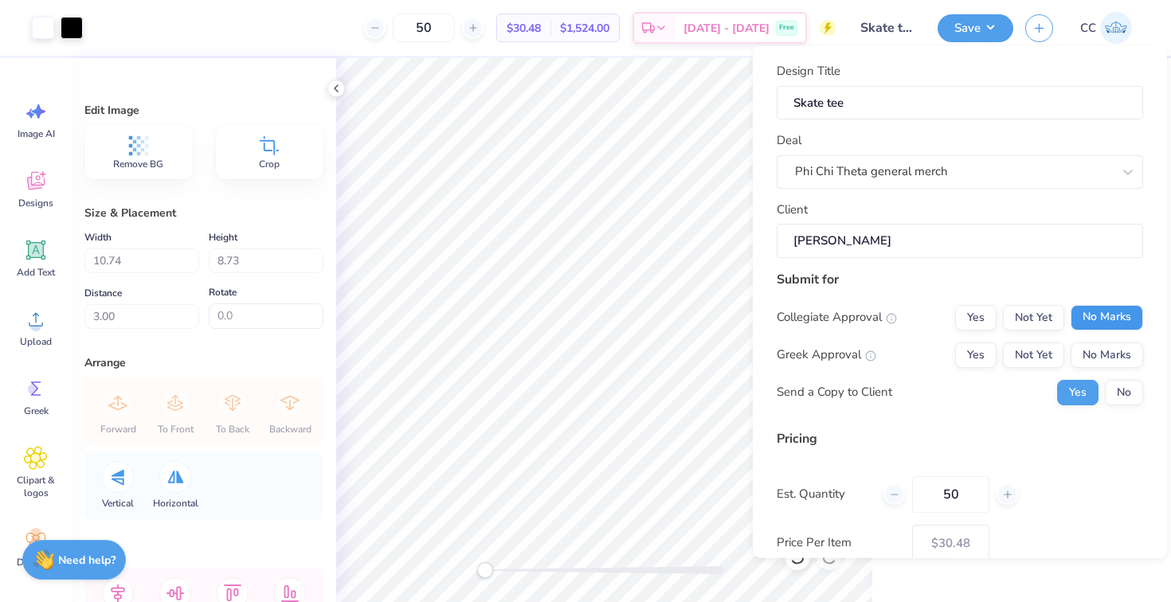
click at [1089, 316] on button "No Marks" at bounding box center [1107, 316] width 73 height 25
click at [974, 359] on button "Yes" at bounding box center [975, 354] width 41 height 25
click at [1114, 388] on button "No" at bounding box center [1124, 391] width 38 height 25
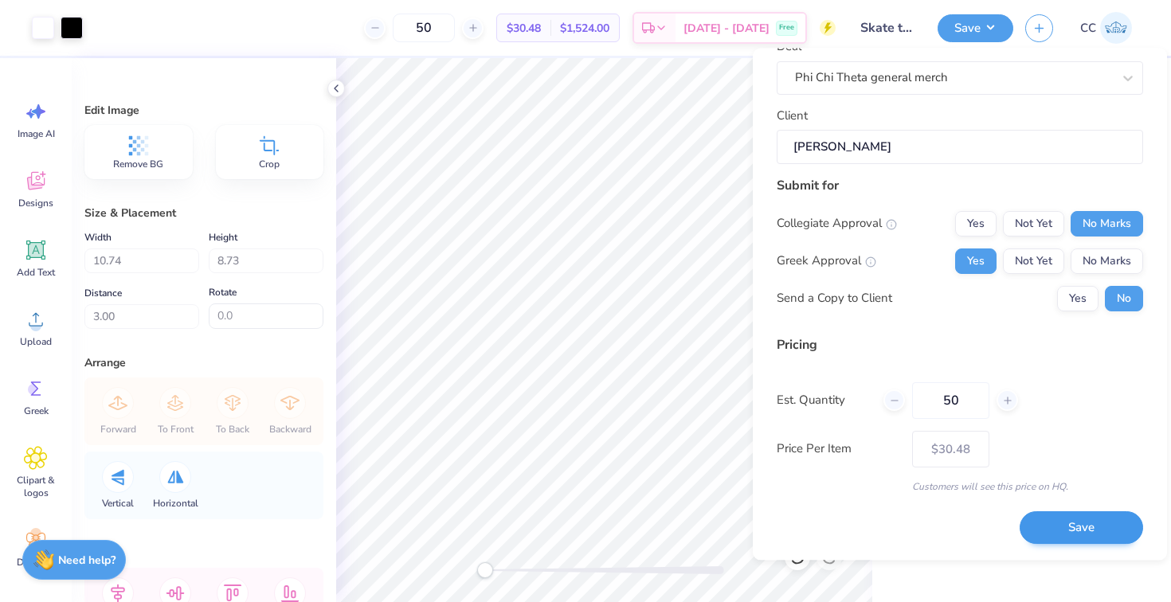
scroll to position [94, 0]
click at [1084, 529] on button "Save" at bounding box center [1082, 530] width 124 height 33
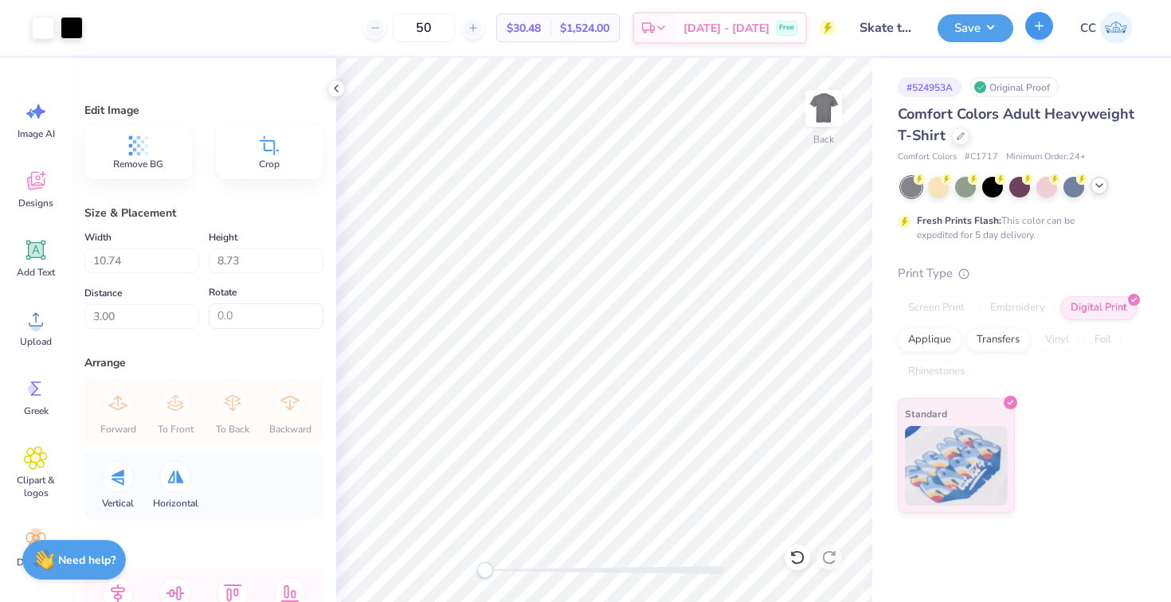
click at [1045, 25] on icon "button" at bounding box center [1040, 26] width 14 height 14
